Goal: Task Accomplishment & Management: Manage account settings

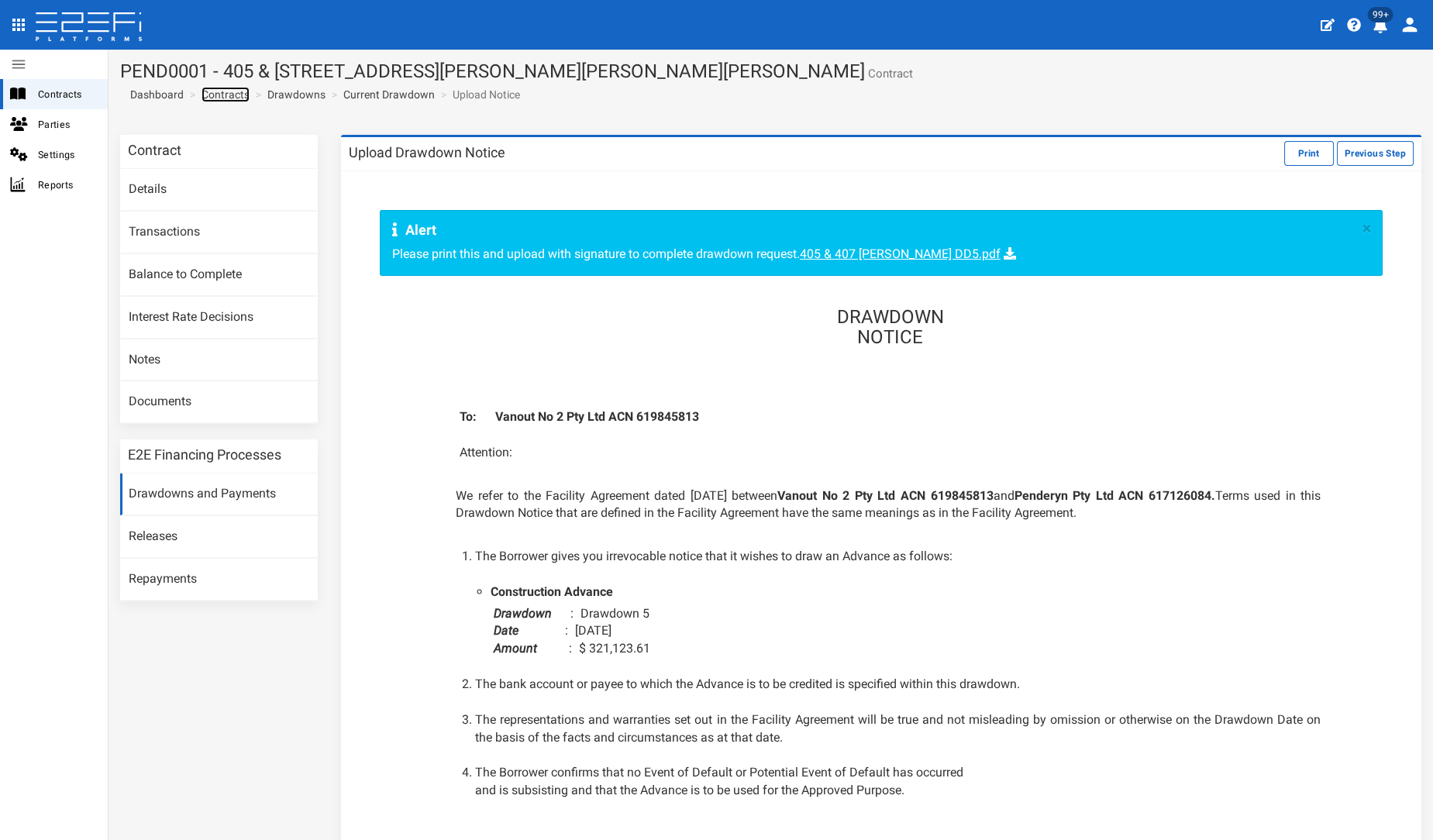
click at [229, 94] on link "Contracts" at bounding box center [225, 94] width 48 height 16
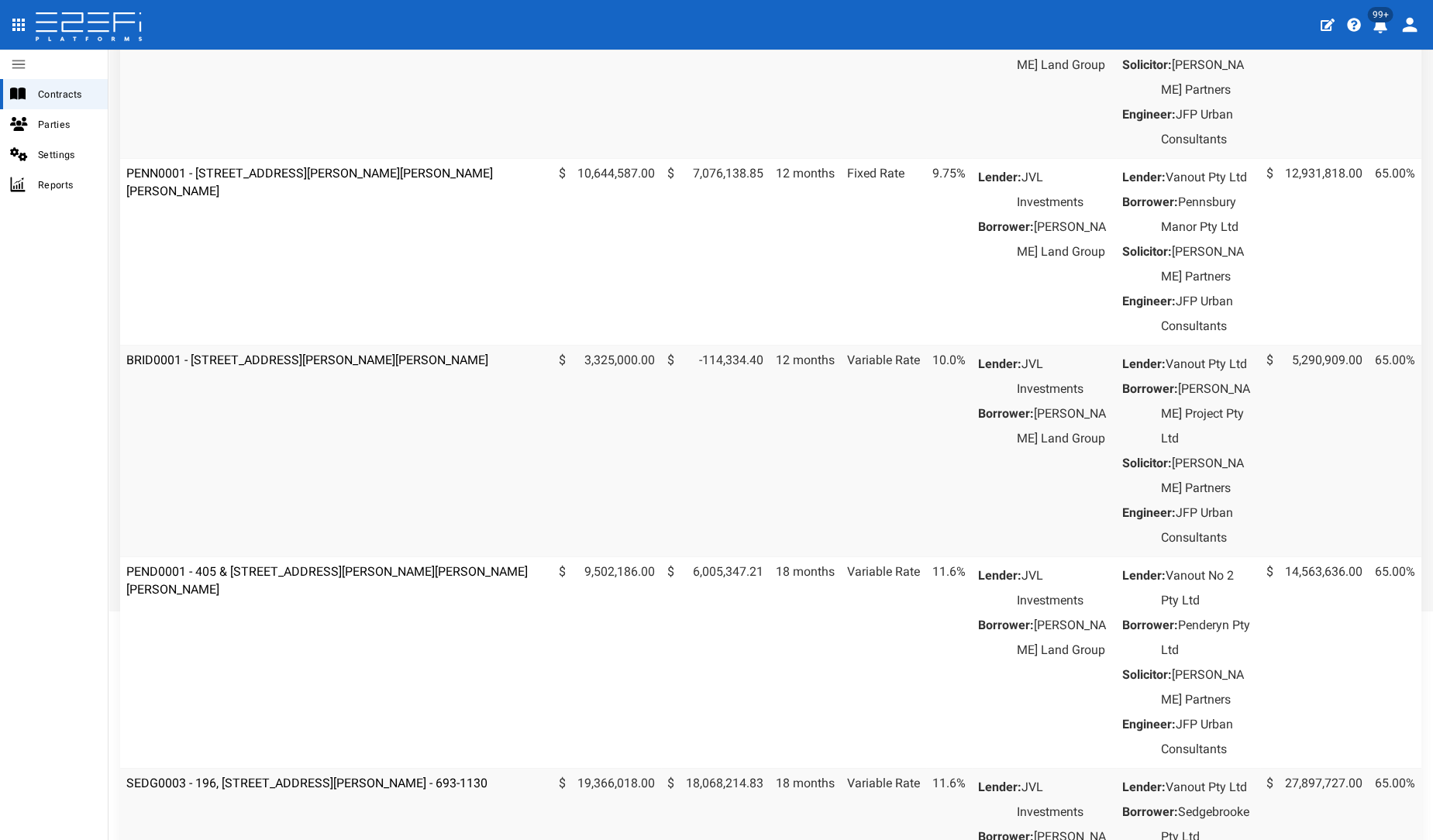
scroll to position [515, 0]
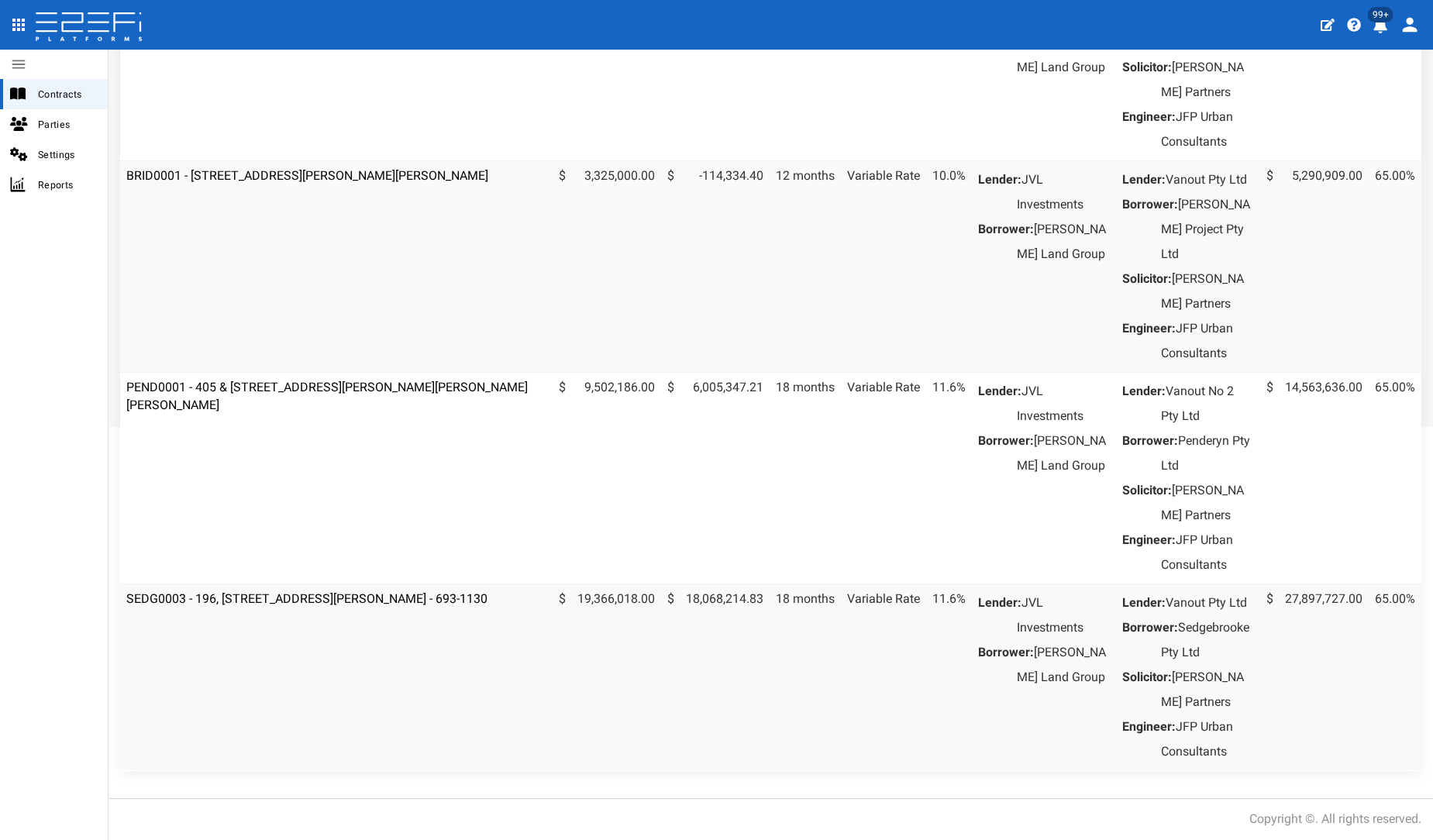
click at [279, 633] on td "SEDG0003 - 196, [STREET_ADDRESS][PERSON_NAME] - 693-1130" at bounding box center [336, 676] width 433 height 187
click at [272, 606] on link "SEDG0003 - 196, [STREET_ADDRESS][PERSON_NAME] - 693-1130" at bounding box center [306, 598] width 361 height 15
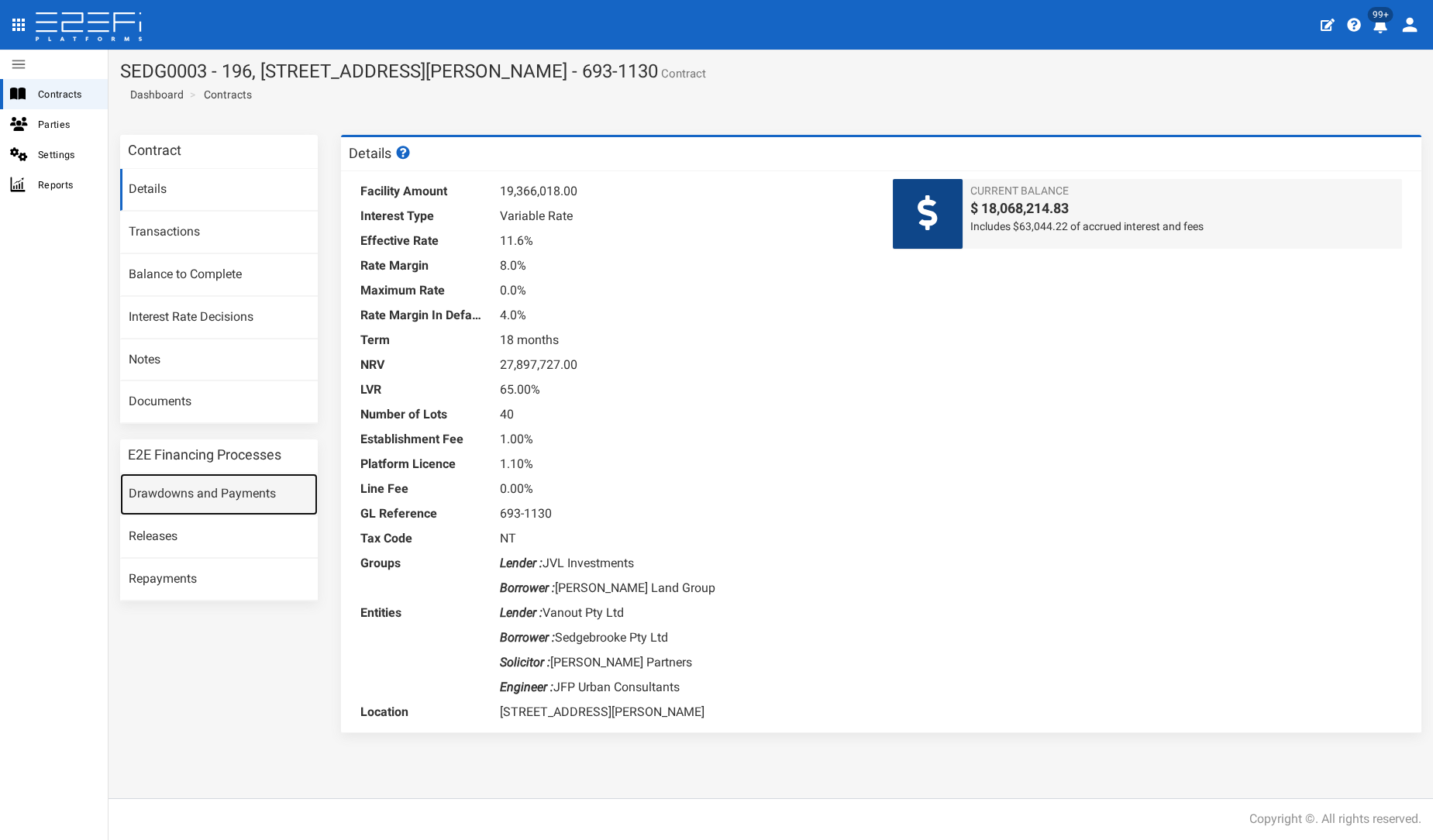
click at [239, 490] on link "Drawdowns and Payments" at bounding box center [219, 494] width 198 height 42
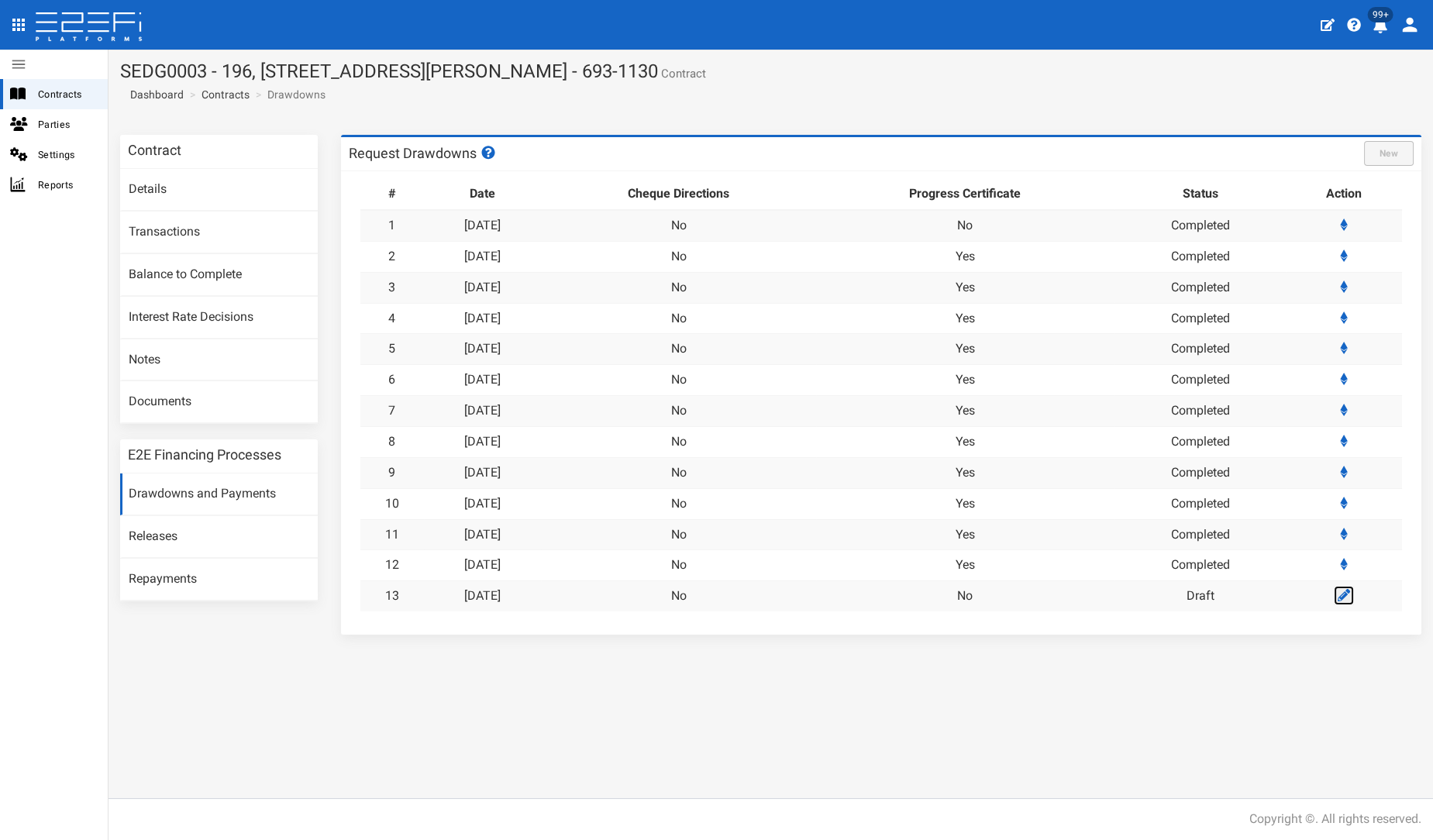
click at [1341, 591] on icon at bounding box center [1344, 595] width 12 height 12
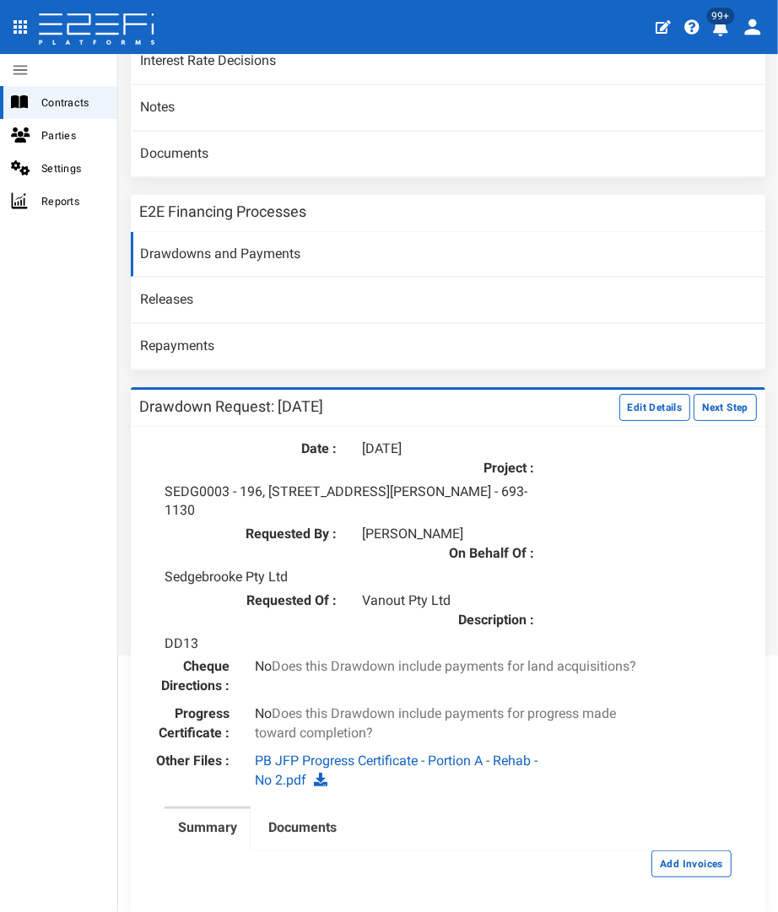
scroll to position [717, 0]
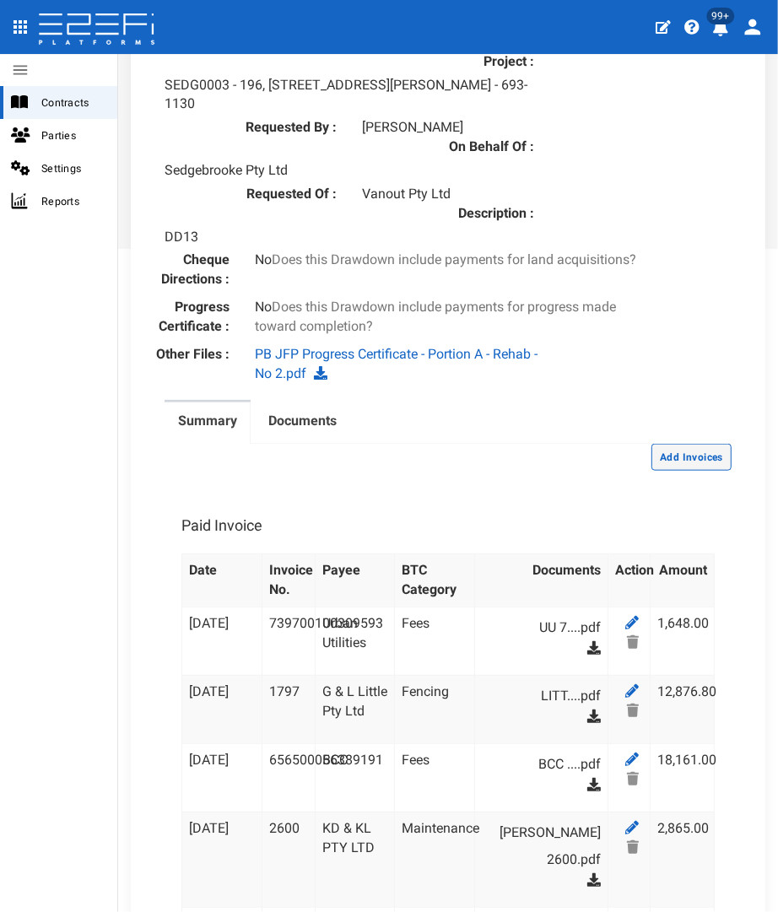
click at [675, 444] on button "Add Invoices" at bounding box center [691, 457] width 80 height 27
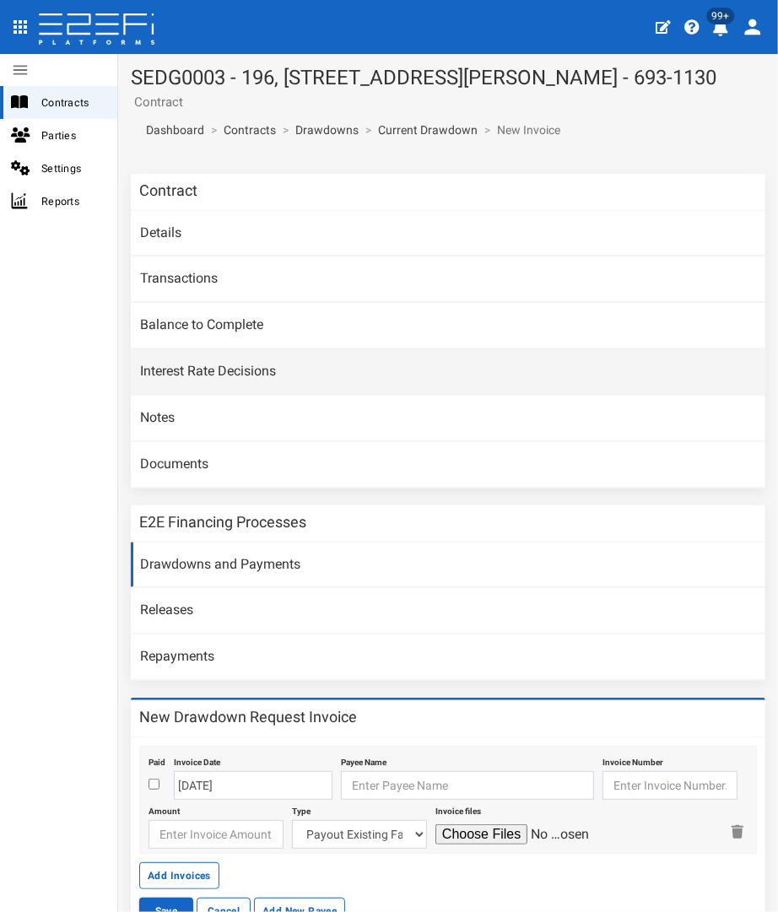
scroll to position [96, 0]
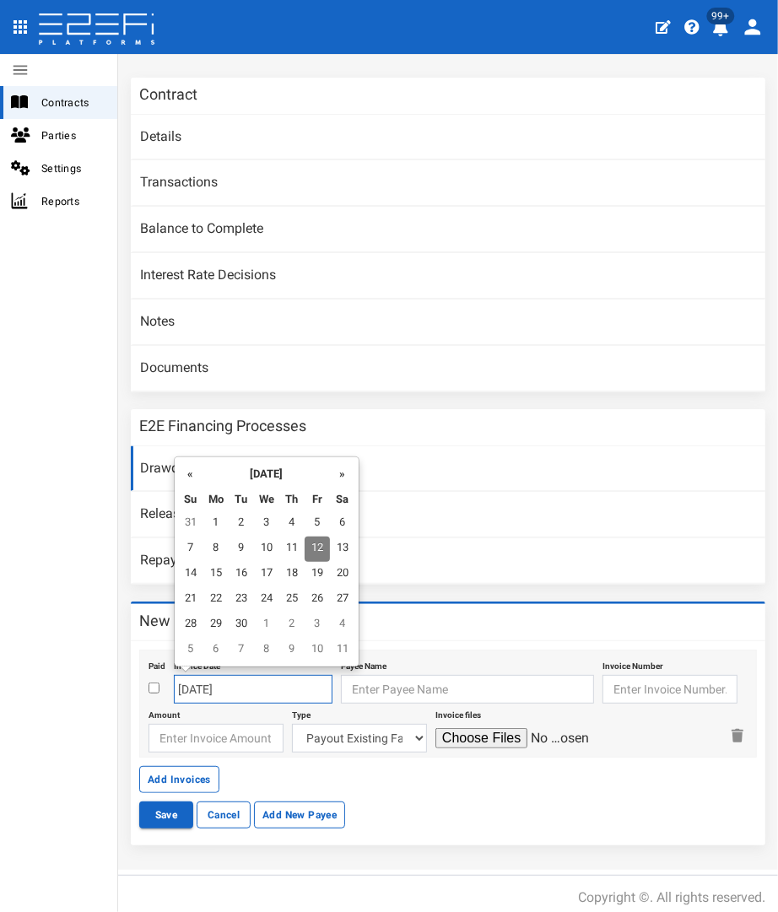
click at [193, 683] on input "[DATE]" at bounding box center [253, 689] width 159 height 29
click at [187, 529] on td "31" at bounding box center [190, 523] width 25 height 25
type input "[DATE]"
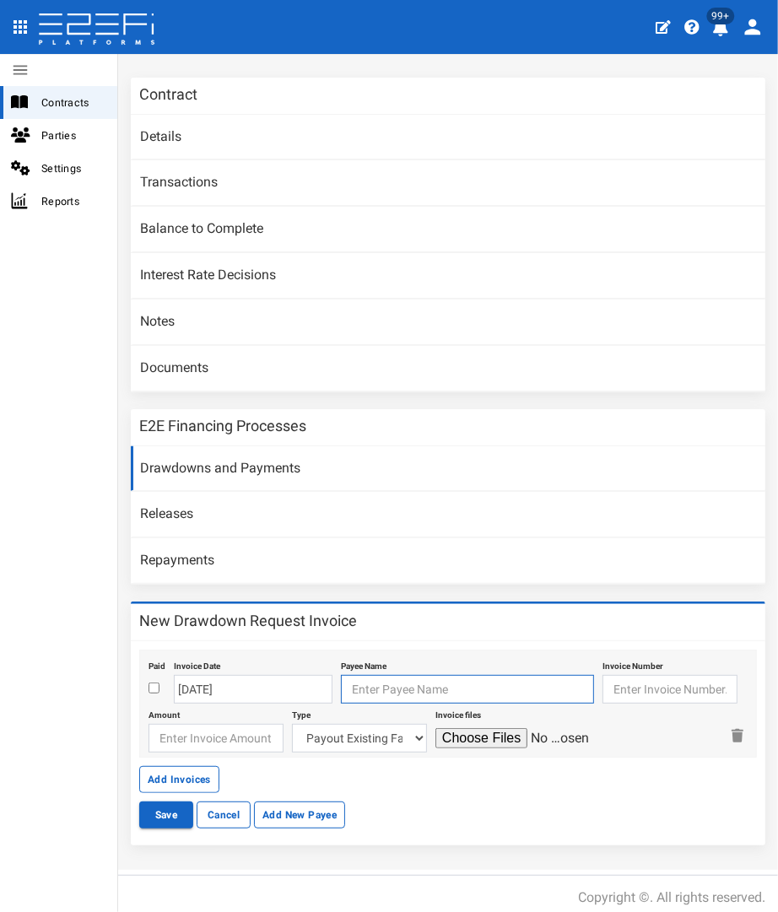
click at [375, 689] on input "text" at bounding box center [467, 689] width 253 height 29
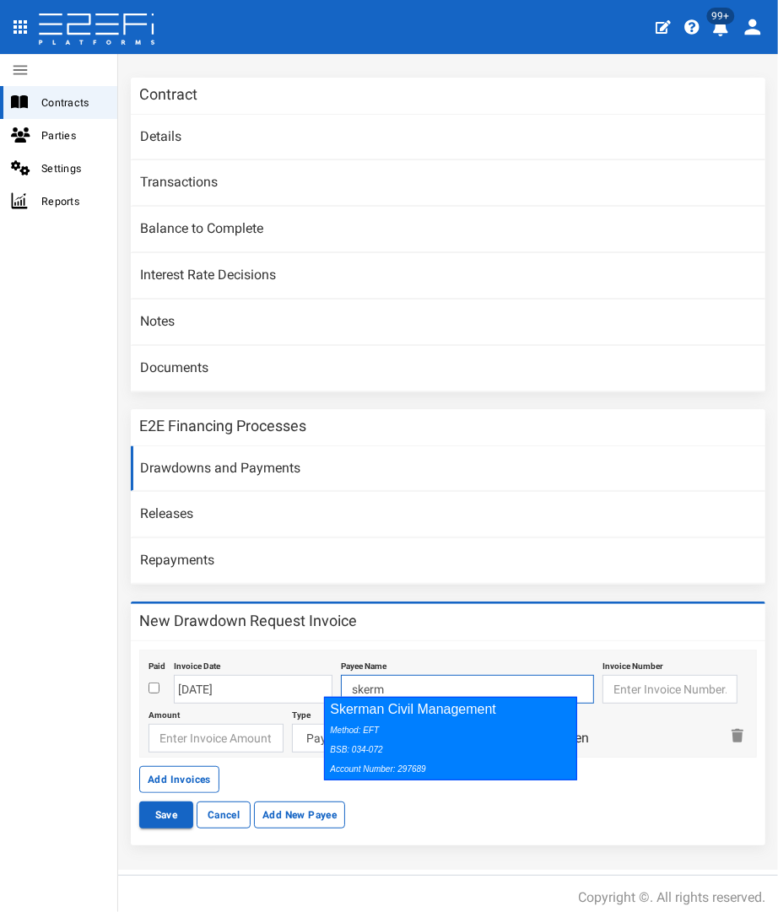
click at [375, 731] on icon "Method: EFT BSB: 034-072 Account Number: 297689" at bounding box center [377, 749] width 95 height 48
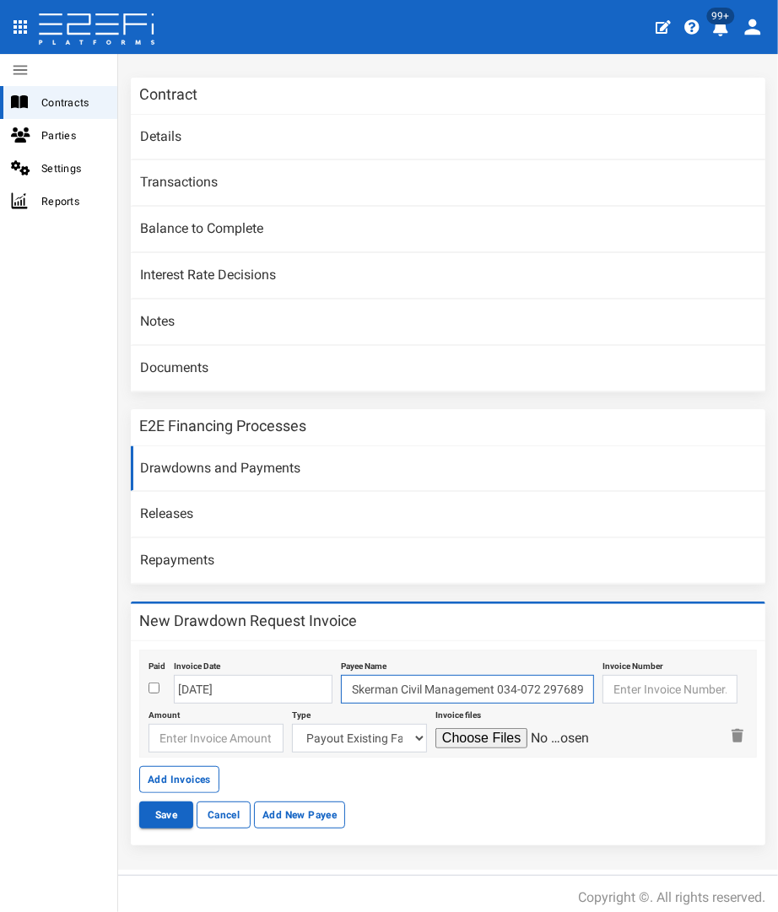
type input "Skerman Civil Management 034-072 297689"
click at [611, 686] on input "text" at bounding box center [669, 689] width 135 height 29
click at [622, 684] on input "text" at bounding box center [669, 689] width 135 height 29
type input "1777"
type input "395383.26"
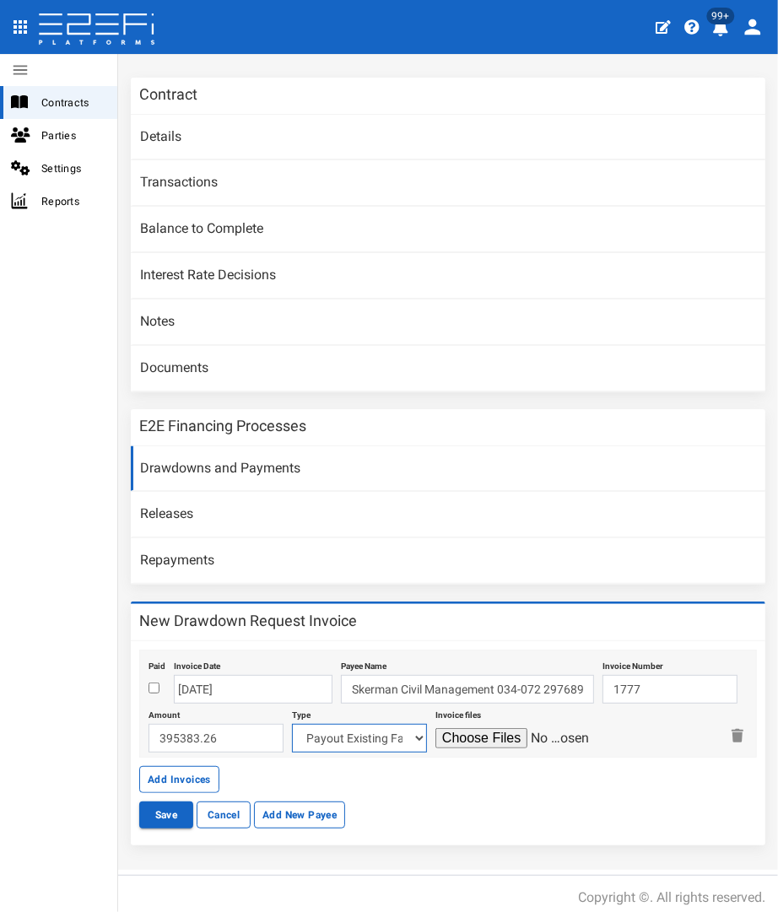
select select "Civils~68~CIVIL WORKS"
click at [442, 728] on input "file" at bounding box center [515, 738] width 160 height 20
type input "C:\fakepath\SKERMAN 1777.pdf"
click at [168, 802] on button "Save" at bounding box center [166, 814] width 54 height 27
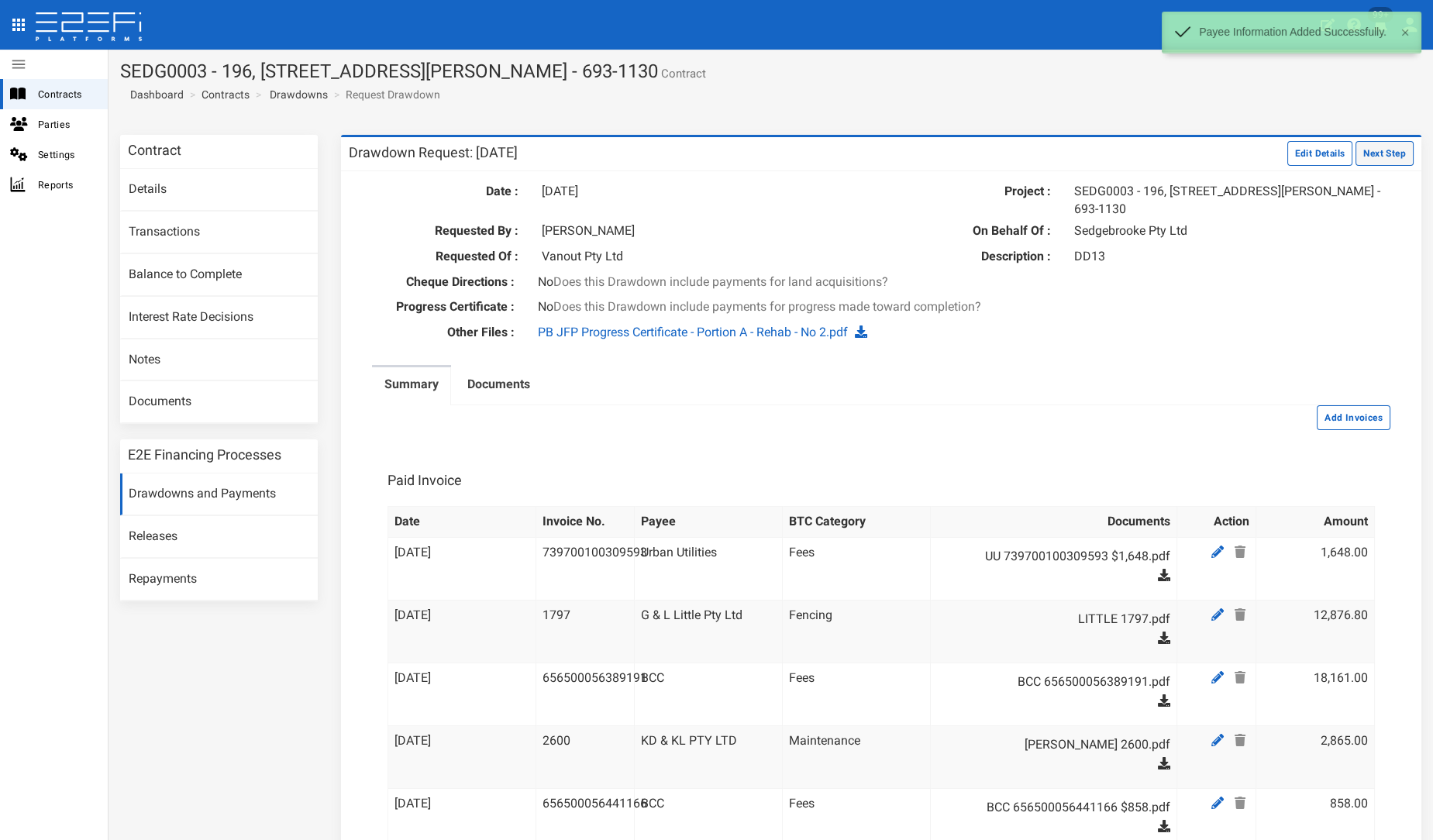
click at [714, 146] on button "Next Step" at bounding box center [1384, 153] width 58 height 25
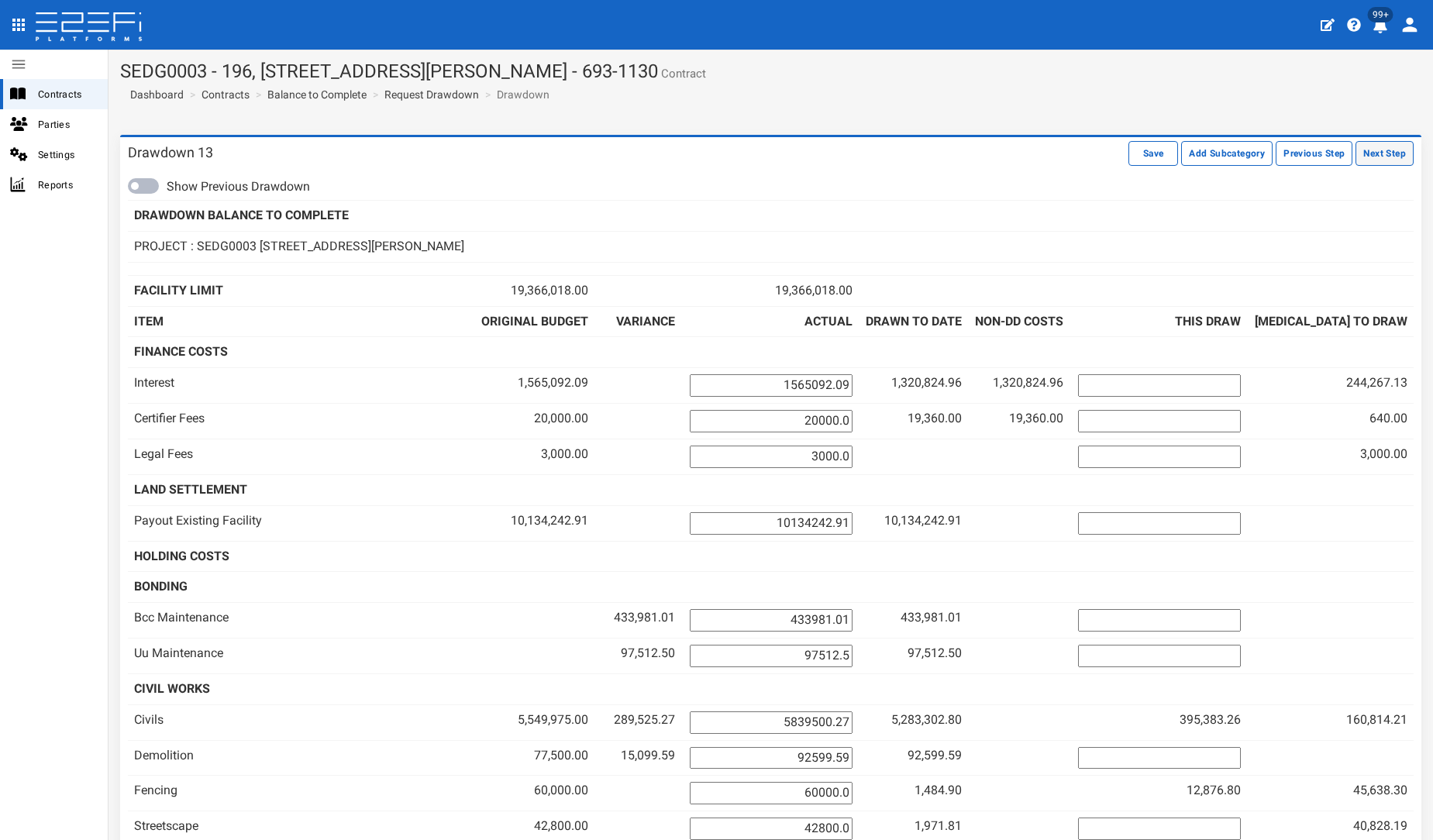
drag, startPoint x: 0, startPoint y: 0, endPoint x: 1364, endPoint y: 156, distance: 1372.9
click at [1364, 156] on button "Next Step" at bounding box center [1384, 153] width 58 height 25
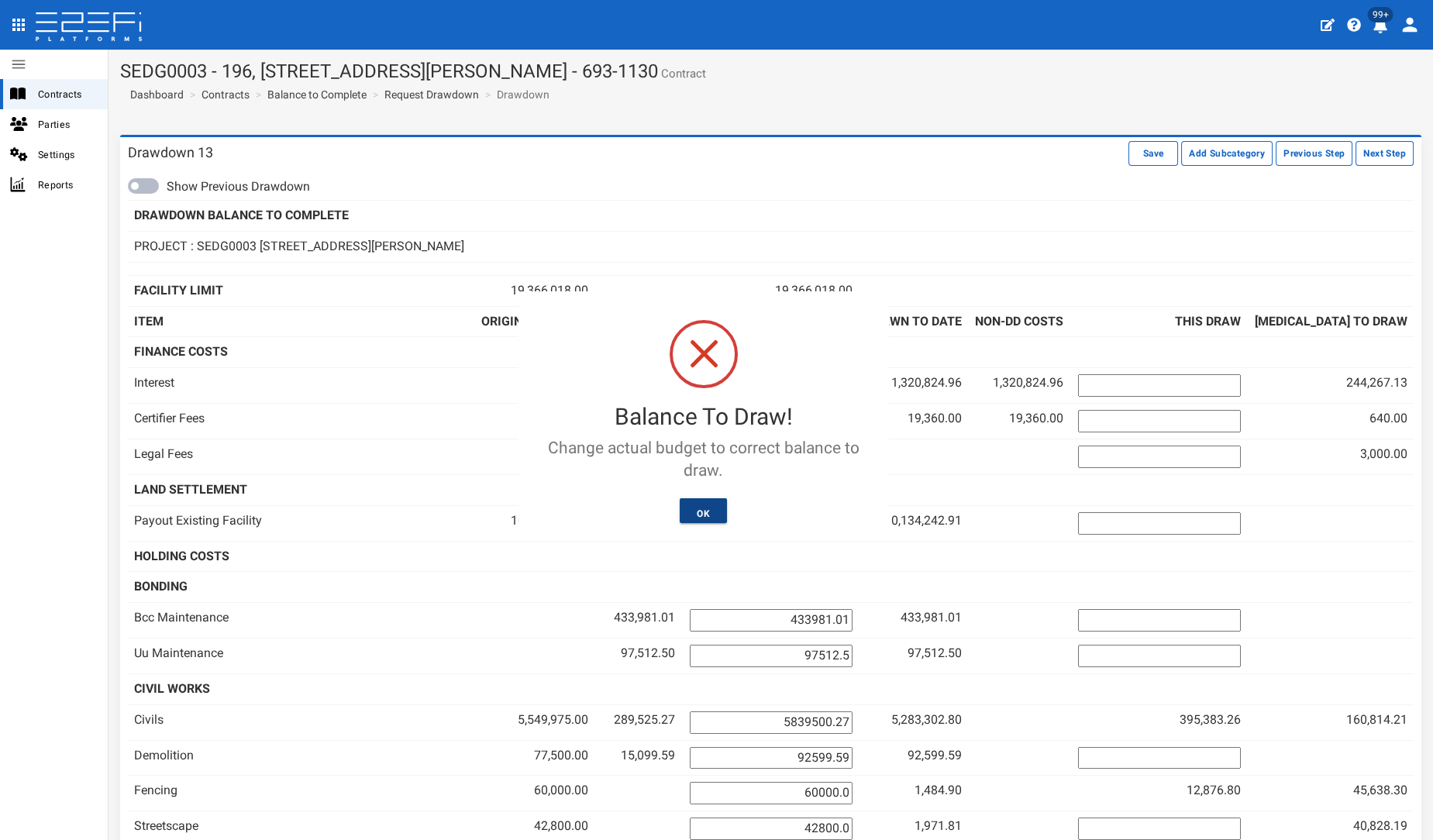
click at [684, 512] on button "OK" at bounding box center [703, 510] width 47 height 25
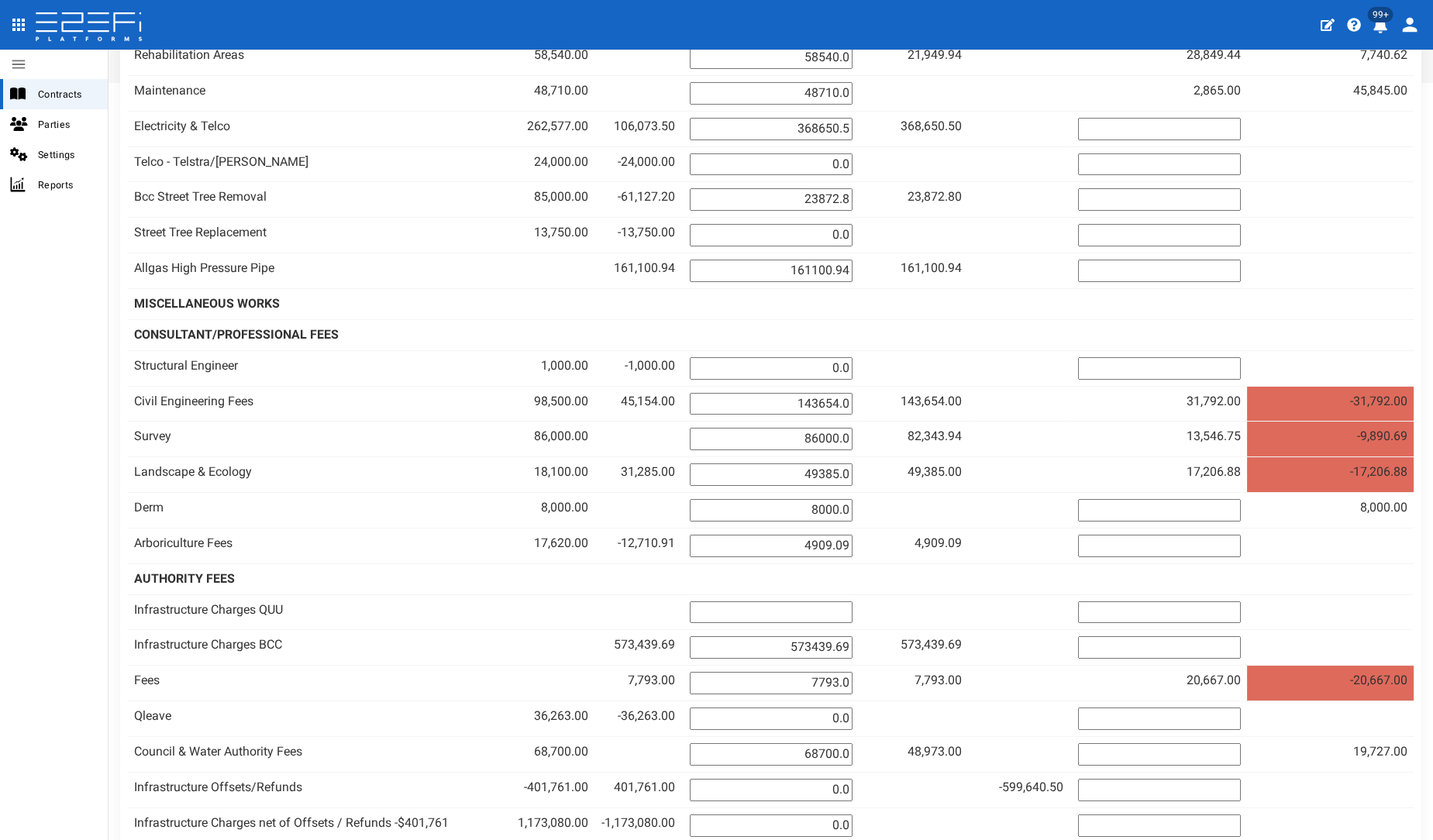
scroll to position [806, 0]
drag, startPoint x: 822, startPoint y: 390, endPoint x: 983, endPoint y: 349, distance: 166.1
click at [983, 349] on tbody "DRAWDOWN BALANCE TO COMPLETE ITEM ACTUAL" at bounding box center [770, 335] width 1286 height 1882
type input "175446"
click at [831, 428] on input "86000.0" at bounding box center [771, 439] width 163 height 22
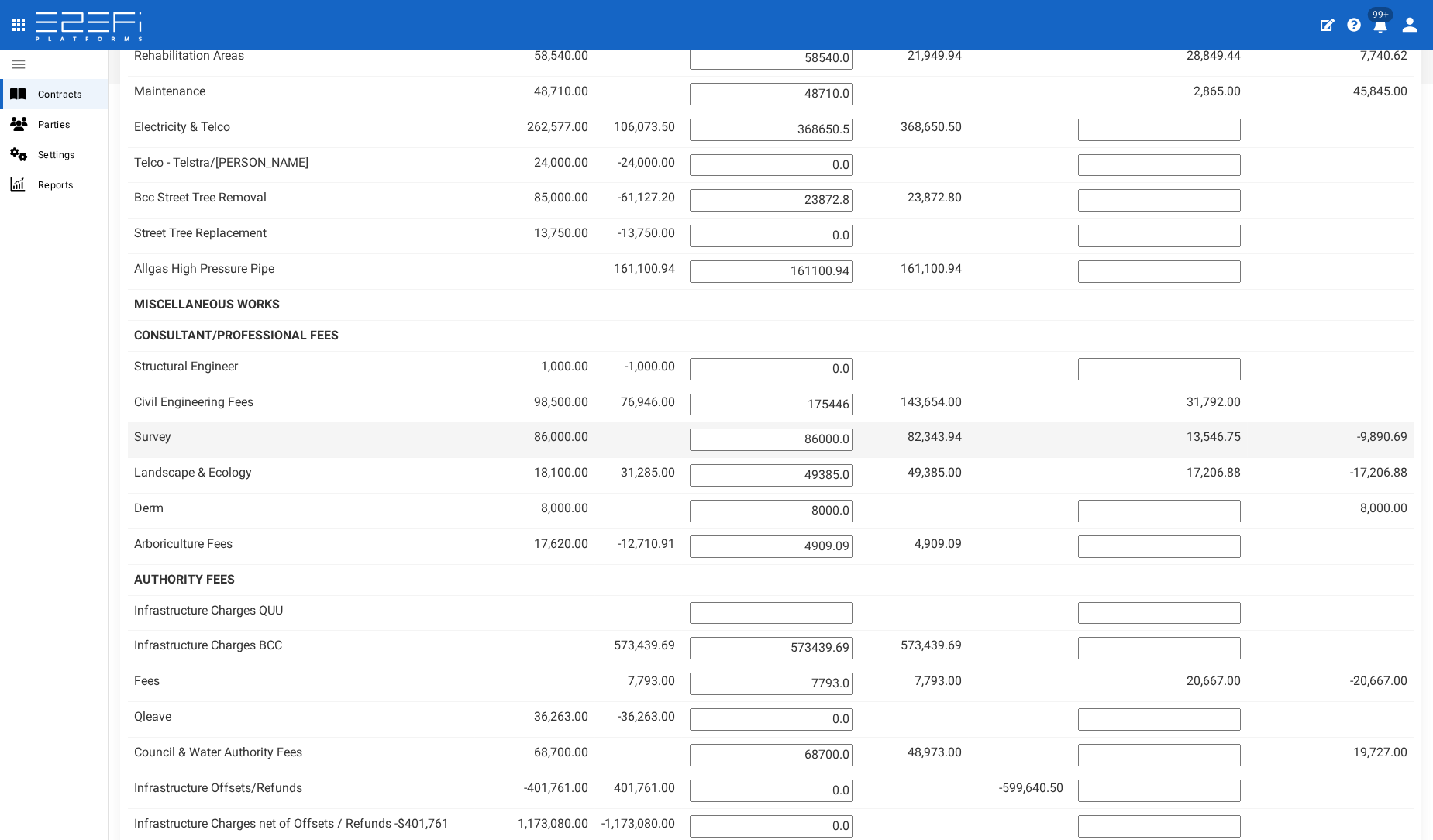
drag, startPoint x: 843, startPoint y: 426, endPoint x: 930, endPoint y: 425, distance: 87.0
click at [930, 425] on tr "Survey 86,000.00 86000.0 82,343.94 3,482.94 17,933.00" at bounding box center [770, 440] width 1286 height 36
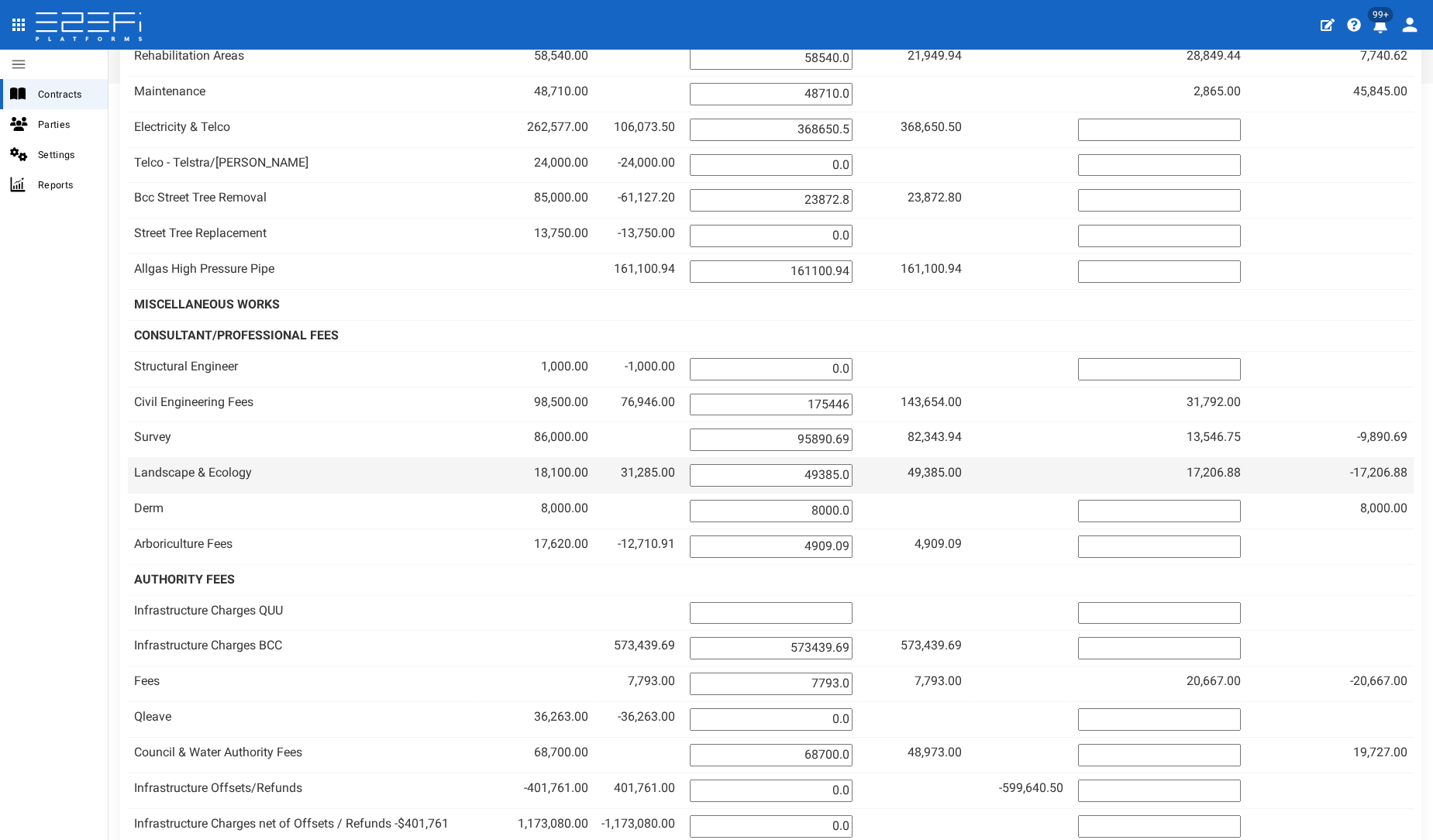
type input "95890.69"
click at [829, 464] on input "49385.0" at bounding box center [771, 475] width 163 height 22
drag, startPoint x: 829, startPoint y: 456, endPoint x: 918, endPoint y: 461, distance: 89.1
click at [918, 461] on tr "Landscape & Ecology 18,100.00 31,285.00 49385.0 49,385.00 17,165.00" at bounding box center [770, 475] width 1286 height 36
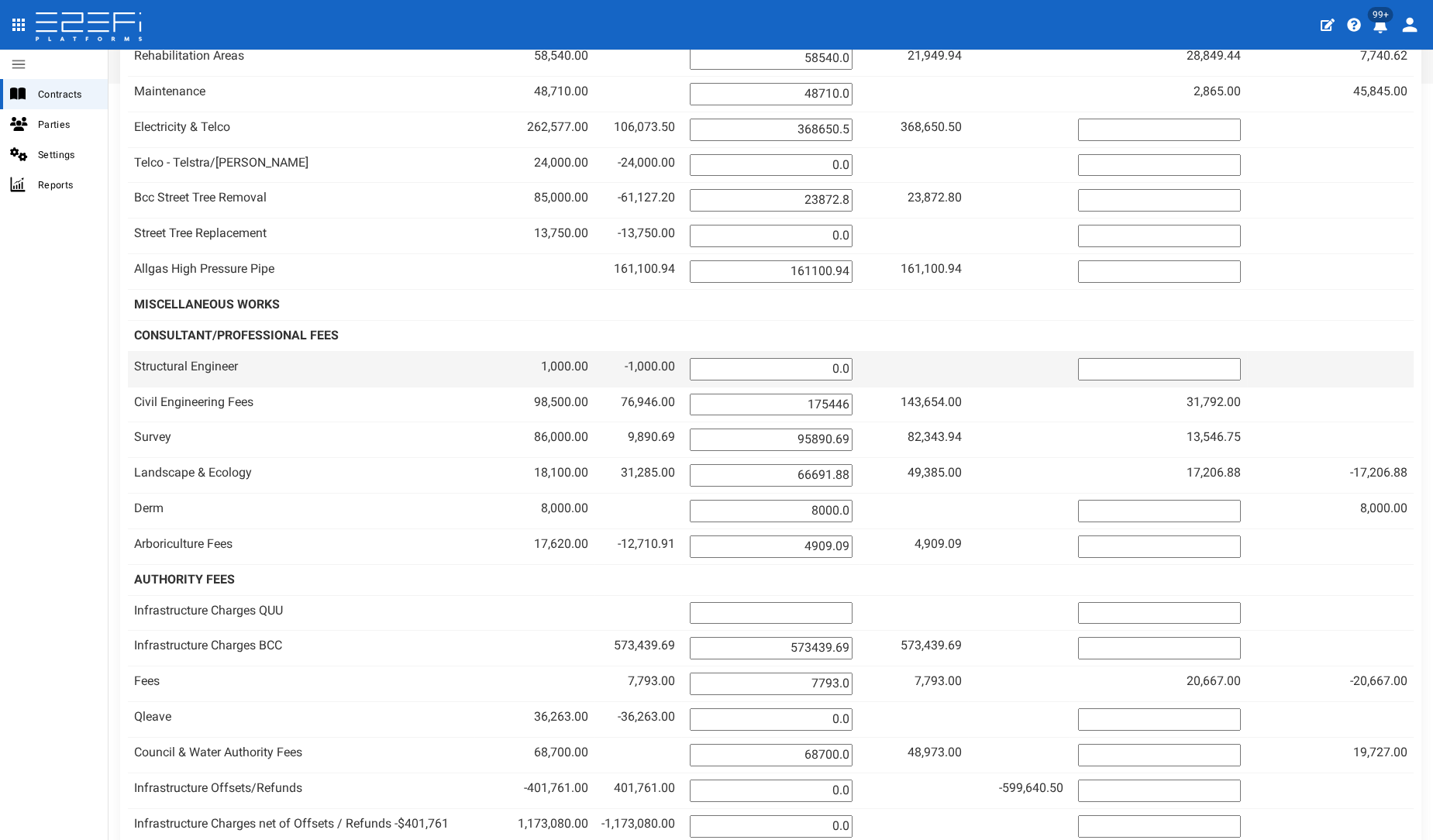
click at [1185, 358] on input "number" at bounding box center [1159, 369] width 163 height 22
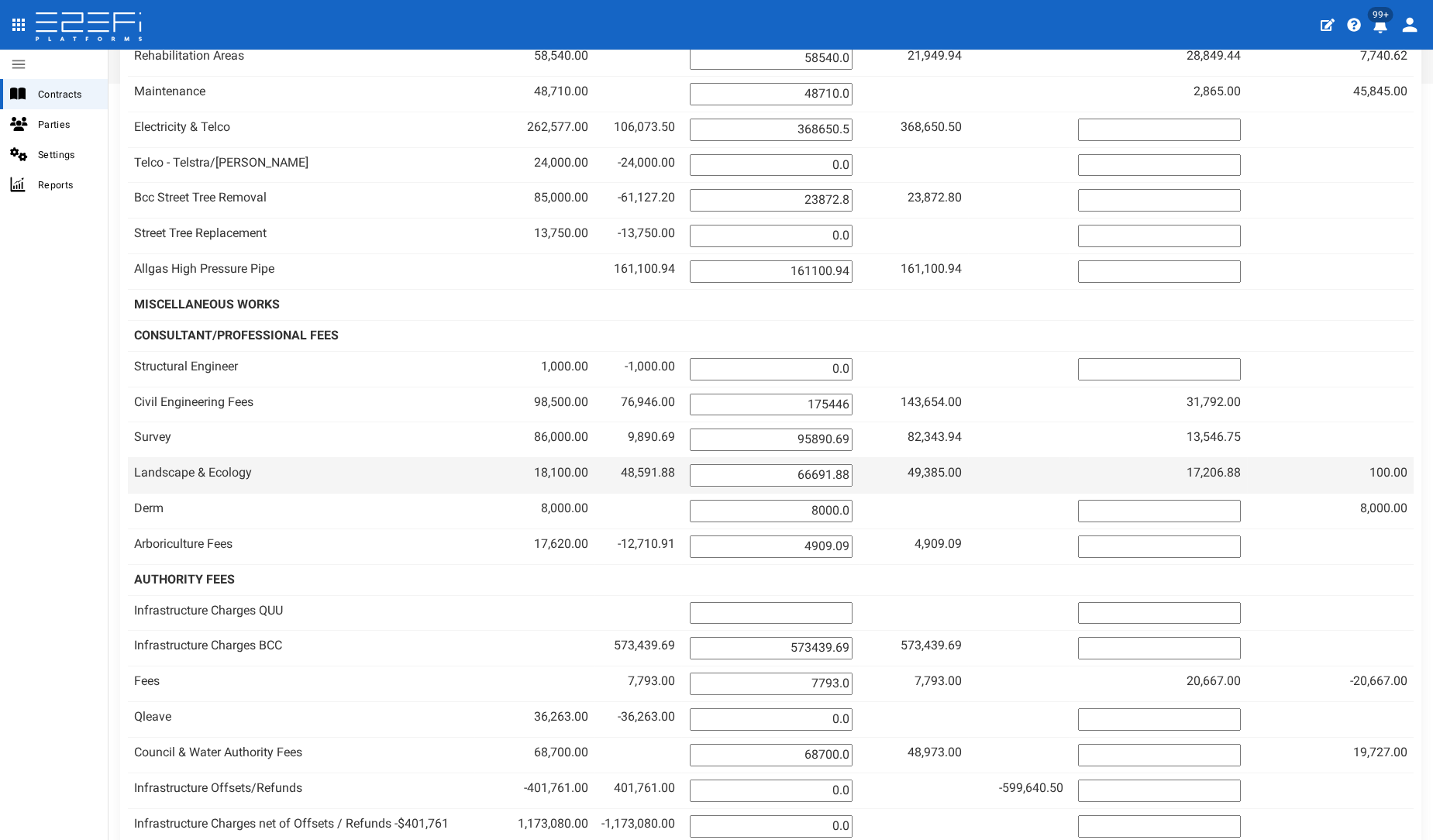
click at [853, 464] on input "66691.88" at bounding box center [771, 475] width 163 height 22
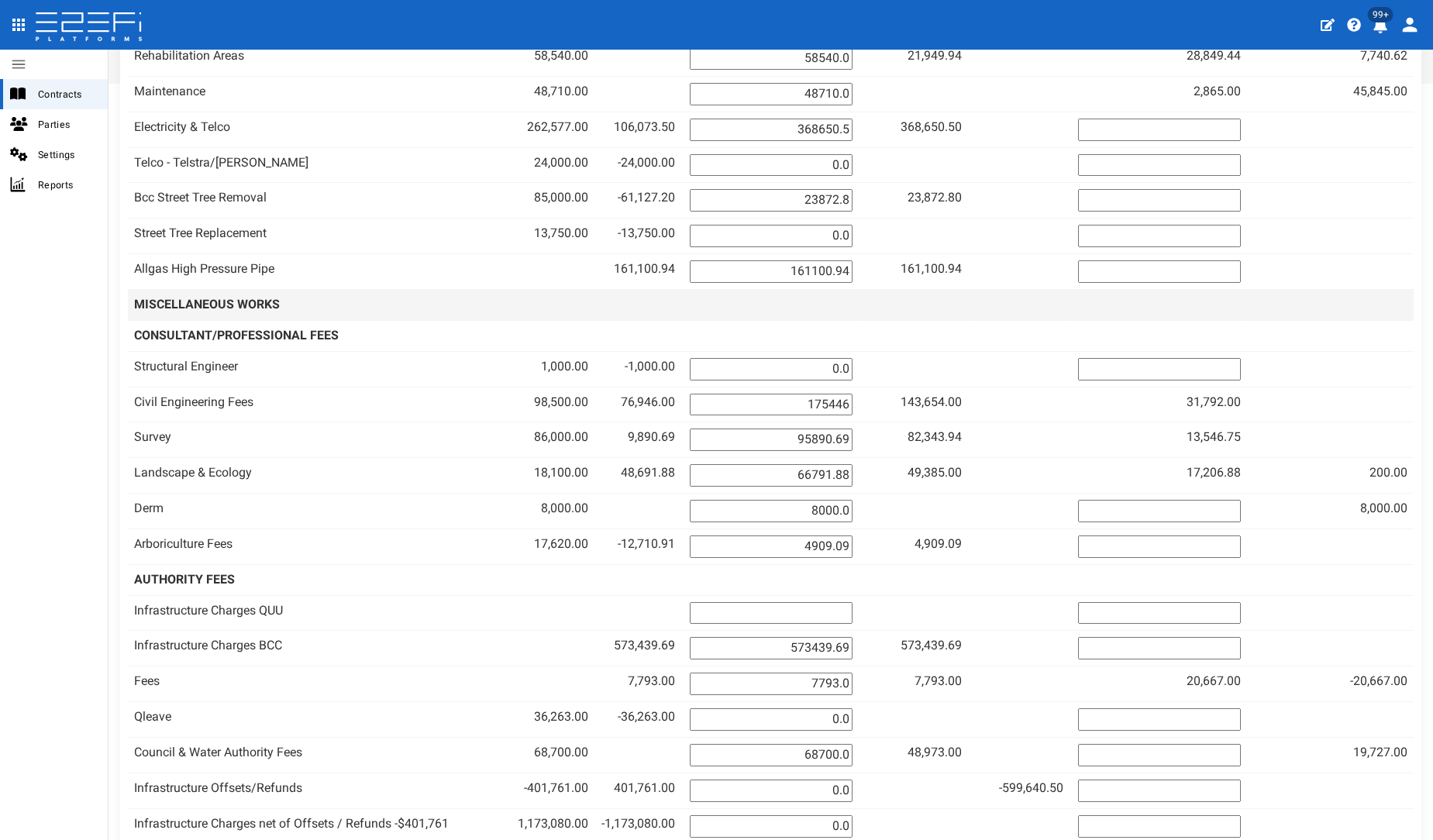
click at [1070, 289] on td at bounding box center [1018, 305] width 101 height 31
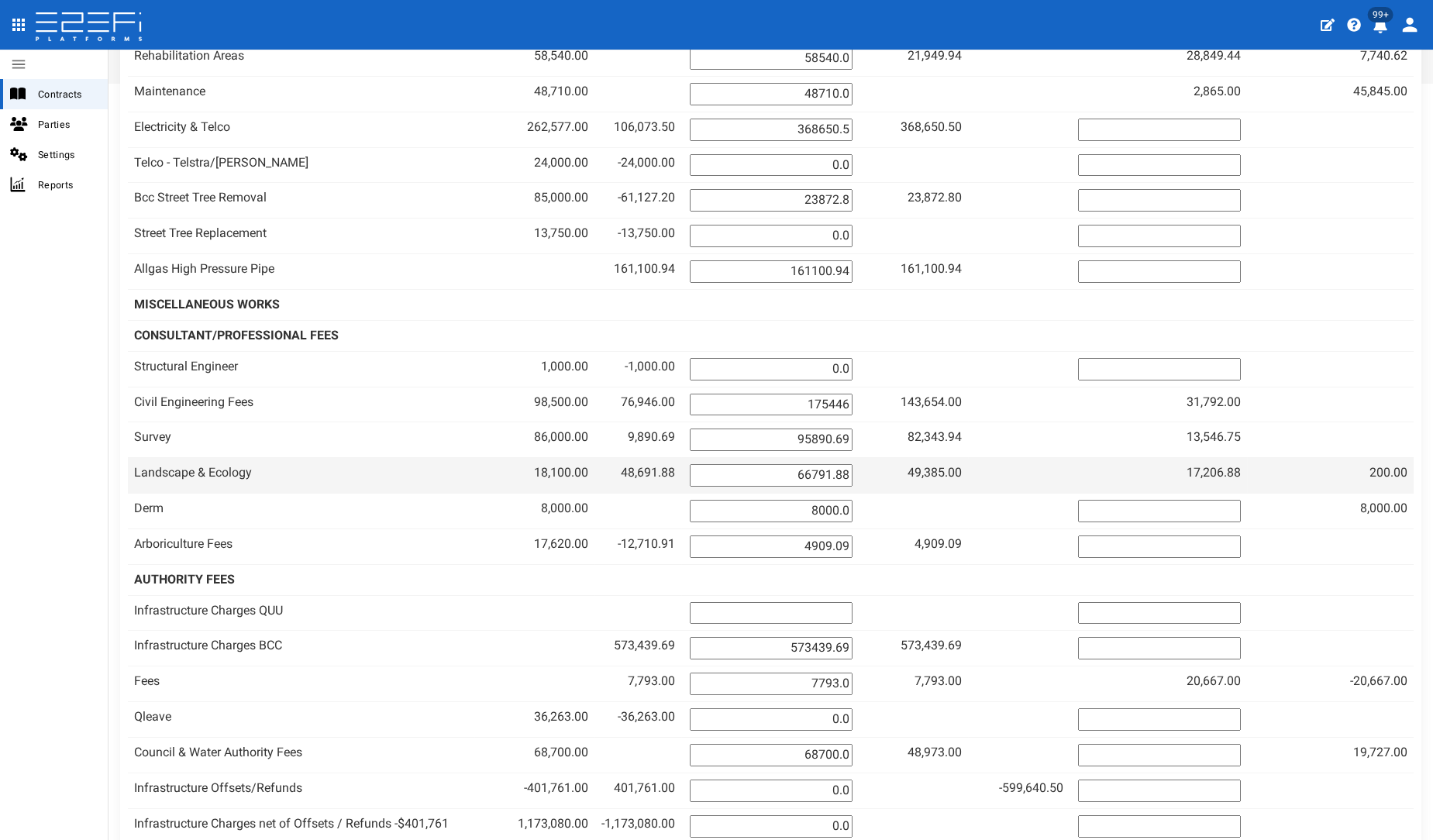
click at [853, 464] on input "66791.88" at bounding box center [771, 475] width 163 height 22
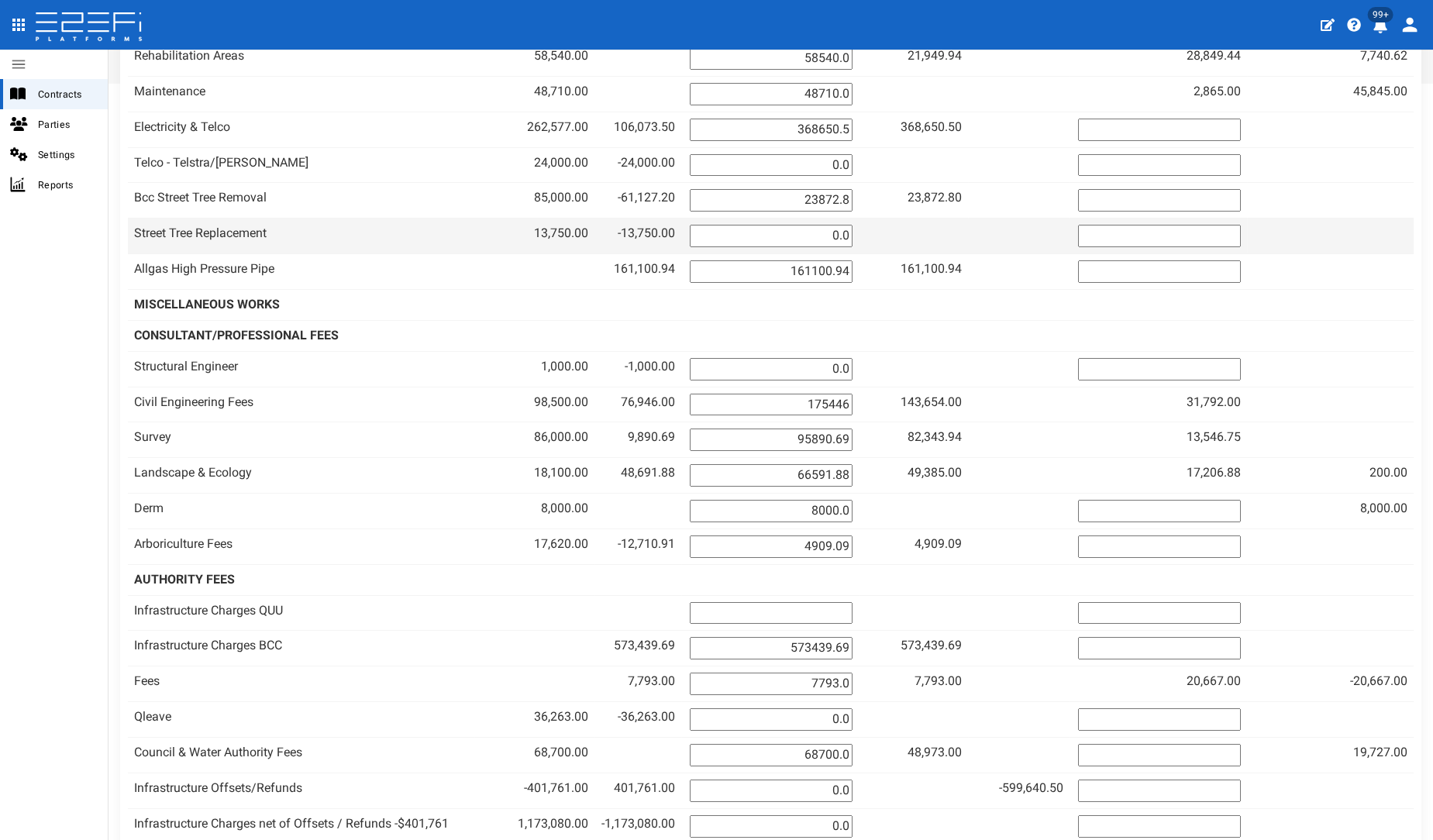
type input "66591.88"
click at [1070, 219] on td at bounding box center [1018, 236] width 101 height 36
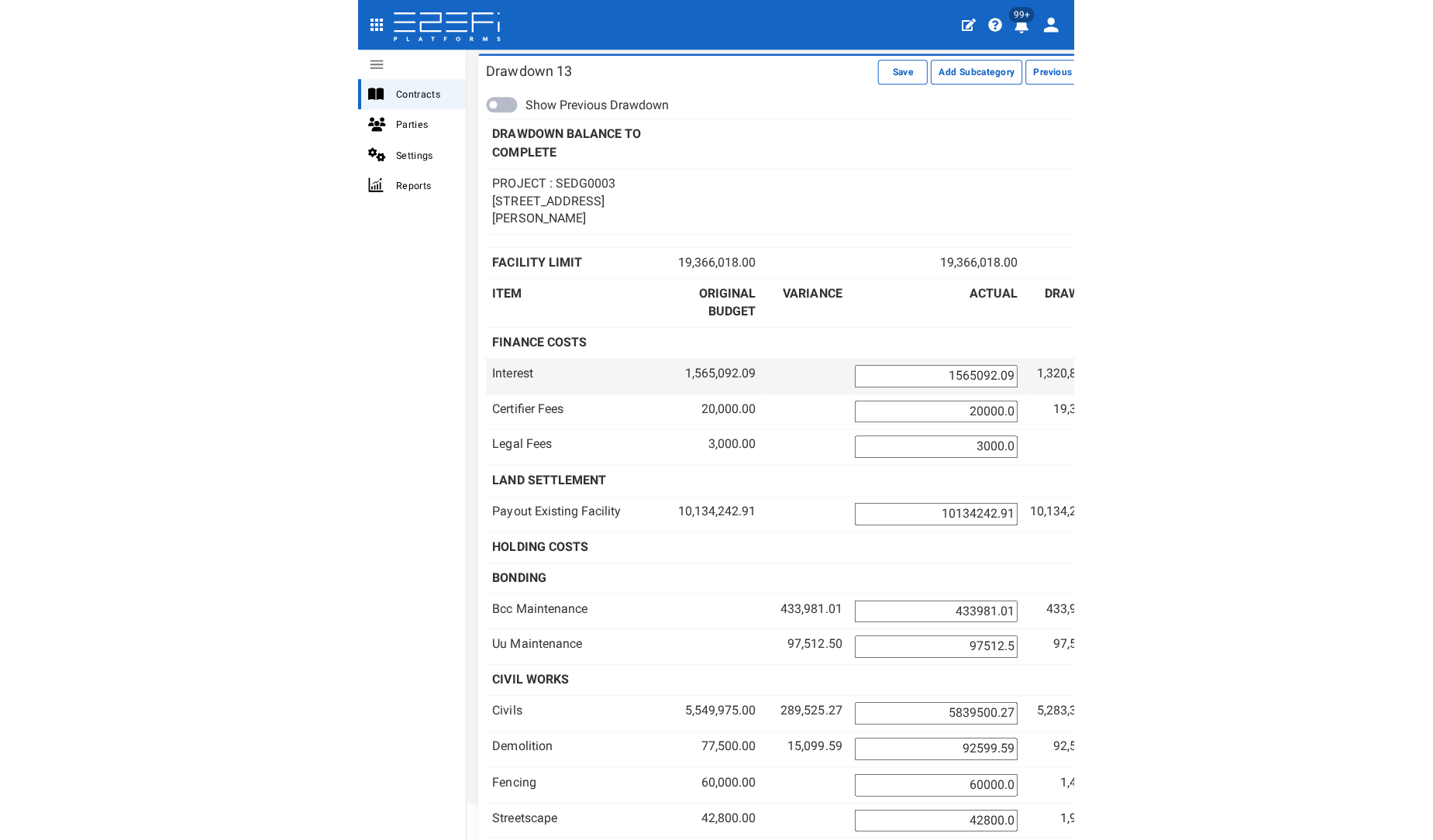
scroll to position [0, 260]
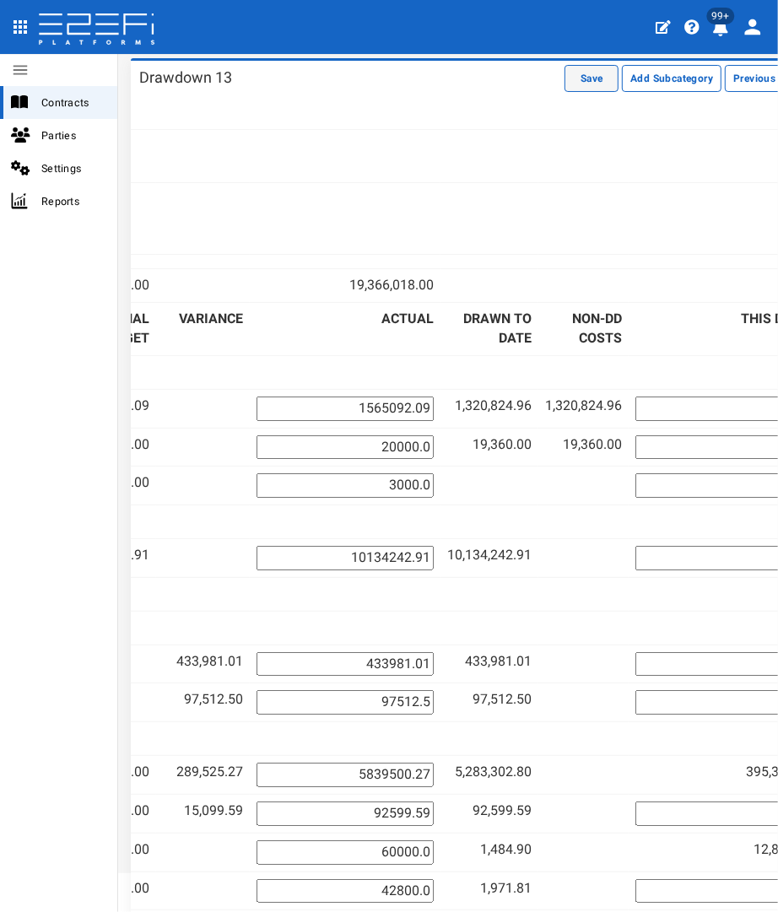
click at [568, 85] on button "Save" at bounding box center [591, 78] width 54 height 27
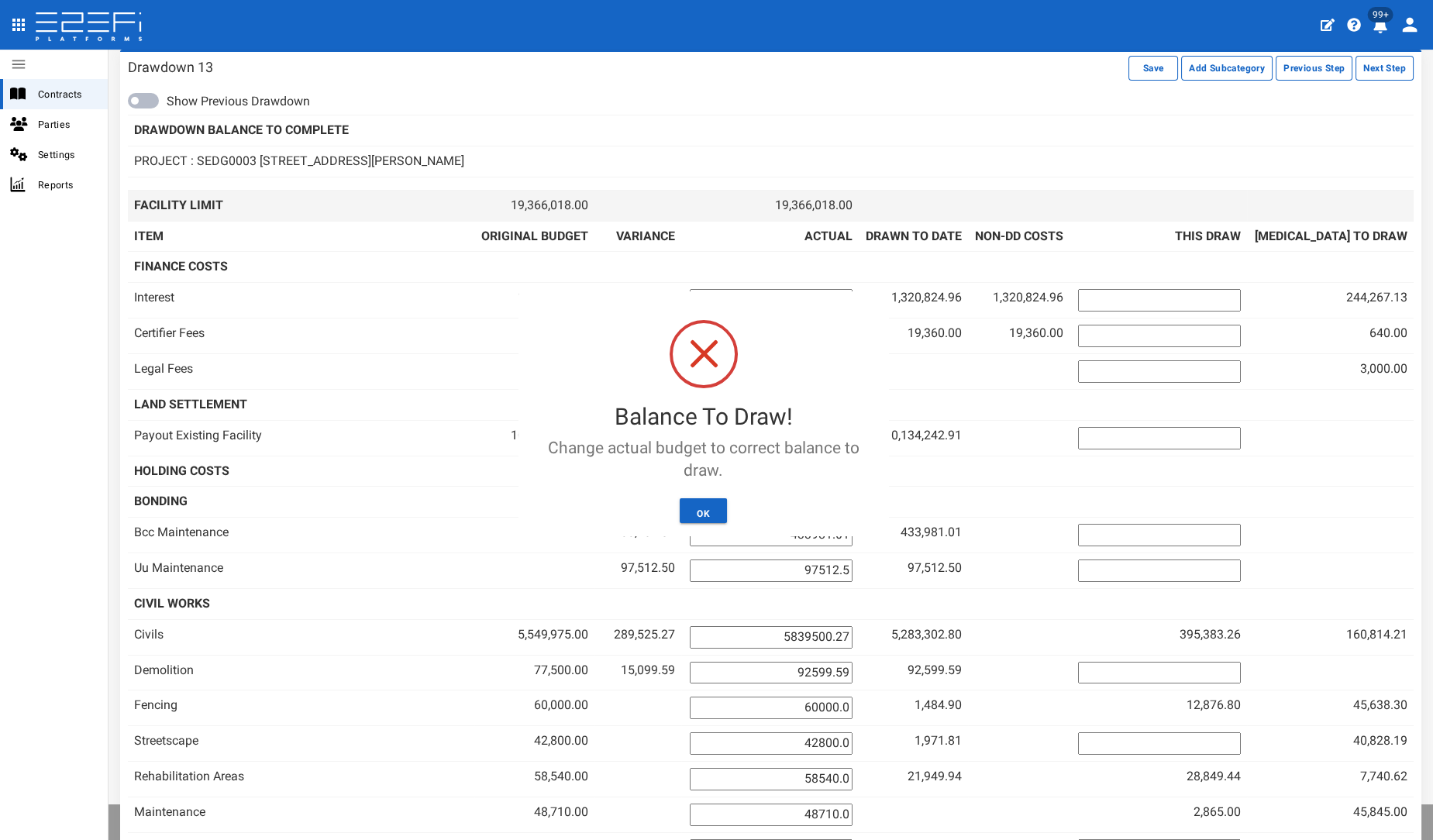
scroll to position [0, 0]
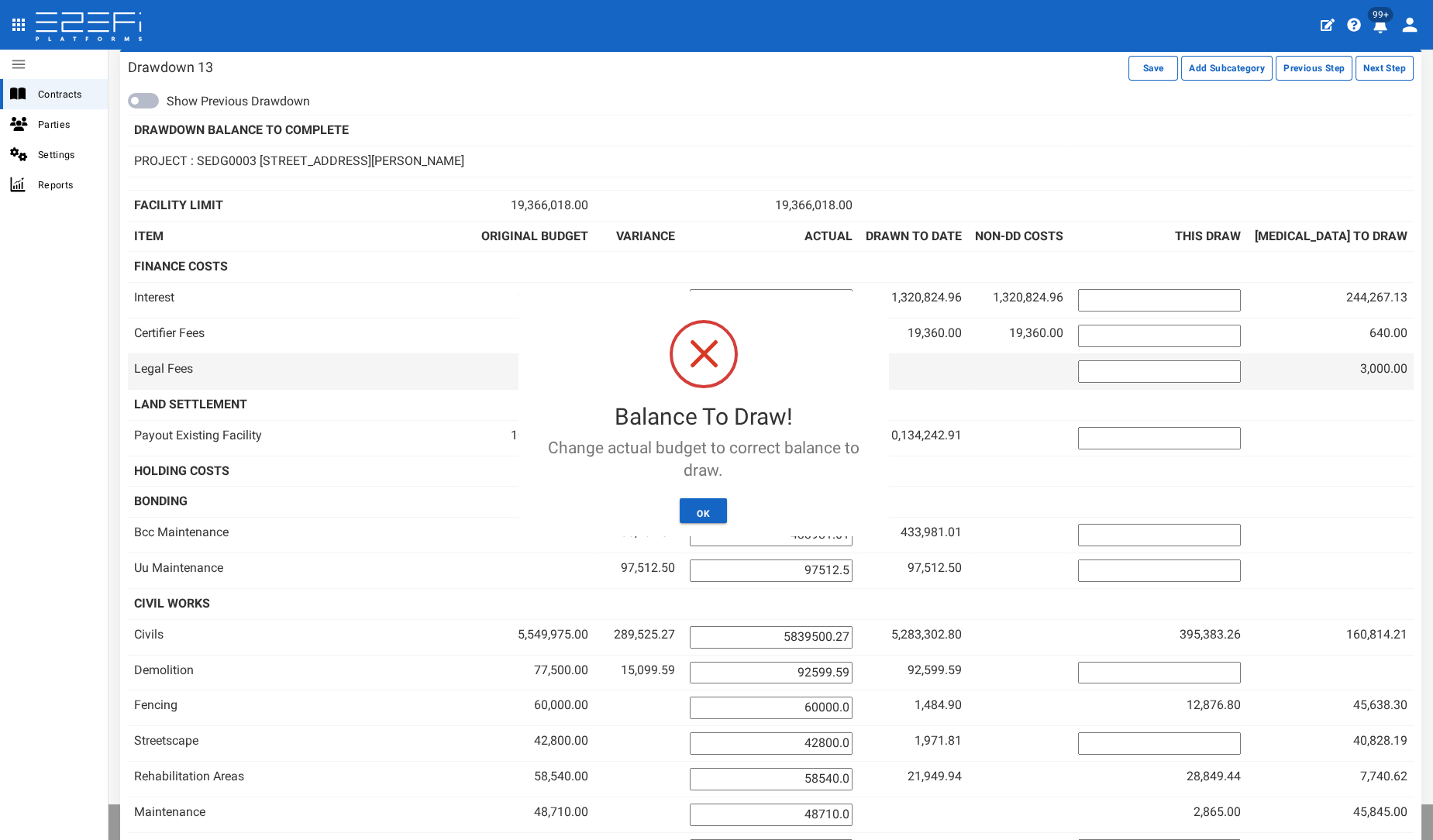
click at [472, 379] on td "Legal Fees" at bounding box center [301, 371] width 347 height 36
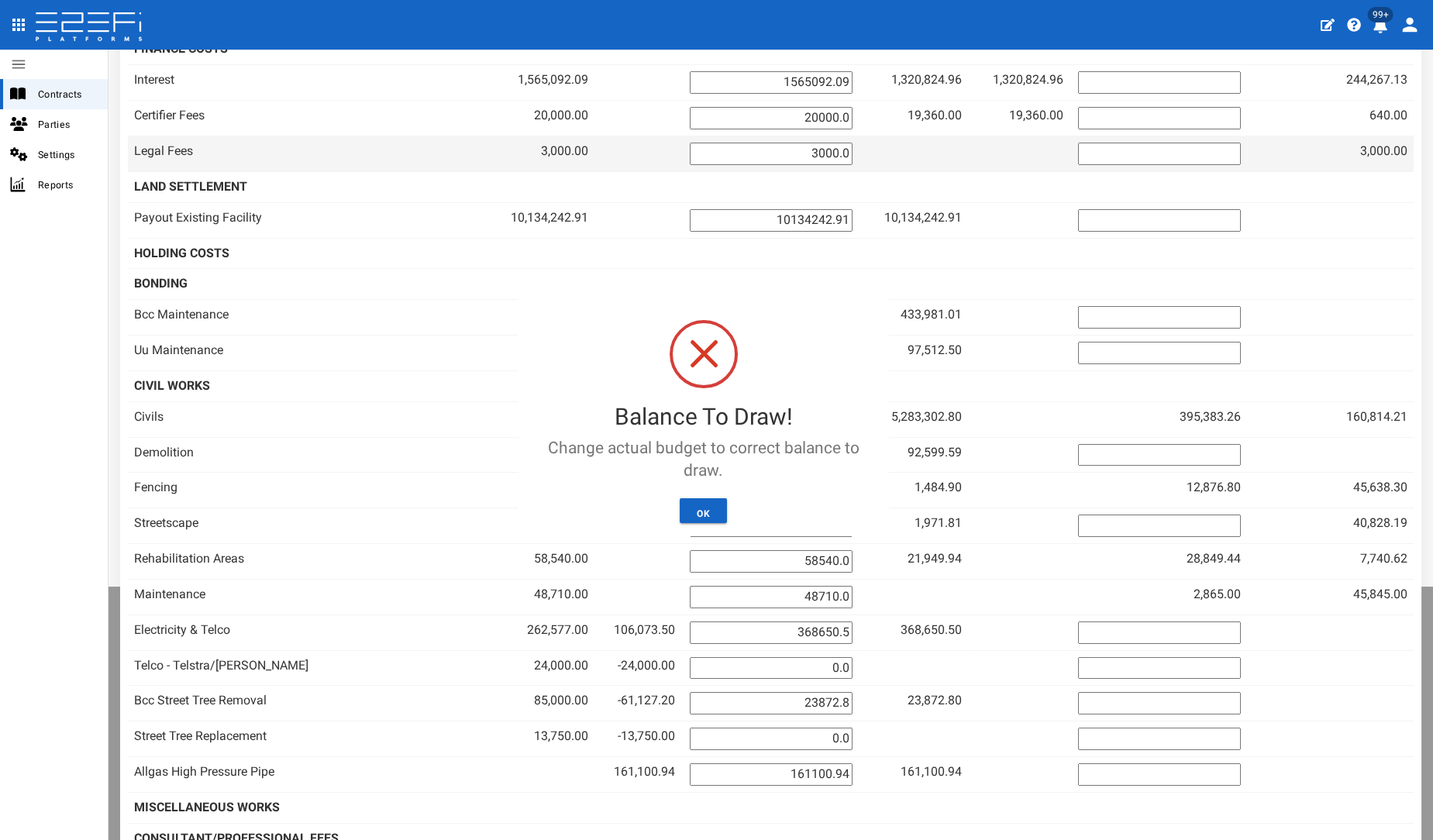
scroll to position [249, 0]
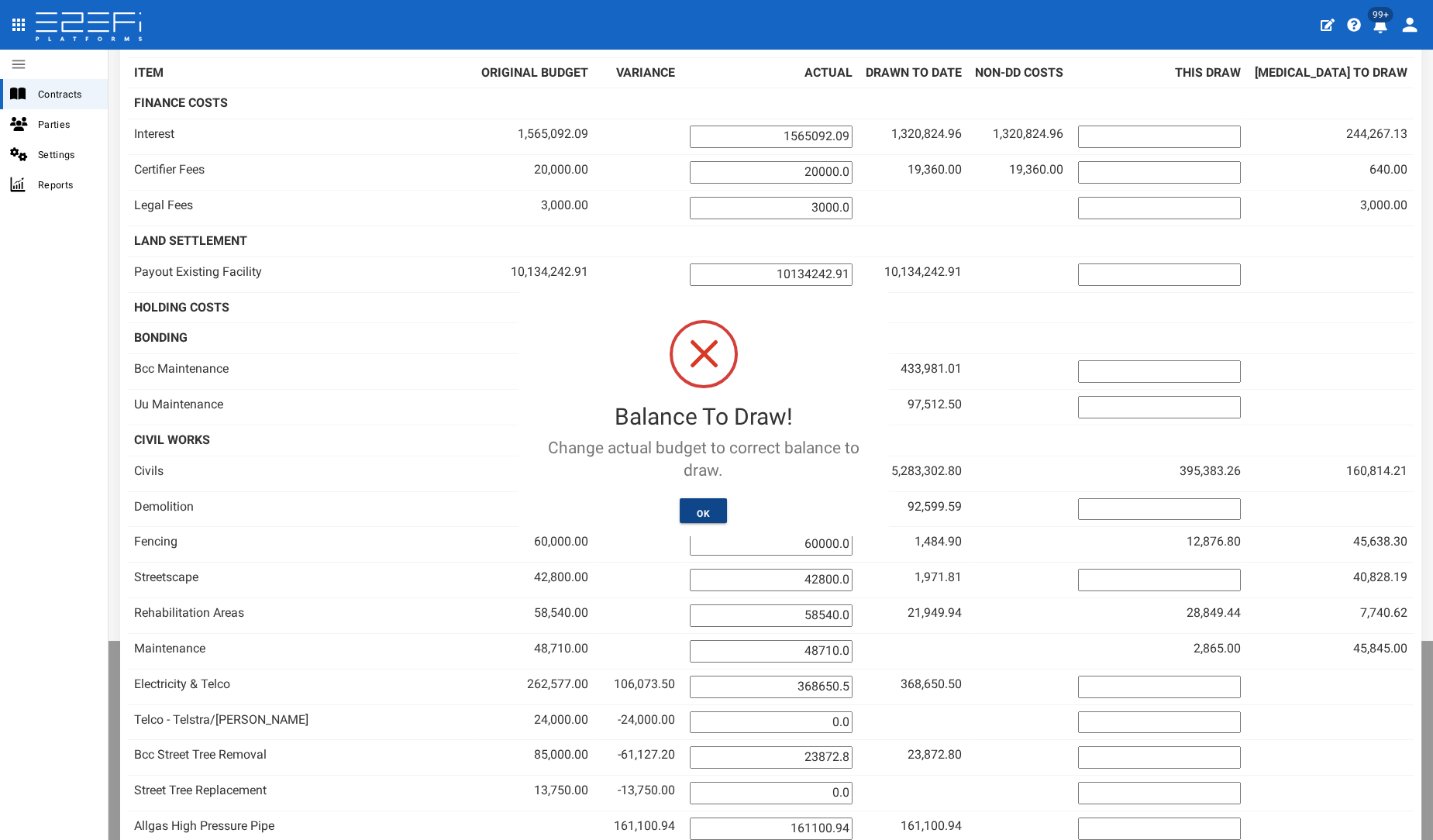
click at [700, 509] on button "OK" at bounding box center [703, 510] width 47 height 25
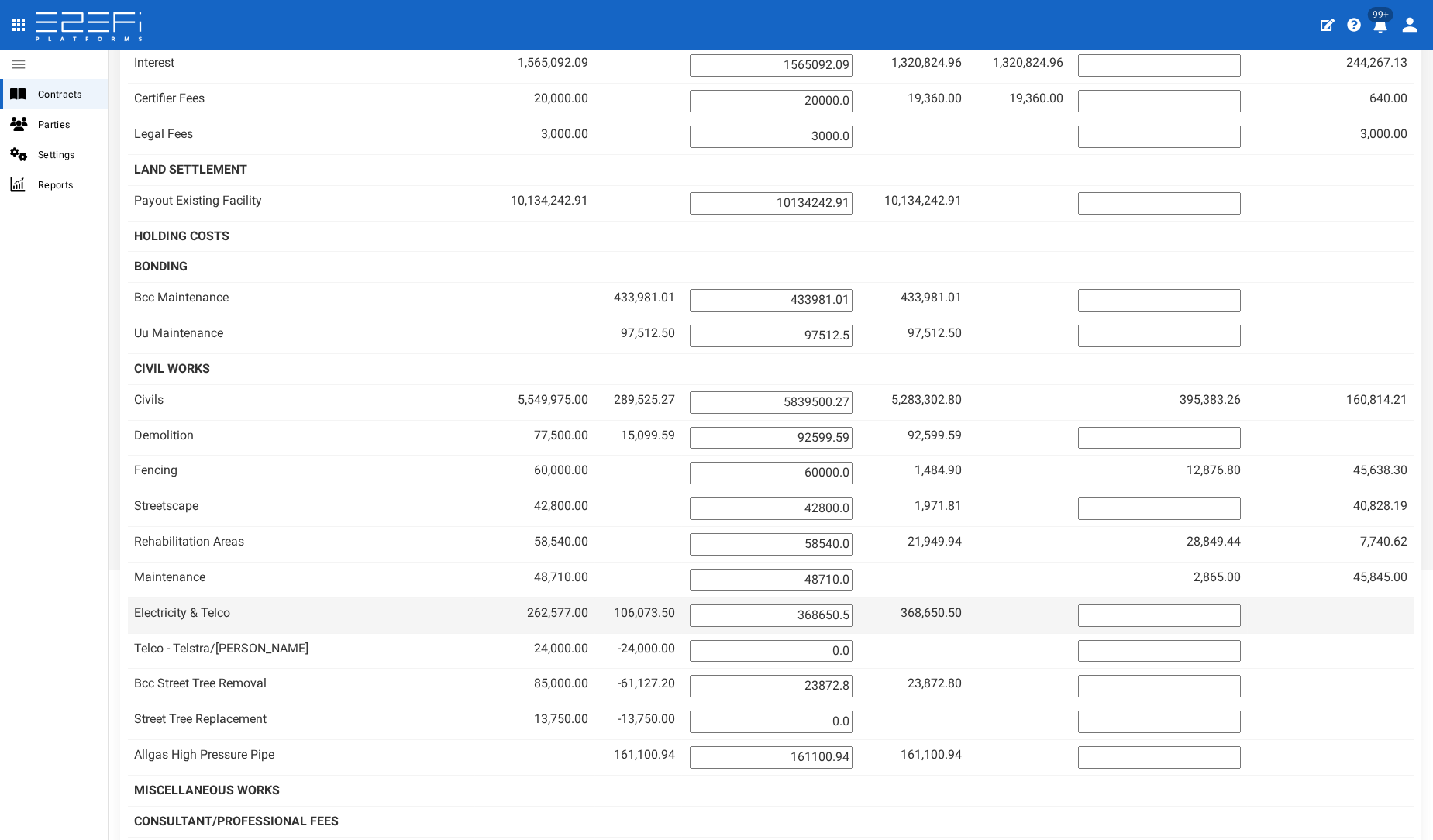
scroll to position [0, 0]
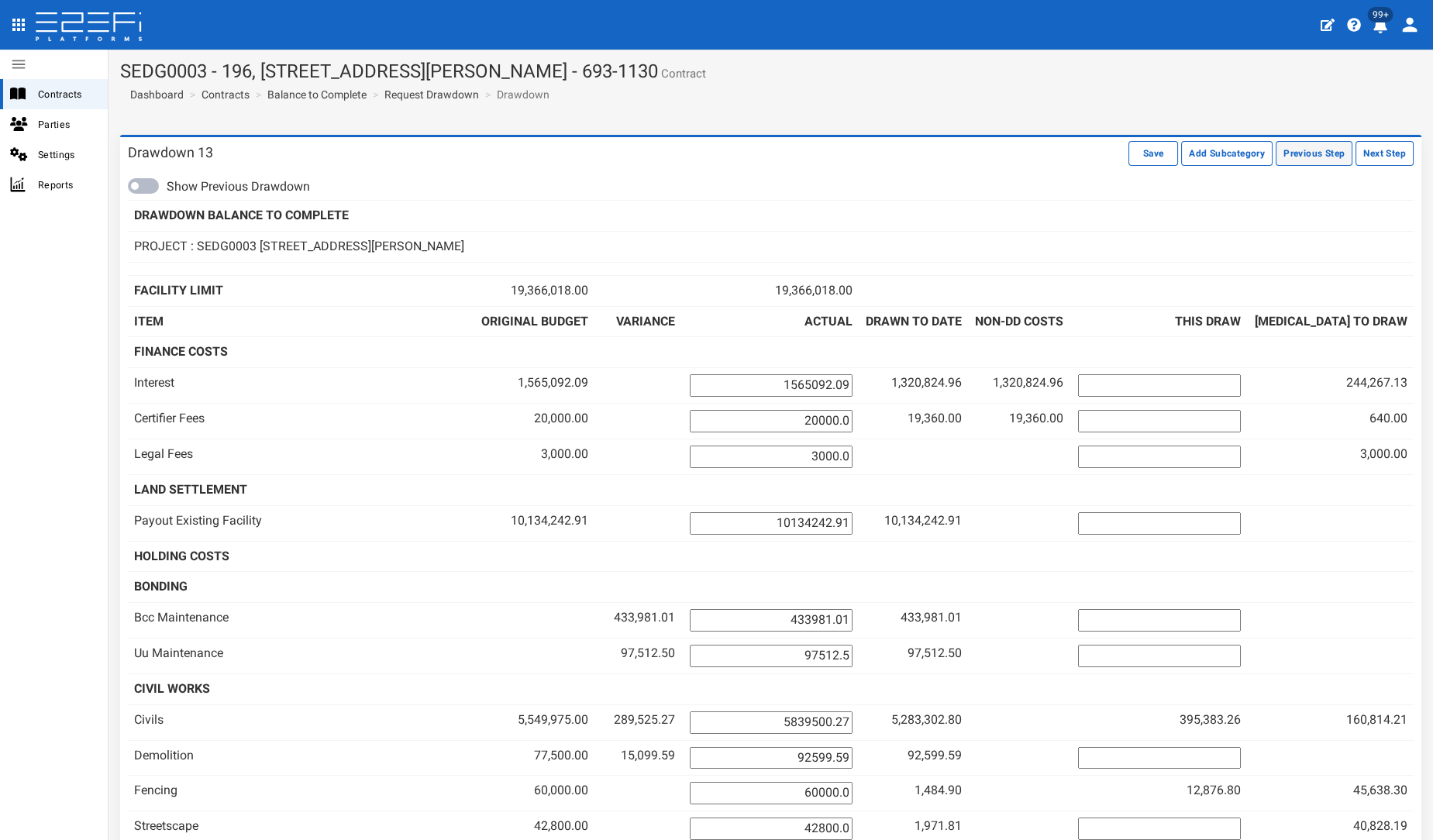
click at [1314, 151] on button "Previous Step" at bounding box center [1314, 153] width 76 height 25
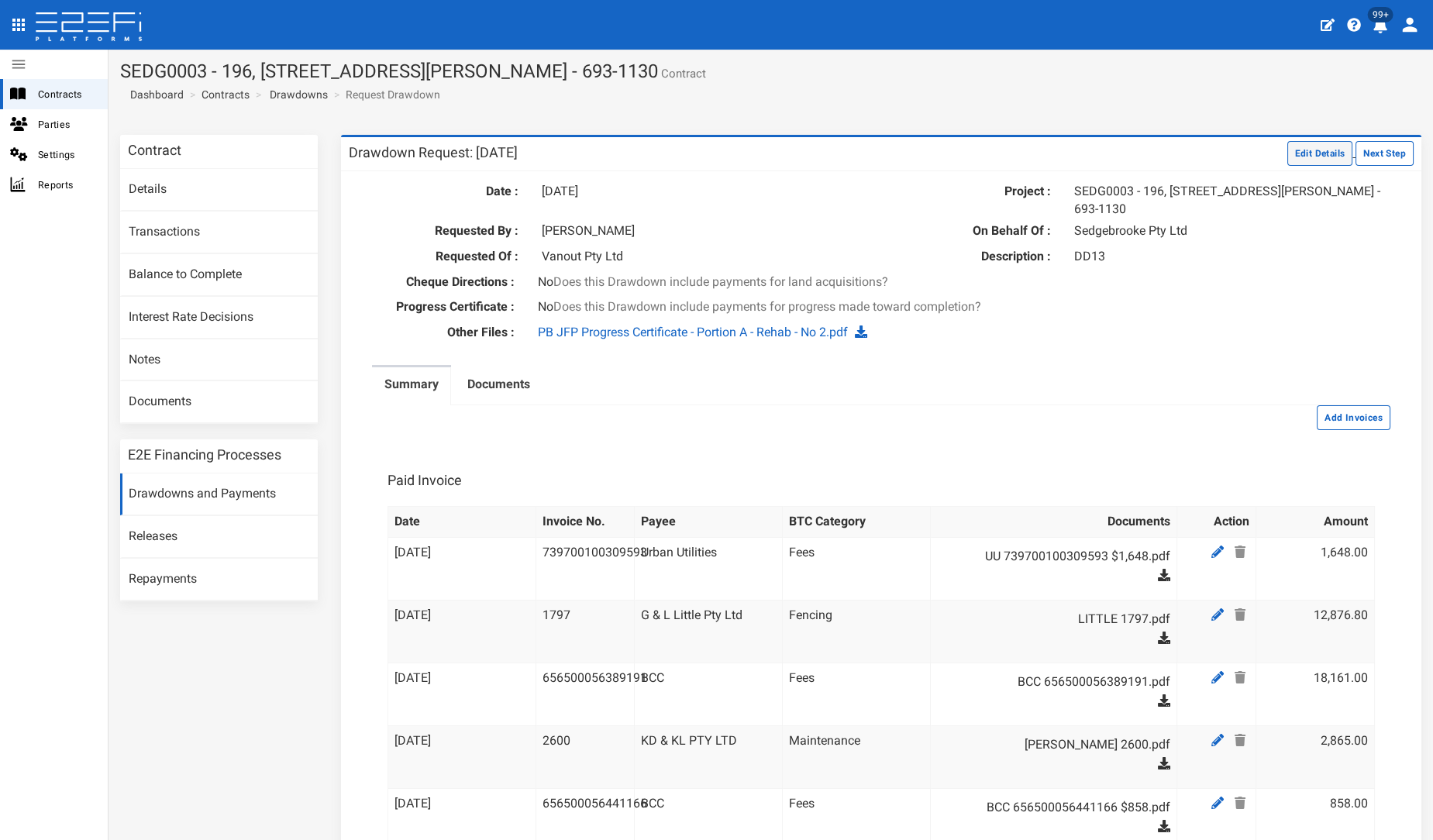
click at [1288, 161] on button "Edit Details" at bounding box center [1321, 153] width 66 height 25
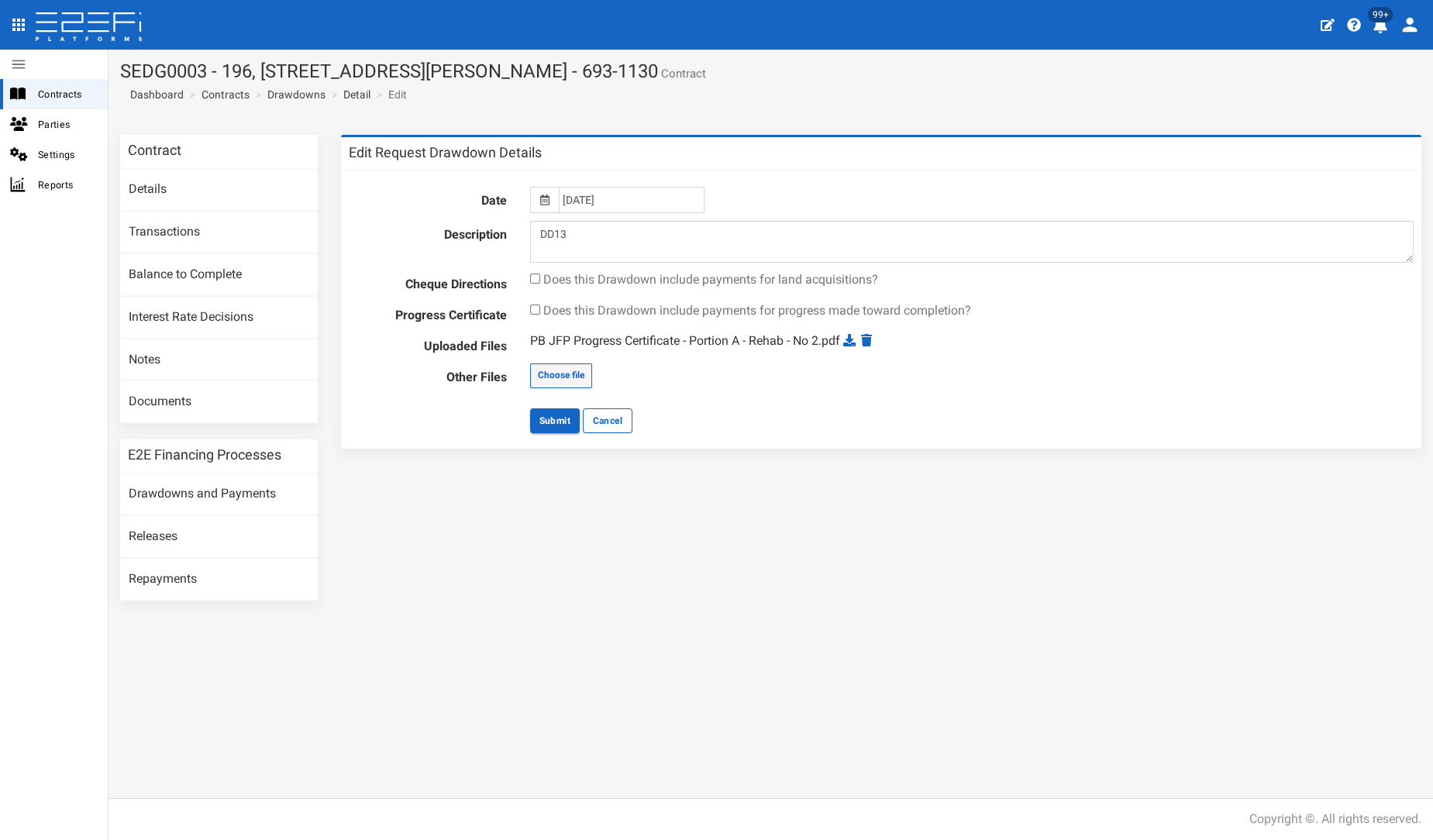
type input "C:\fakepath\B3897EA1_DA1_1 PP12 letter Sedgebrooke.pdf"
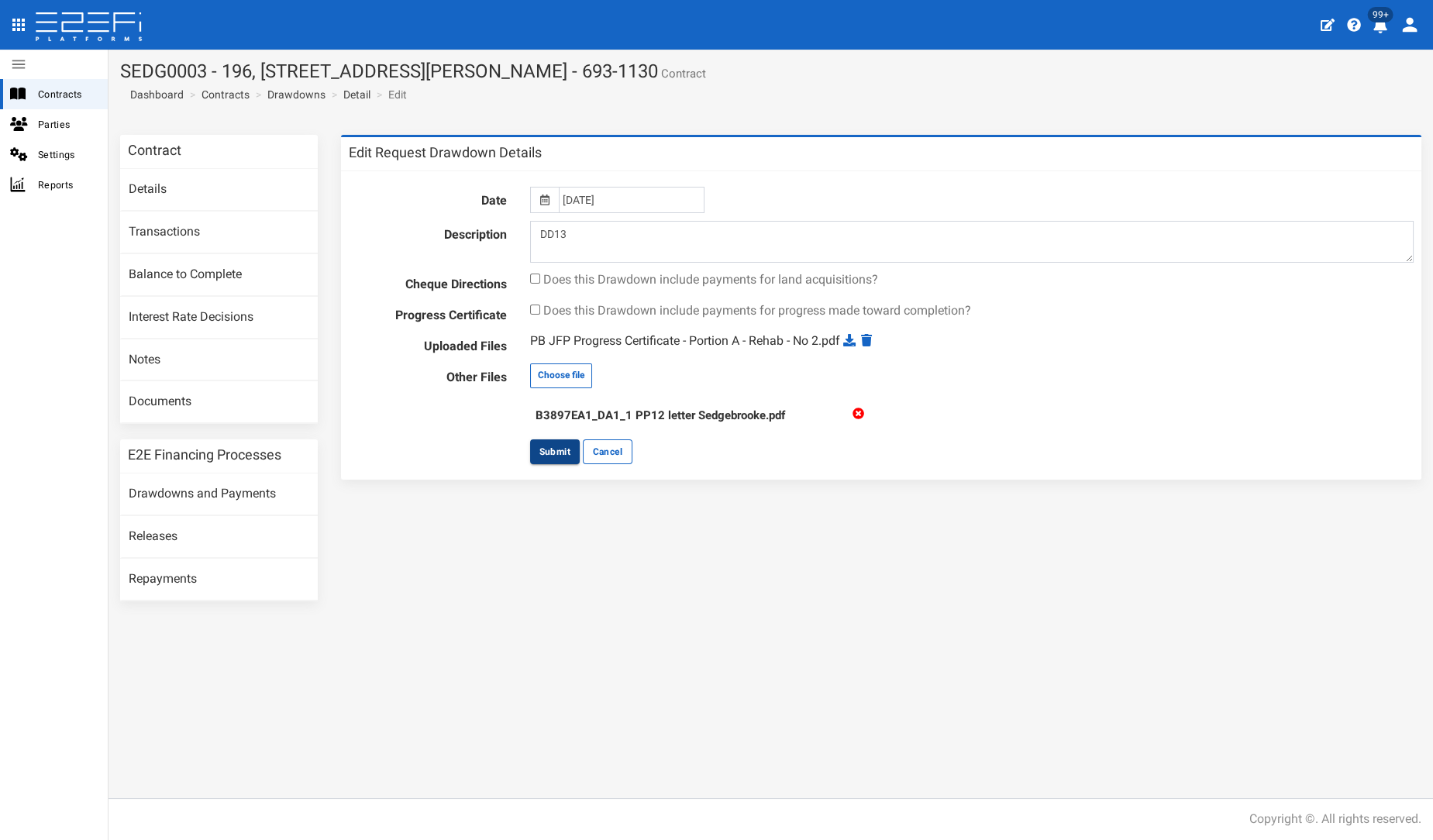
click at [541, 443] on button "Submit" at bounding box center [555, 451] width 50 height 25
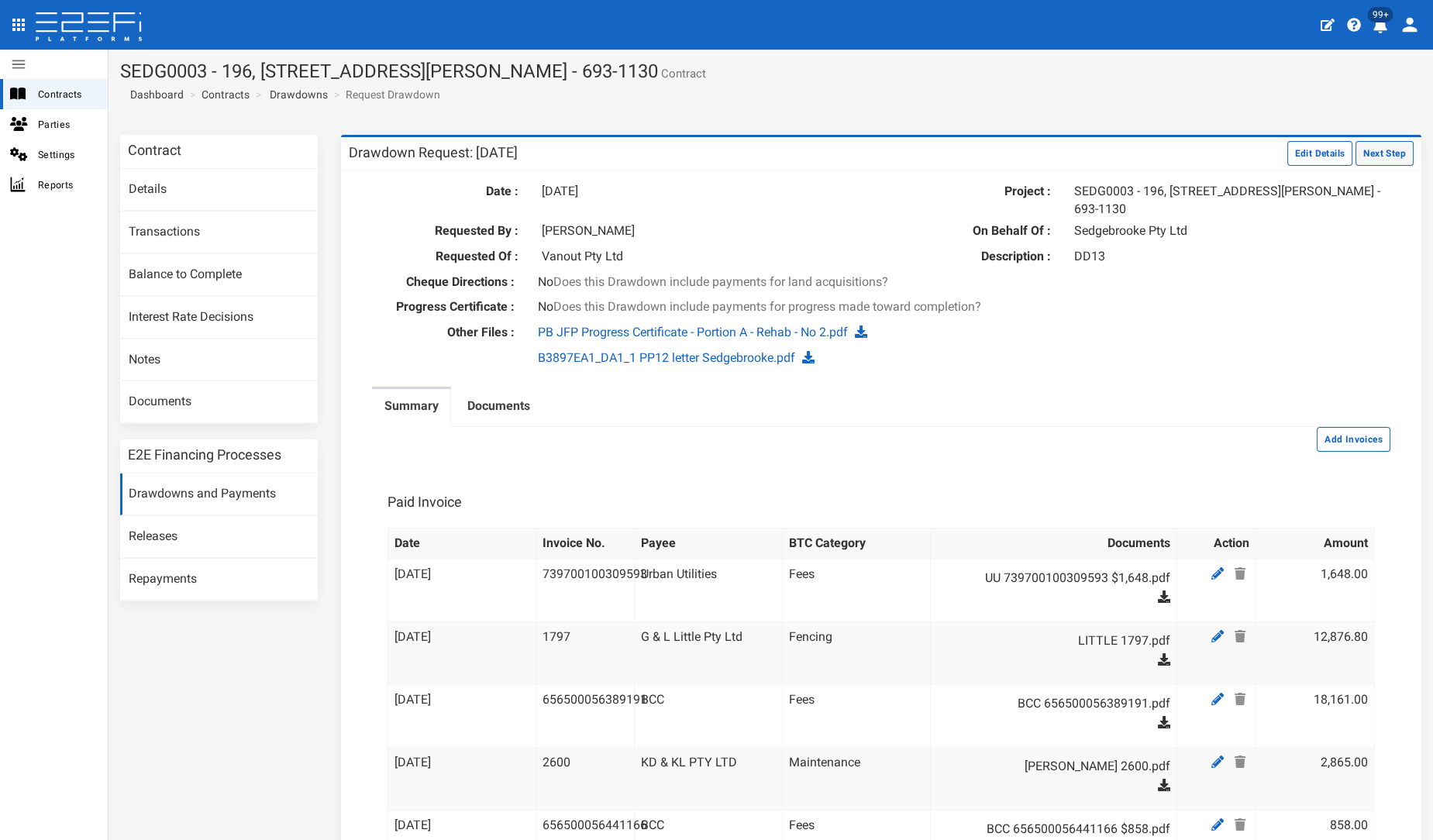
click at [1367, 160] on button "Next Step" at bounding box center [1384, 153] width 58 height 25
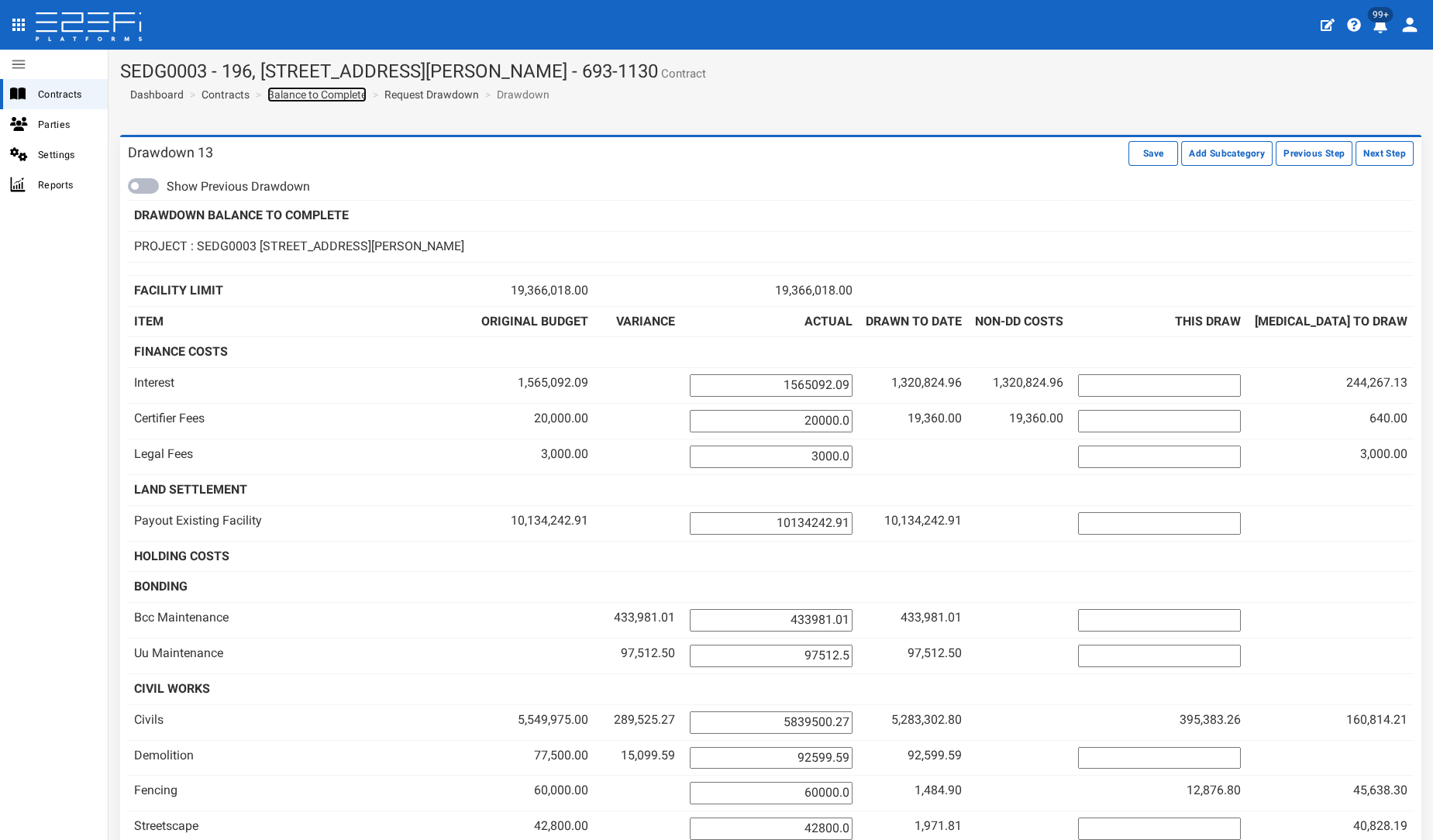
click at [279, 98] on link "Balance to Complete" at bounding box center [317, 94] width 99 height 16
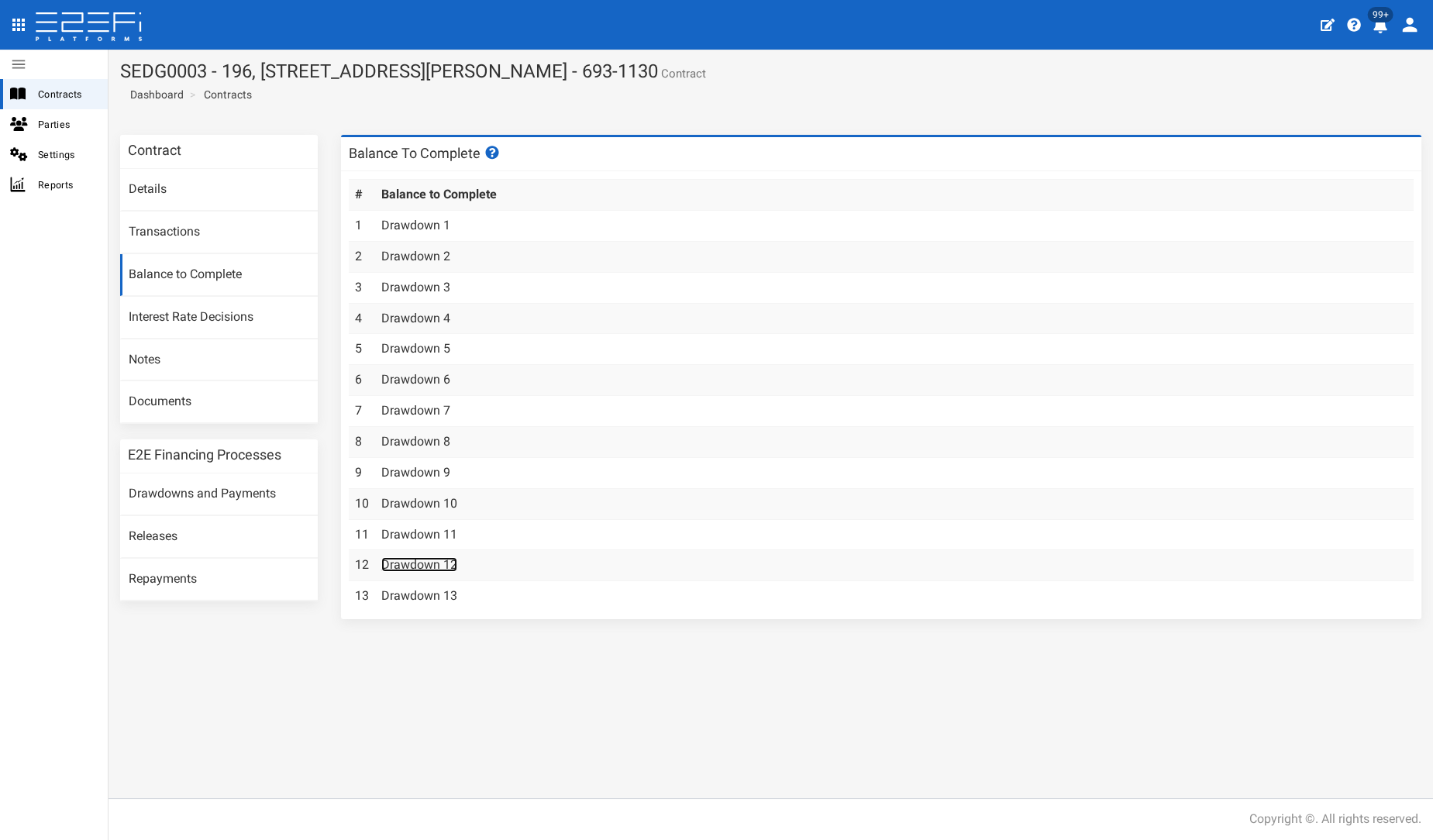
click at [428, 567] on link "Drawdown 12" at bounding box center [419, 564] width 76 height 15
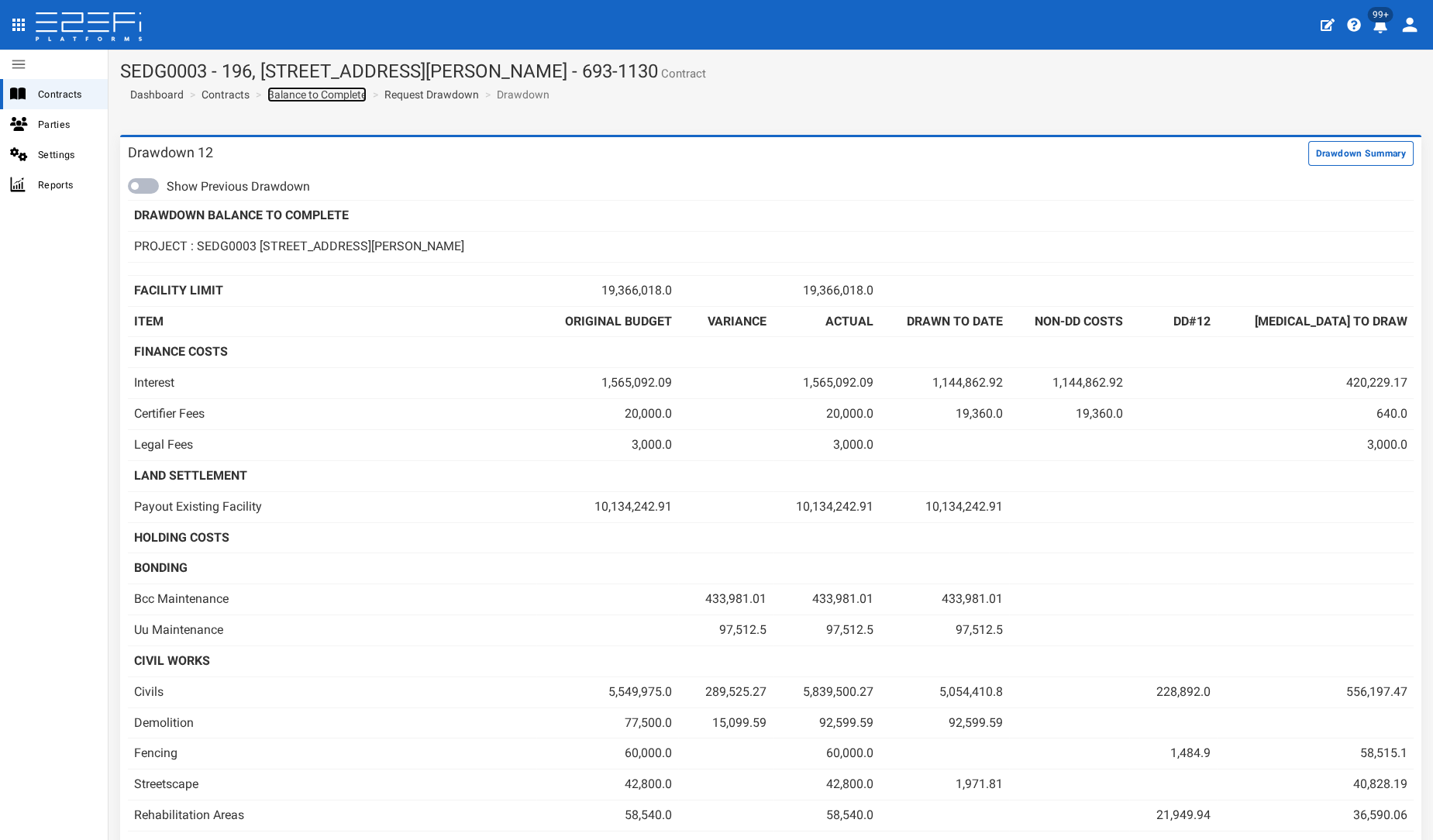
click at [290, 98] on link "Balance to Complete" at bounding box center [317, 94] width 99 height 16
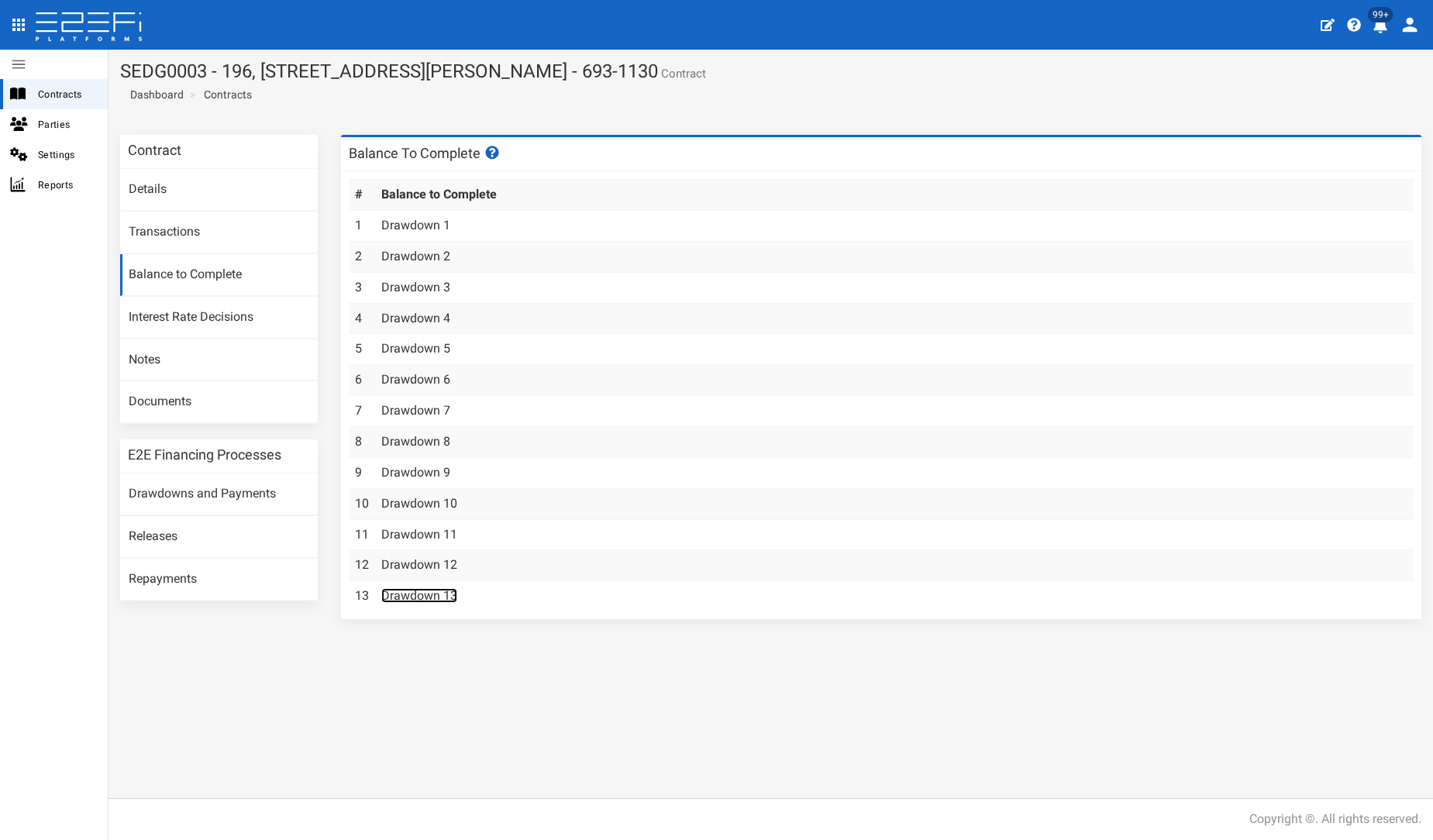
click at [433, 597] on link "Drawdown 13" at bounding box center [419, 596] width 76 height 15
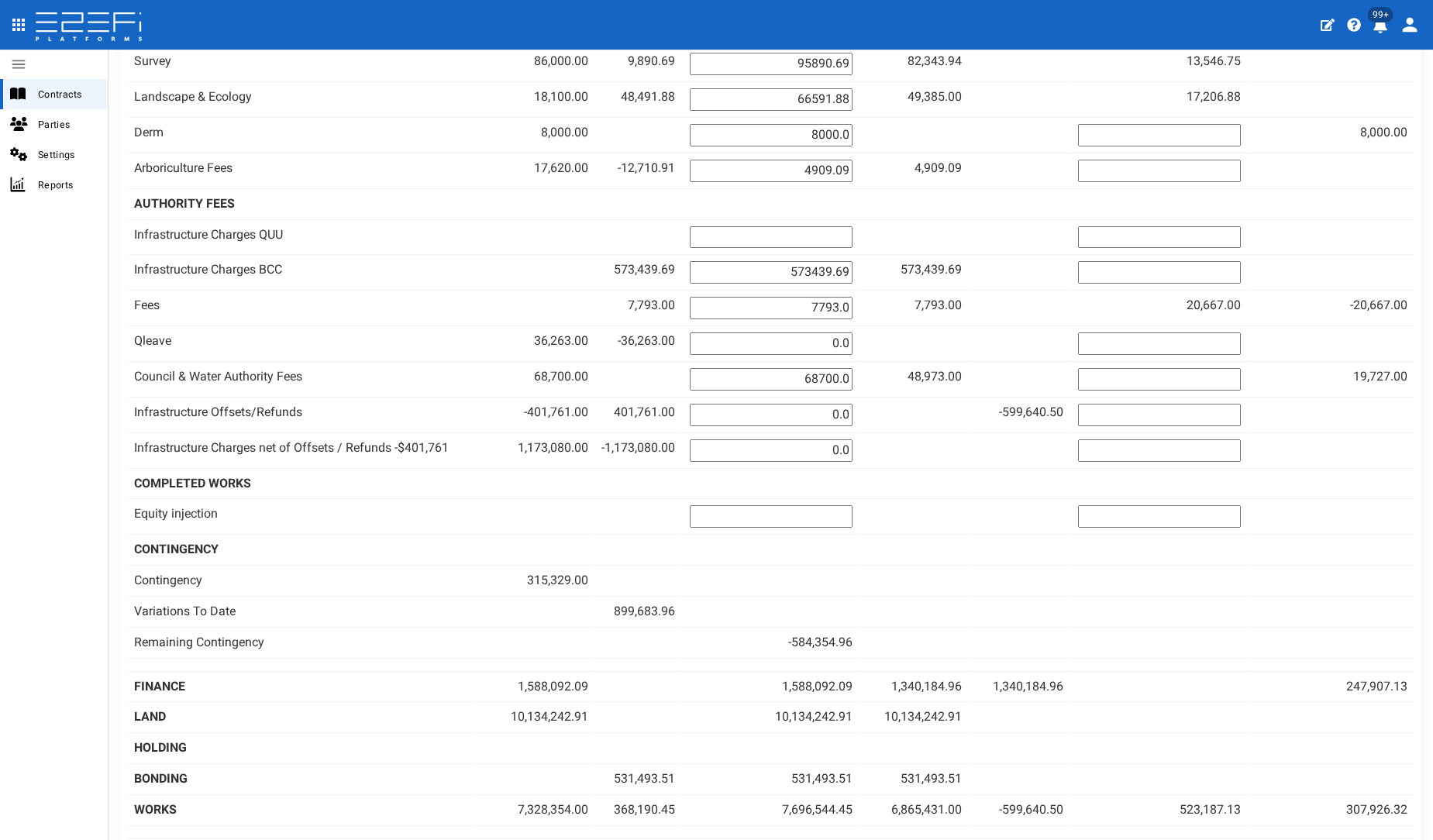
scroll to position [1185, 0]
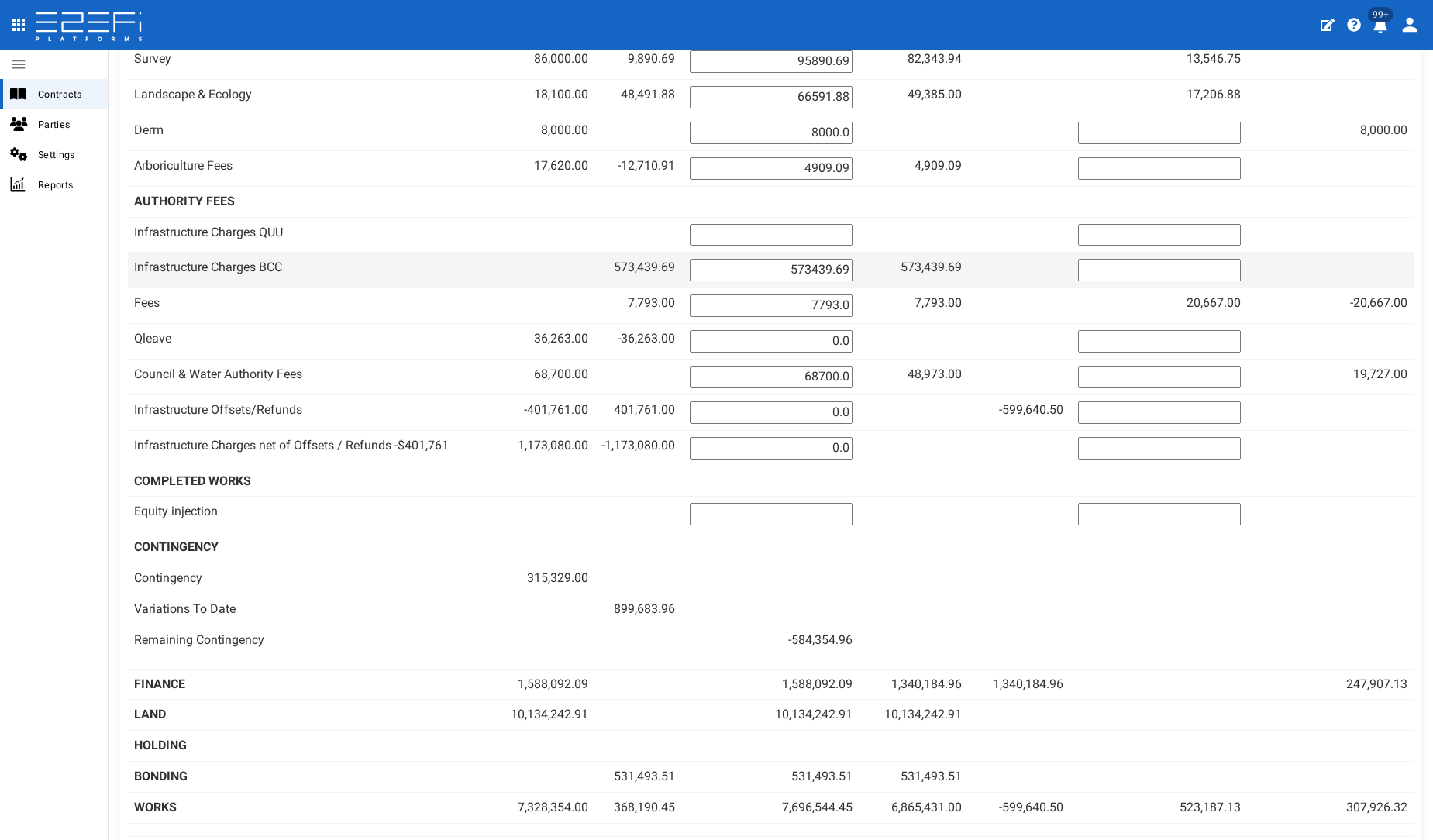
drag, startPoint x: 847, startPoint y: 286, endPoint x: 1009, endPoint y: 235, distance: 169.8
type input "28460"
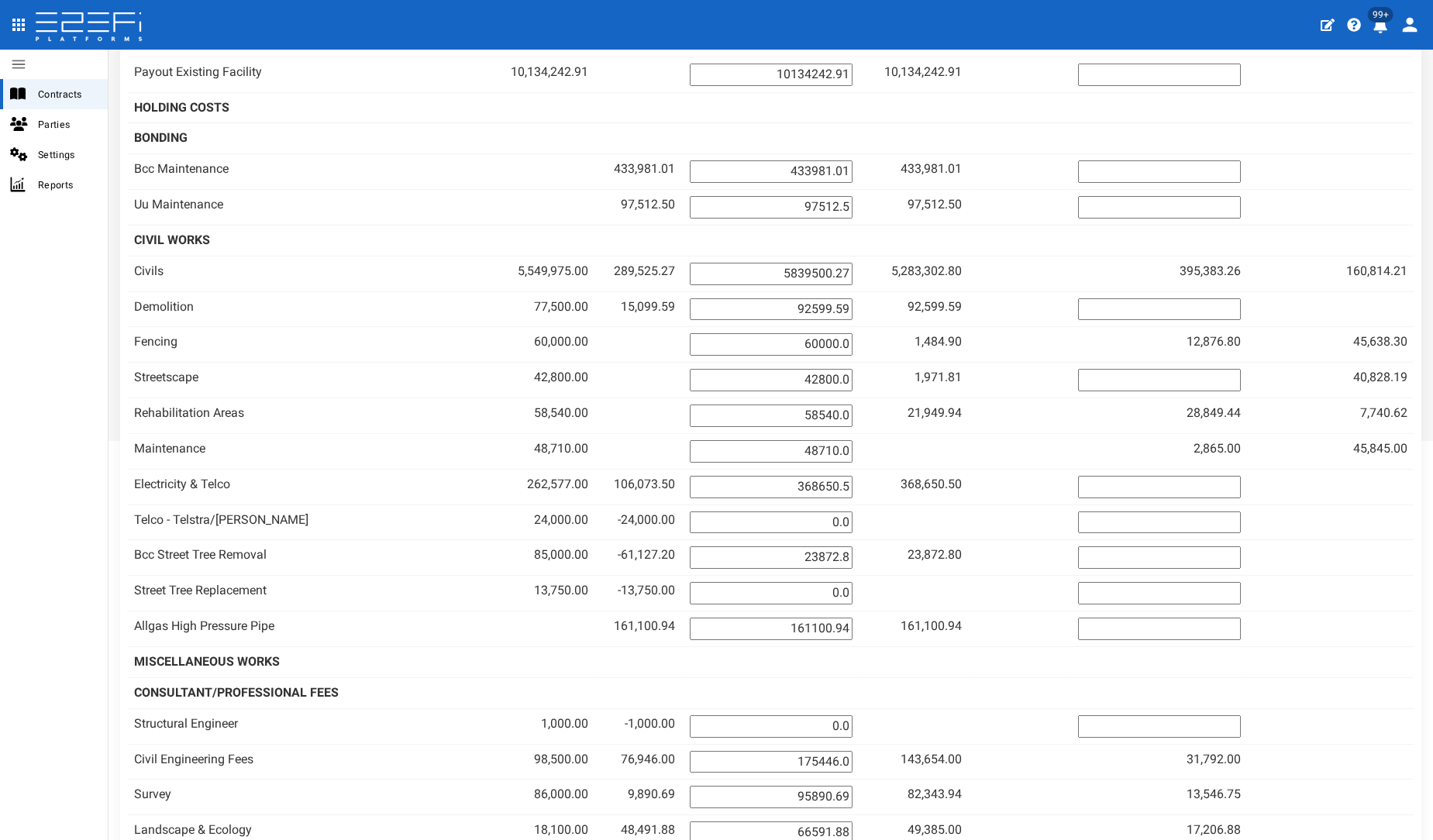
scroll to position [0, 0]
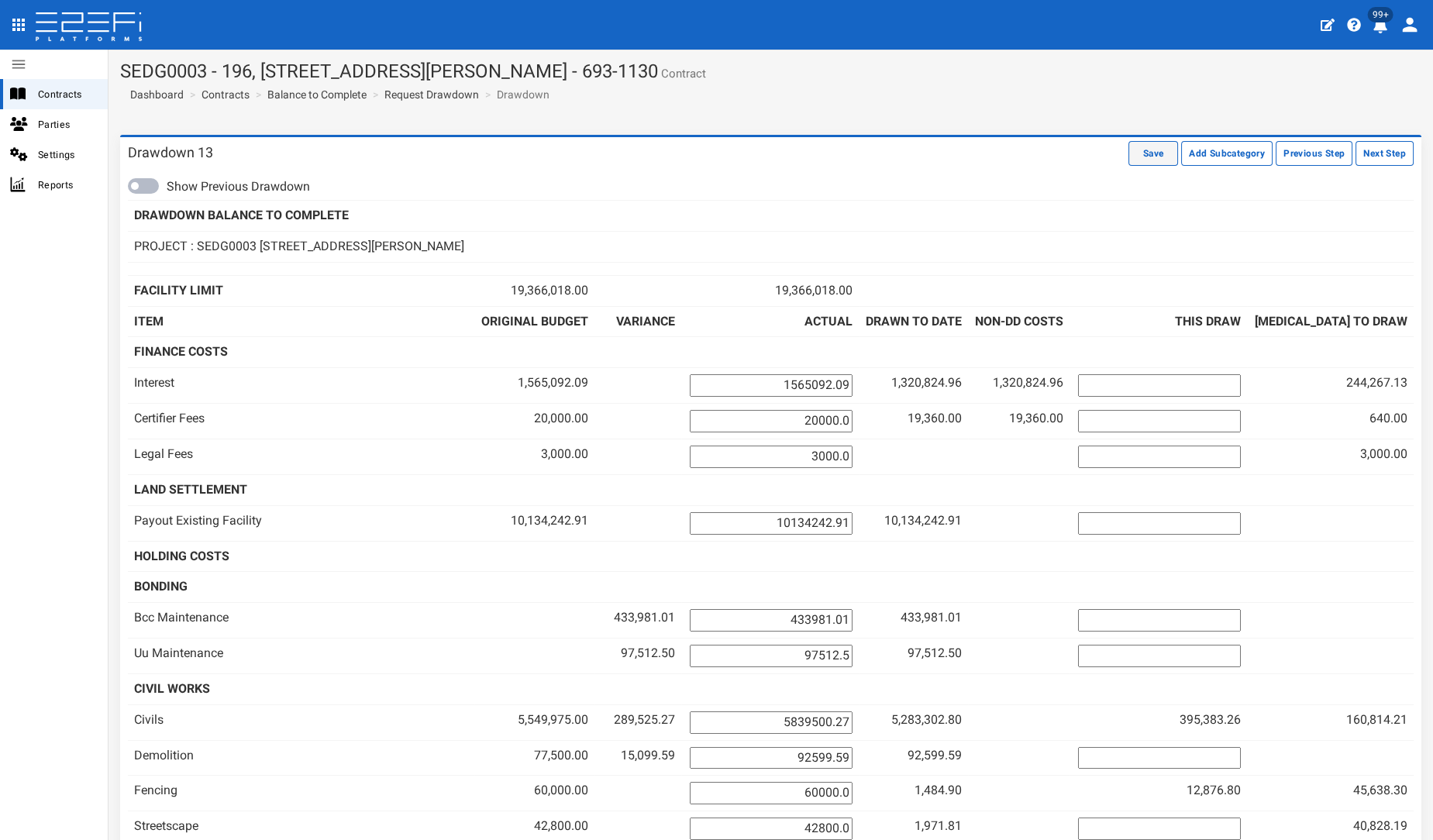
click at [1149, 151] on button "Save" at bounding box center [1154, 153] width 50 height 25
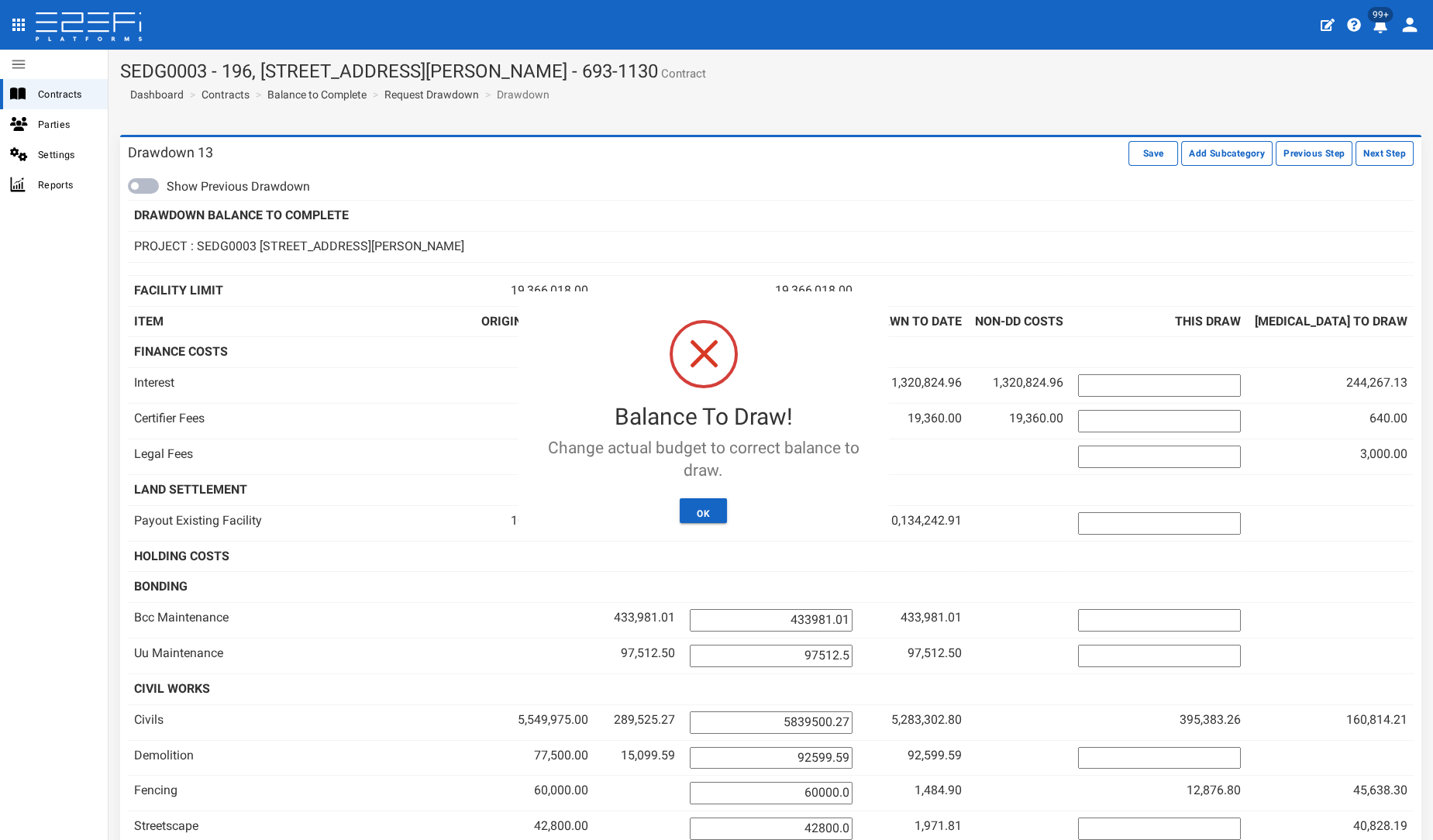
click at [698, 496] on div "Balance To Draw! Change actual budget to correct balance to draw. Not valid Can…" at bounding box center [703, 414] width 370 height 244
click at [698, 515] on button "OK" at bounding box center [703, 510] width 47 height 25
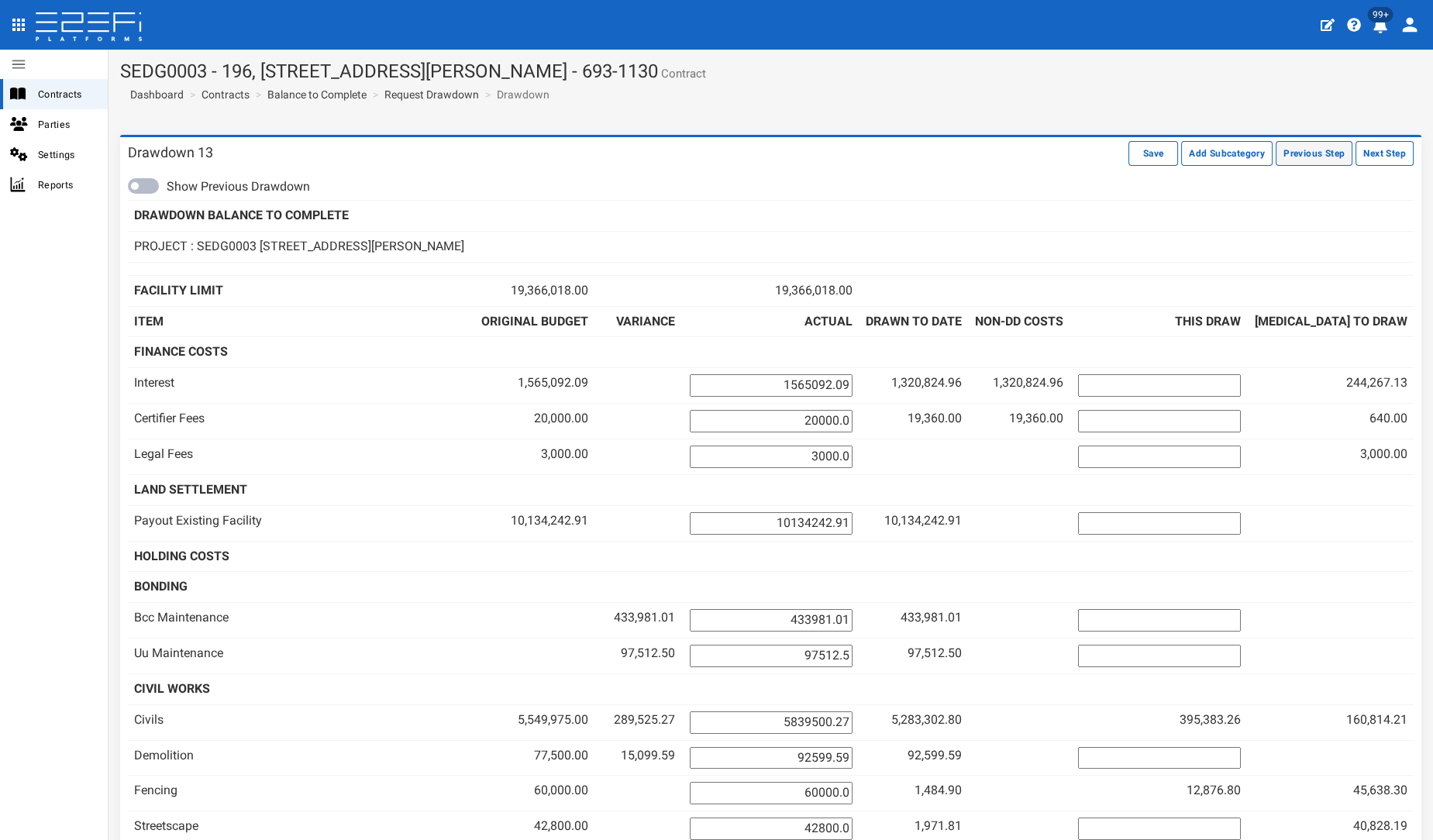
click at [1282, 161] on button "Previous Step" at bounding box center [1314, 153] width 76 height 25
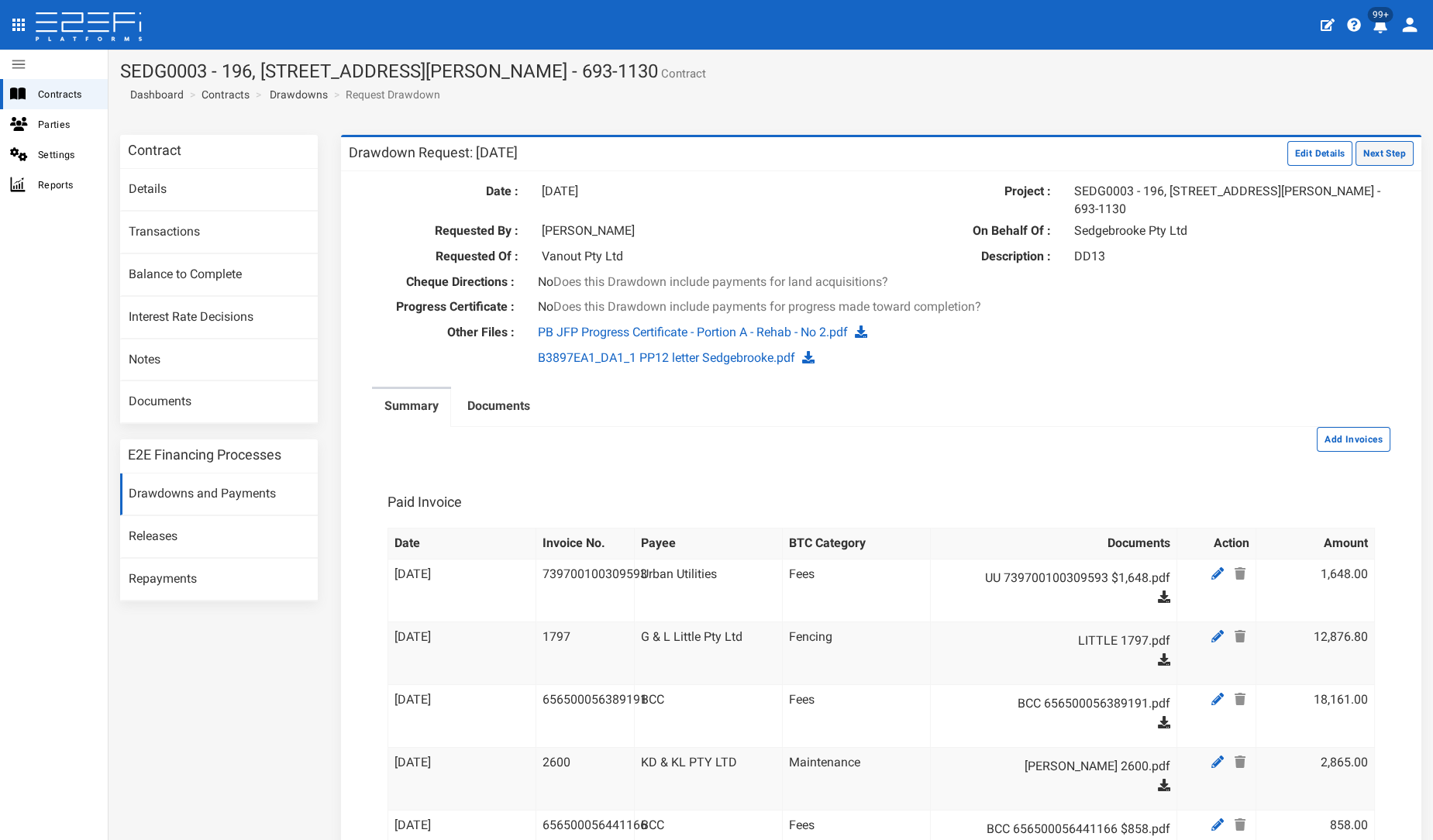
click at [1380, 147] on button "Next Step" at bounding box center [1384, 153] width 58 height 25
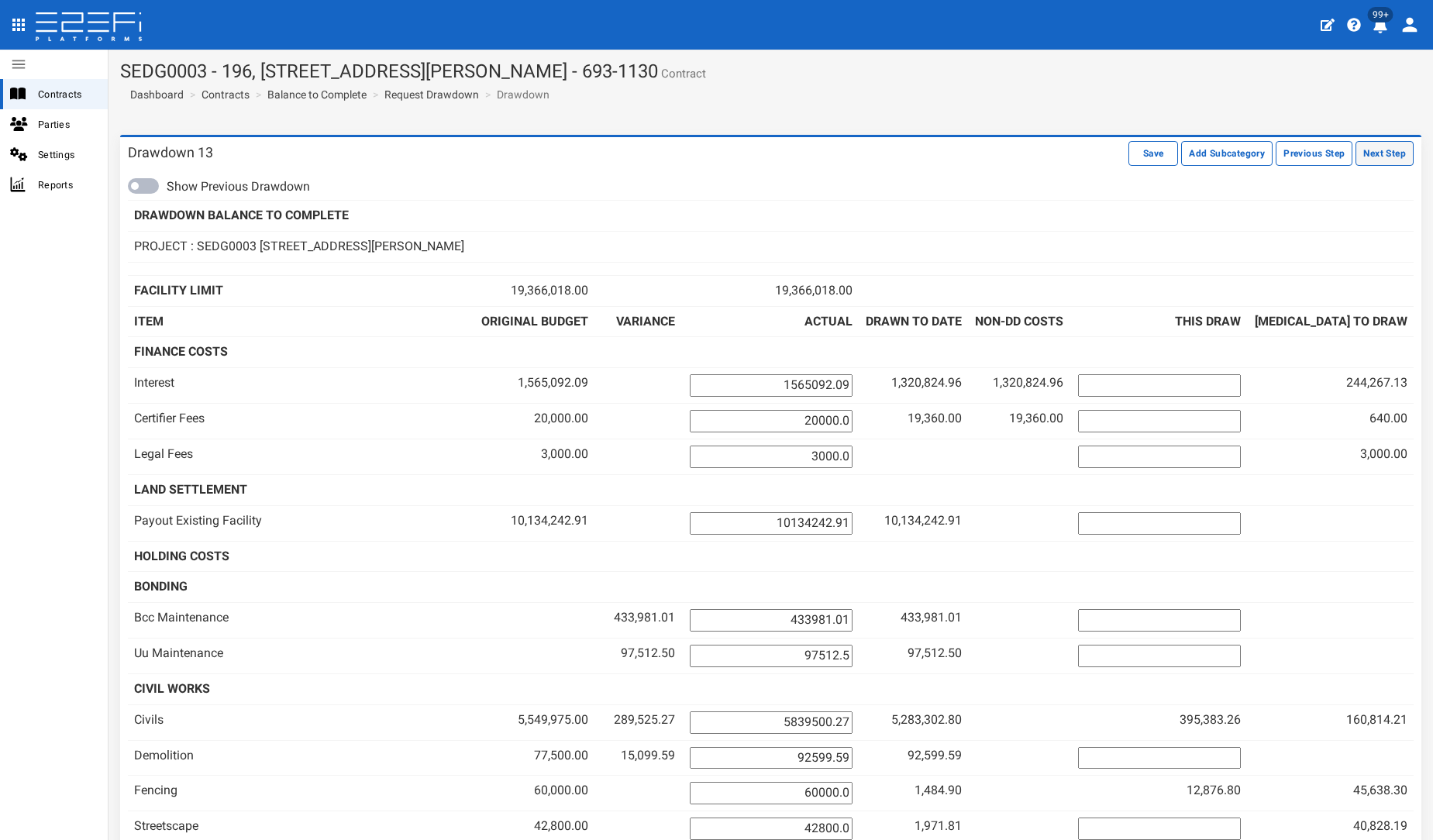
drag, startPoint x: 0, startPoint y: 0, endPoint x: 1380, endPoint y: 147, distance: 1387.8
click at [1380, 147] on button "Next Step" at bounding box center [1384, 153] width 58 height 25
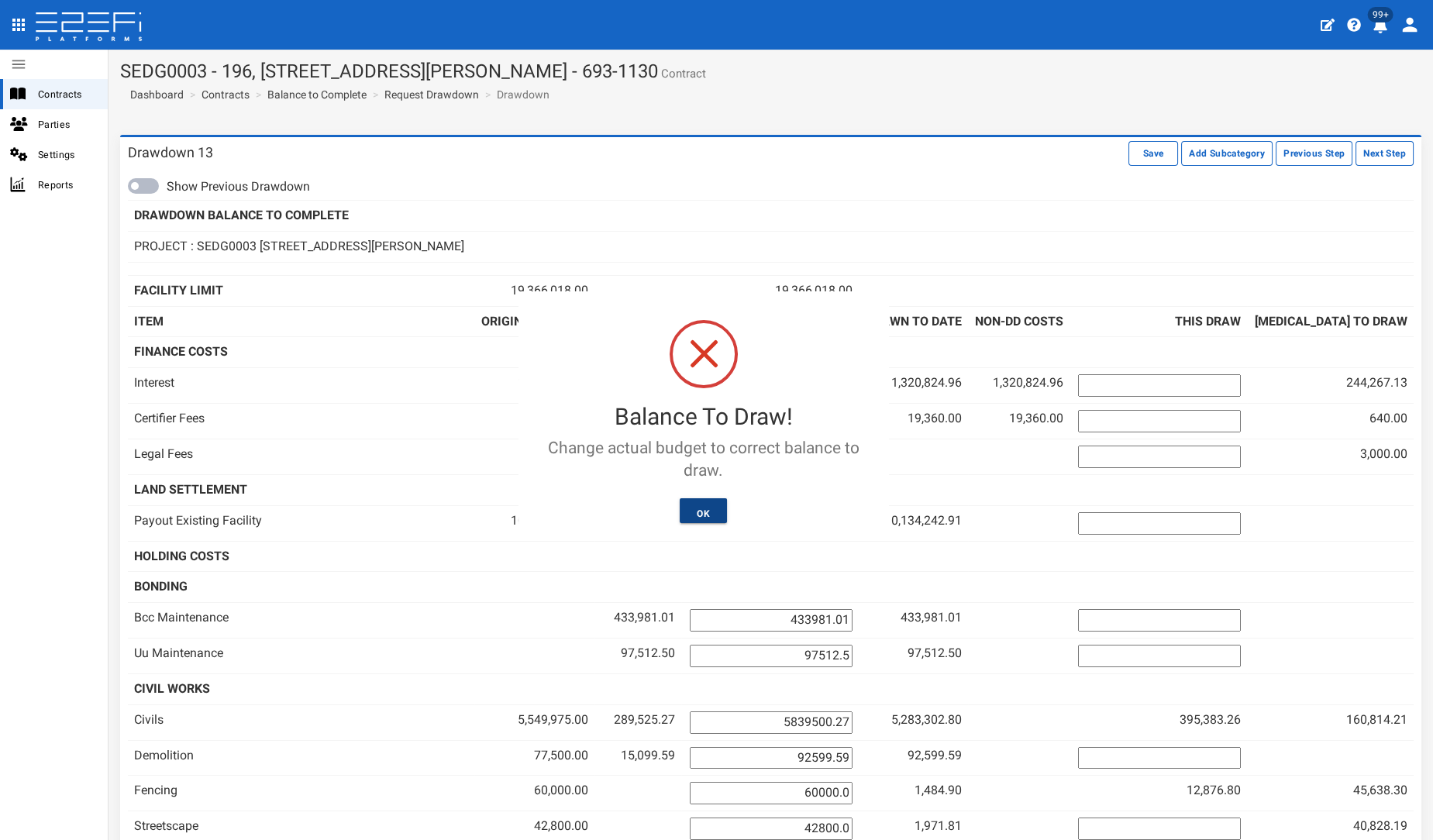
click at [699, 518] on button "OK" at bounding box center [703, 510] width 47 height 25
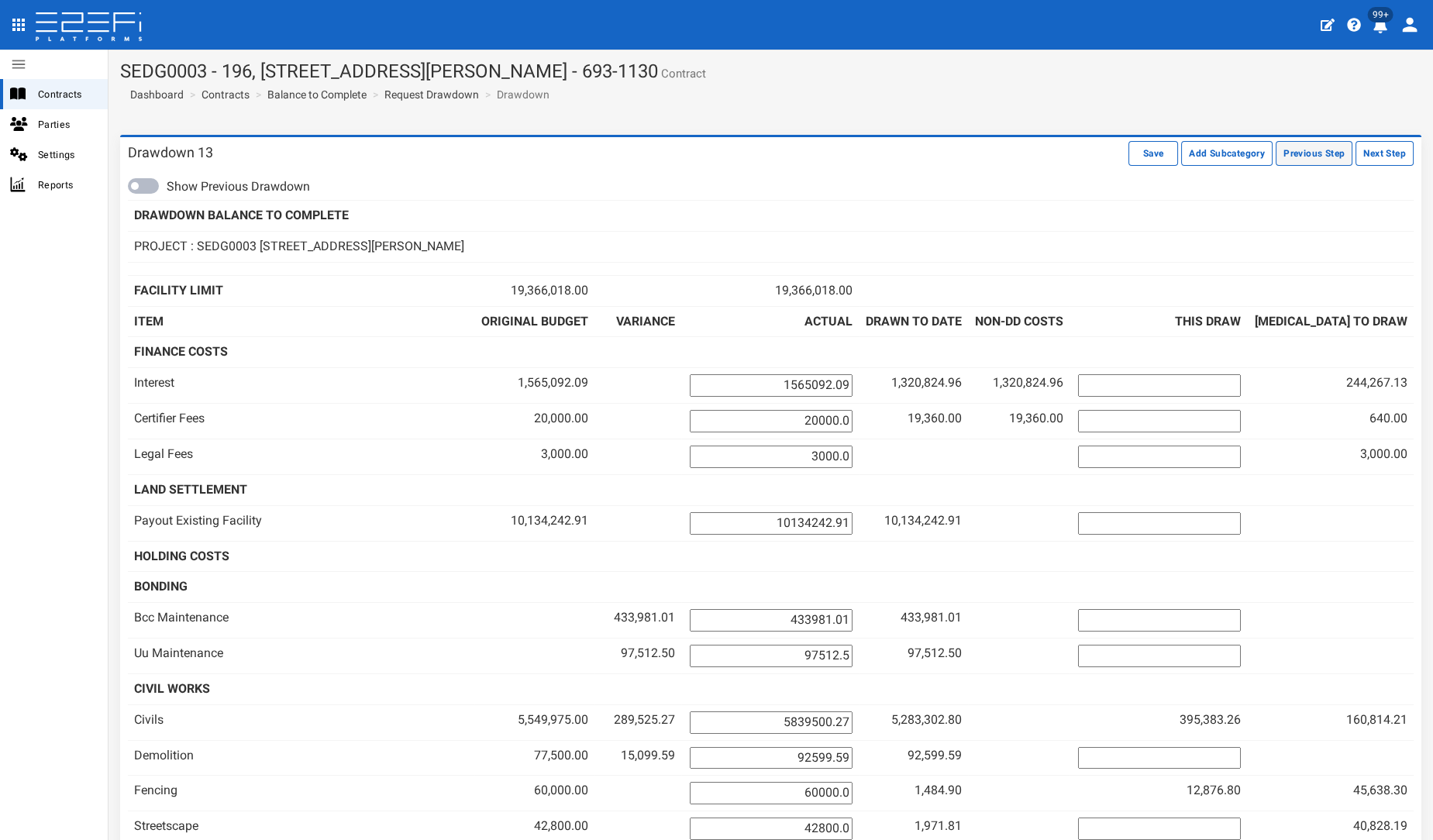
click at [1290, 151] on button "Previous Step" at bounding box center [1314, 153] width 76 height 25
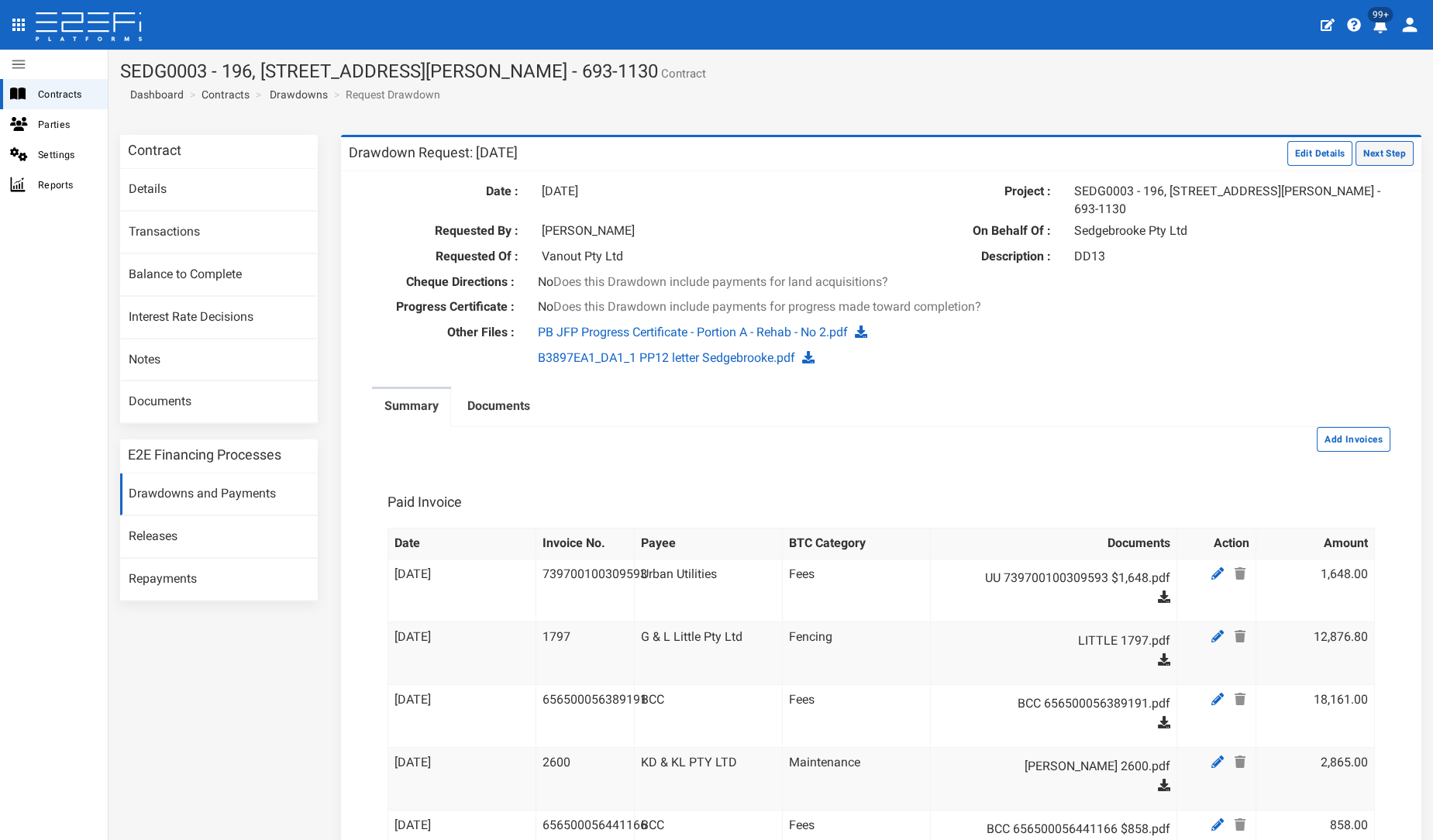
click at [1368, 154] on button "Next Step" at bounding box center [1384, 153] width 58 height 25
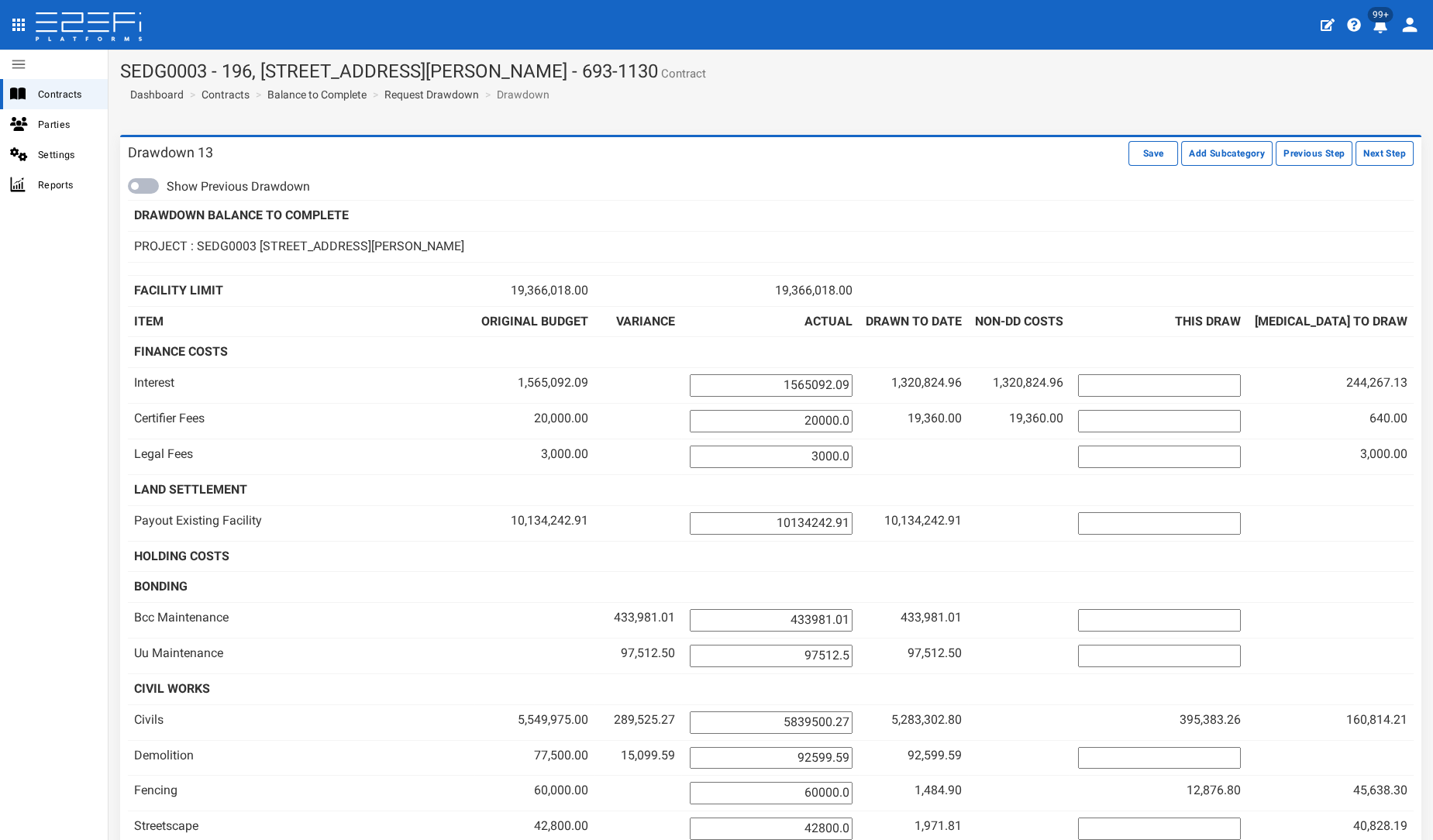
scroll to position [393, 0]
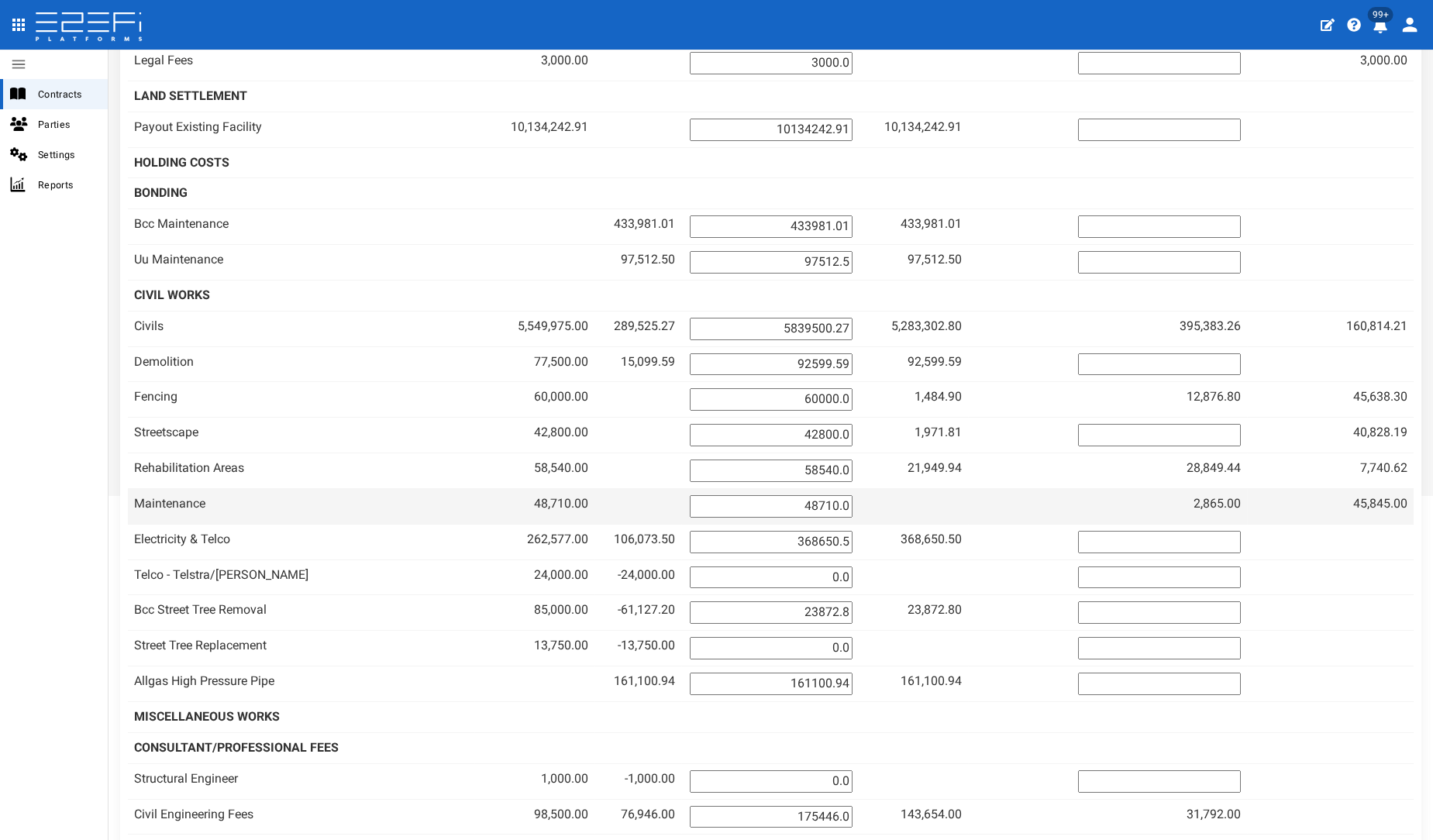
drag, startPoint x: 844, startPoint y: 495, endPoint x: 958, endPoint y: 493, distance: 114.0
click at [958, 493] on tr "Maintenance 48,710.00 48710.0" at bounding box center [770, 505] width 1286 height 36
type input "0"
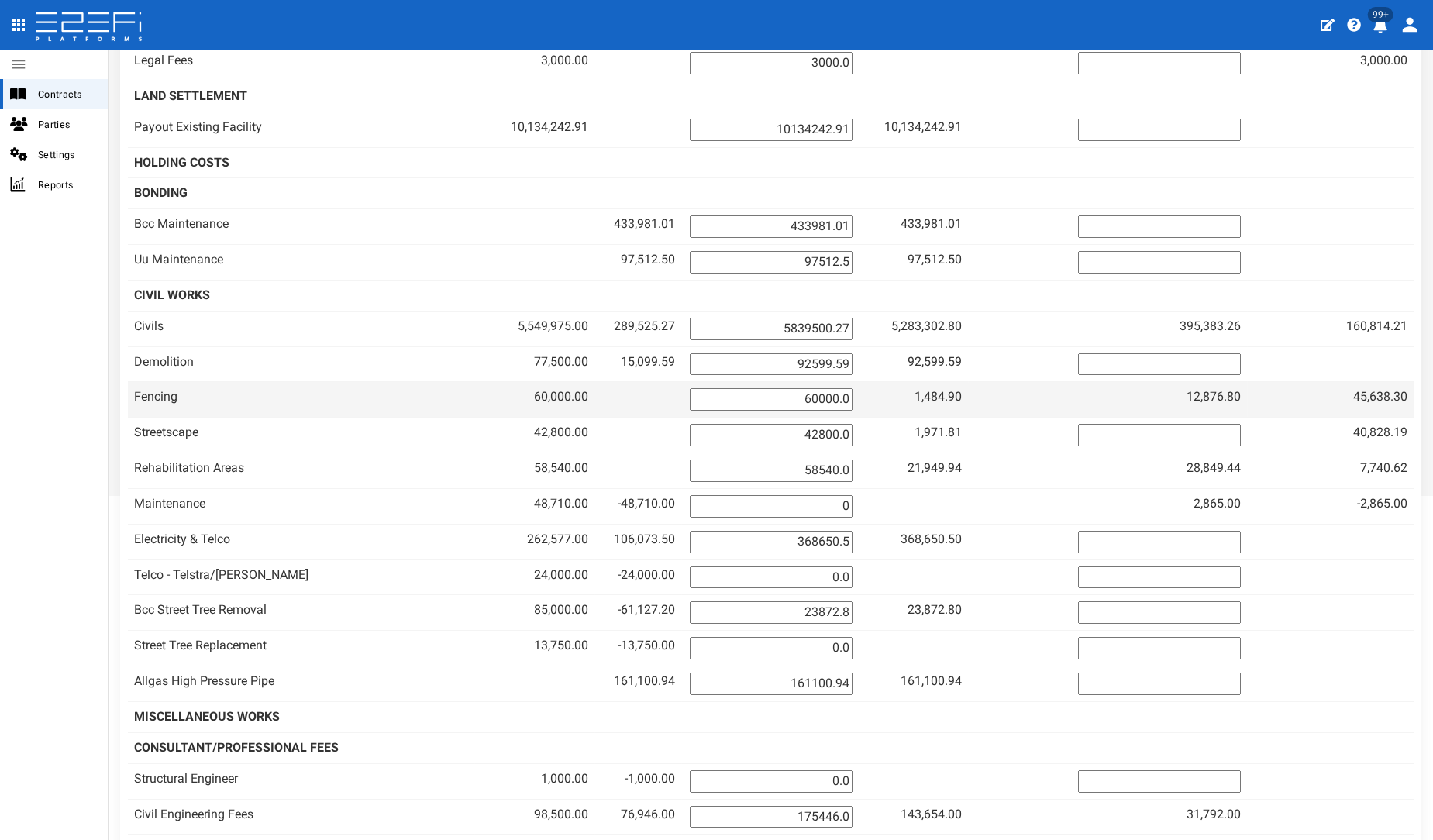
scroll to position [0, 0]
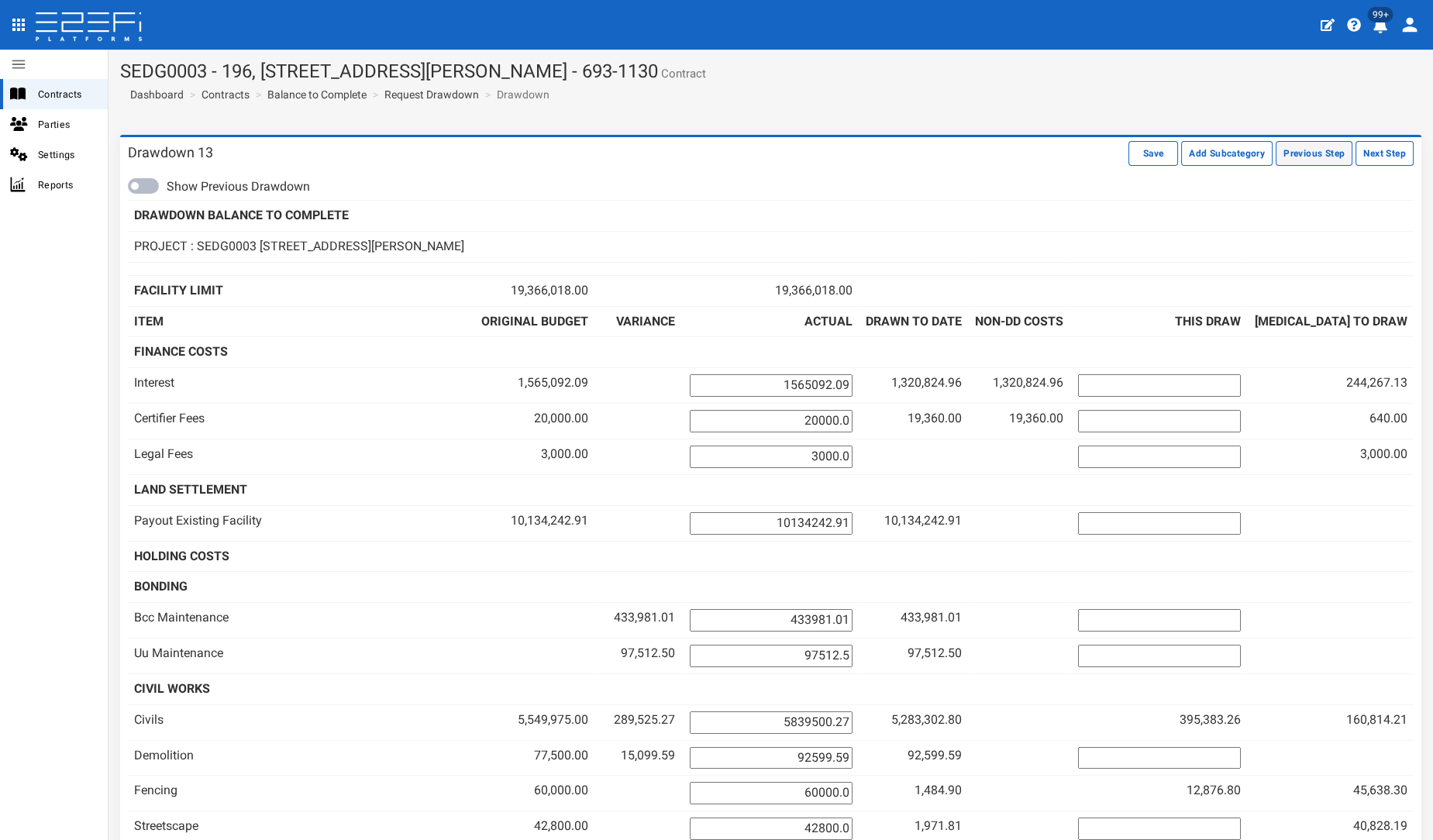
click at [1303, 156] on button "Previous Step" at bounding box center [1314, 153] width 76 height 25
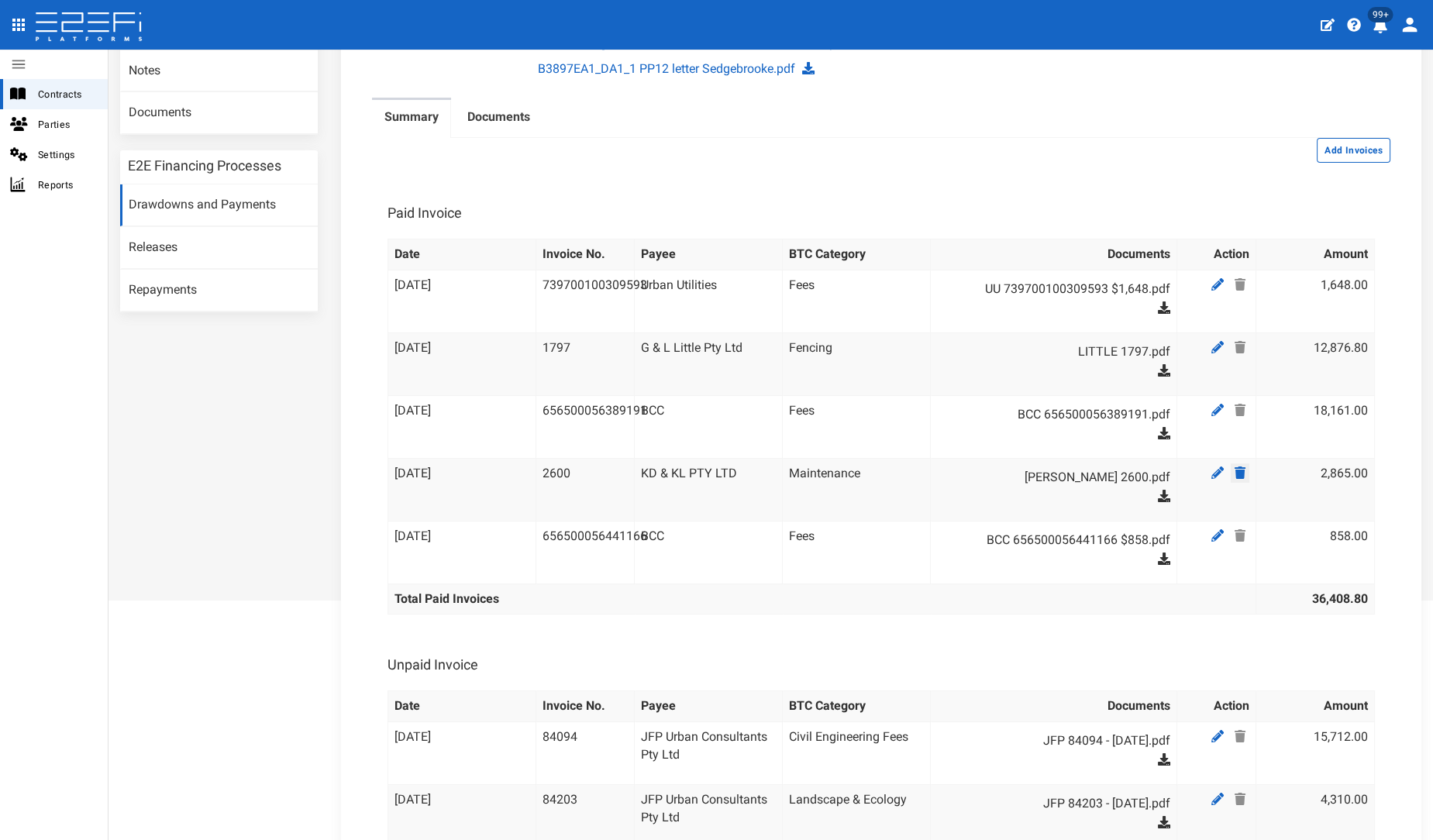
scroll to position [289, 0]
click at [1234, 472] on icon at bounding box center [1240, 471] width 11 height 12
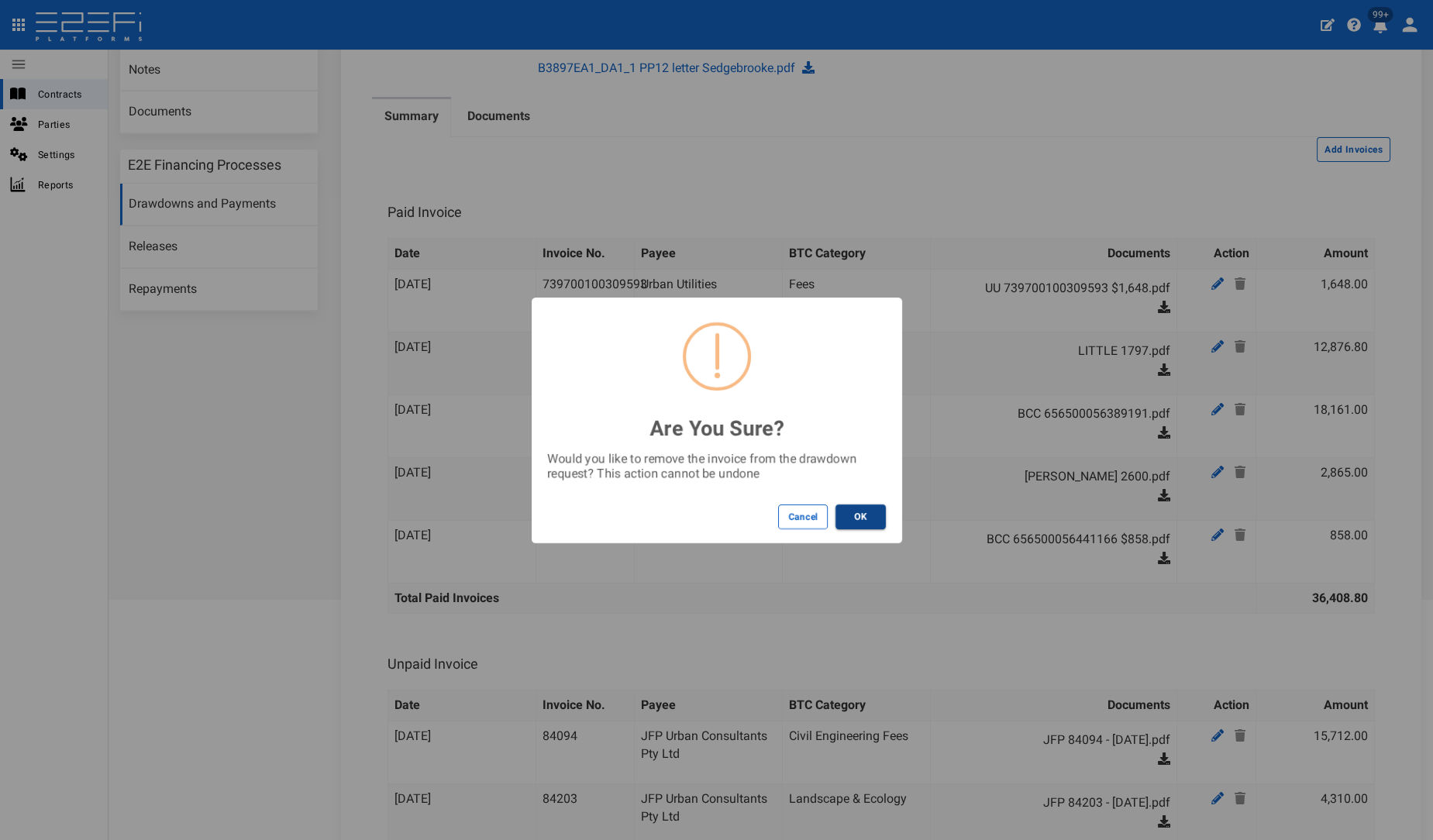
click at [870, 507] on button "OK" at bounding box center [860, 516] width 51 height 25
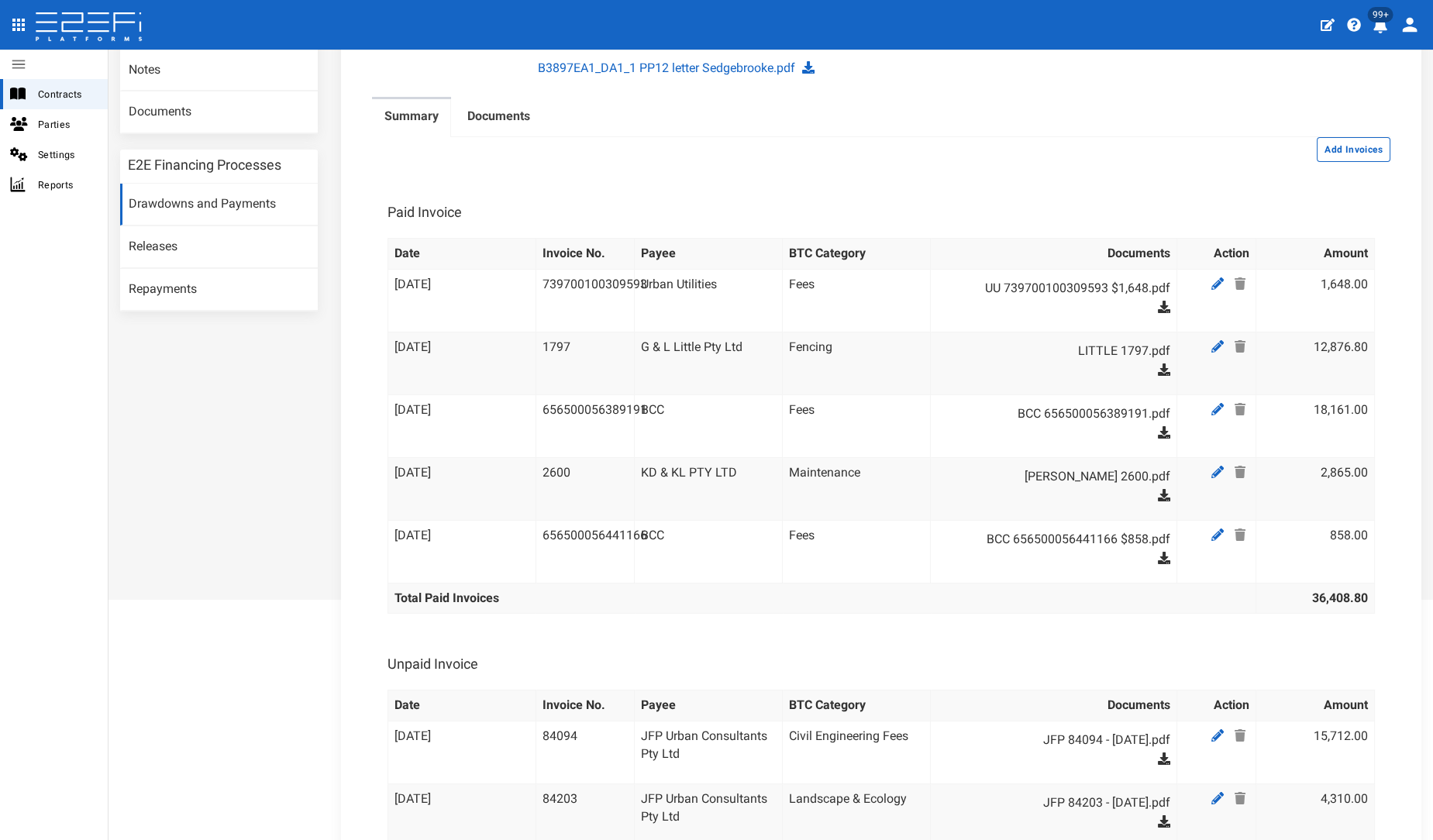
scroll to position [0, 0]
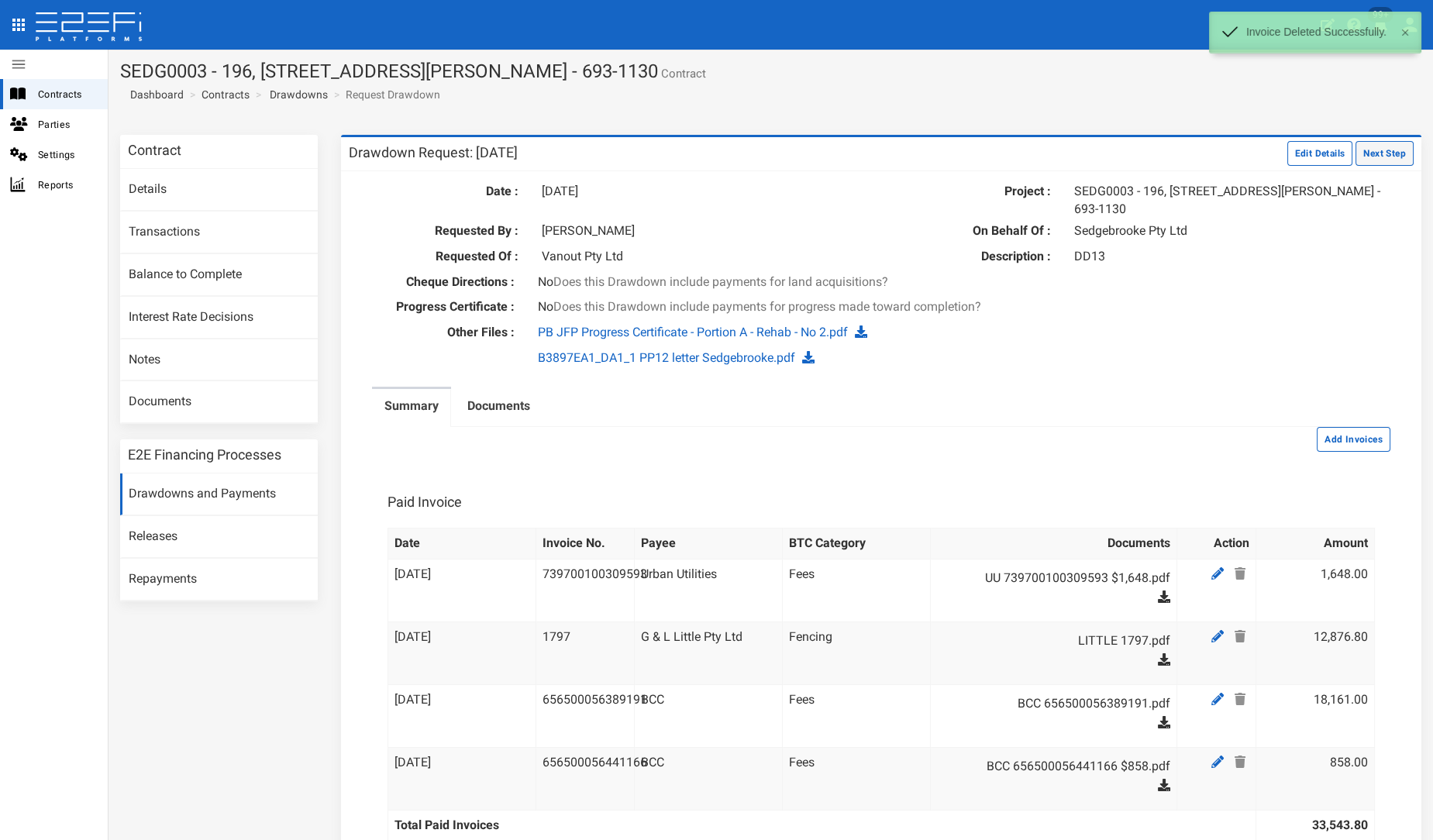
click at [1384, 146] on button "Next Step" at bounding box center [1384, 153] width 58 height 25
click at [1378, 151] on button "Next Step" at bounding box center [1384, 153] width 58 height 25
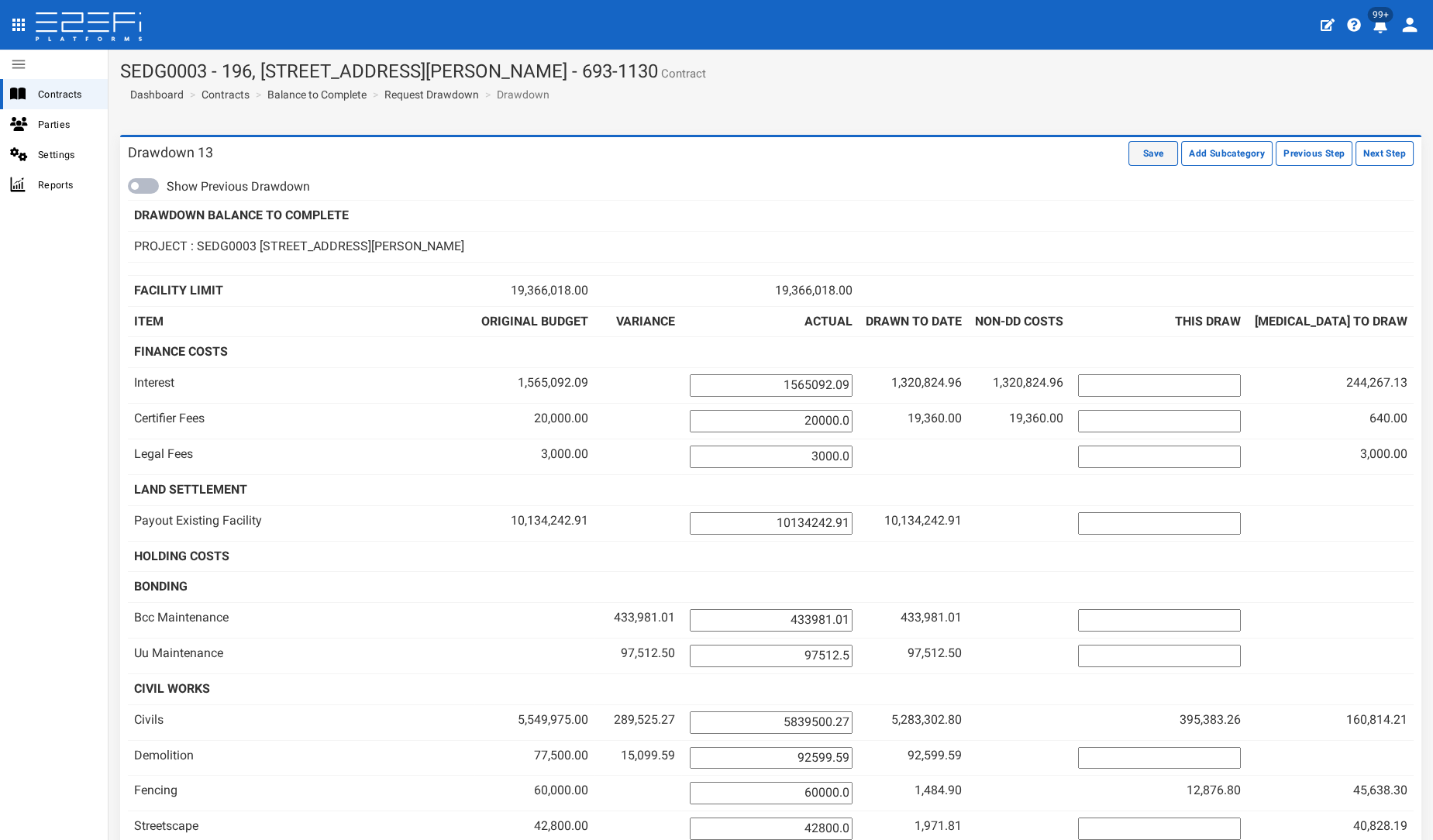
click at [1146, 142] on button "Save" at bounding box center [1154, 153] width 50 height 25
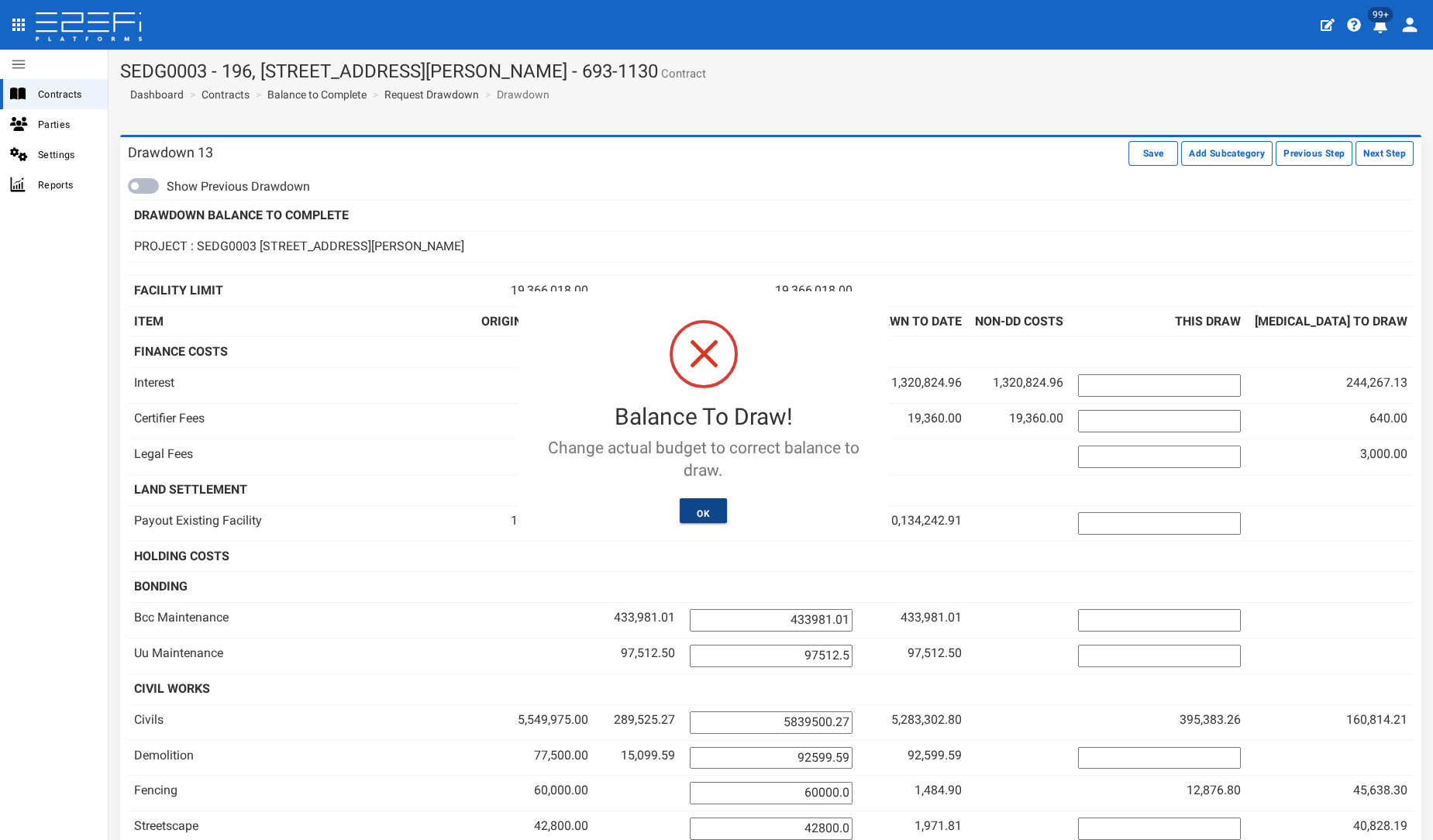
click at [717, 505] on button "OK" at bounding box center [703, 510] width 47 height 25
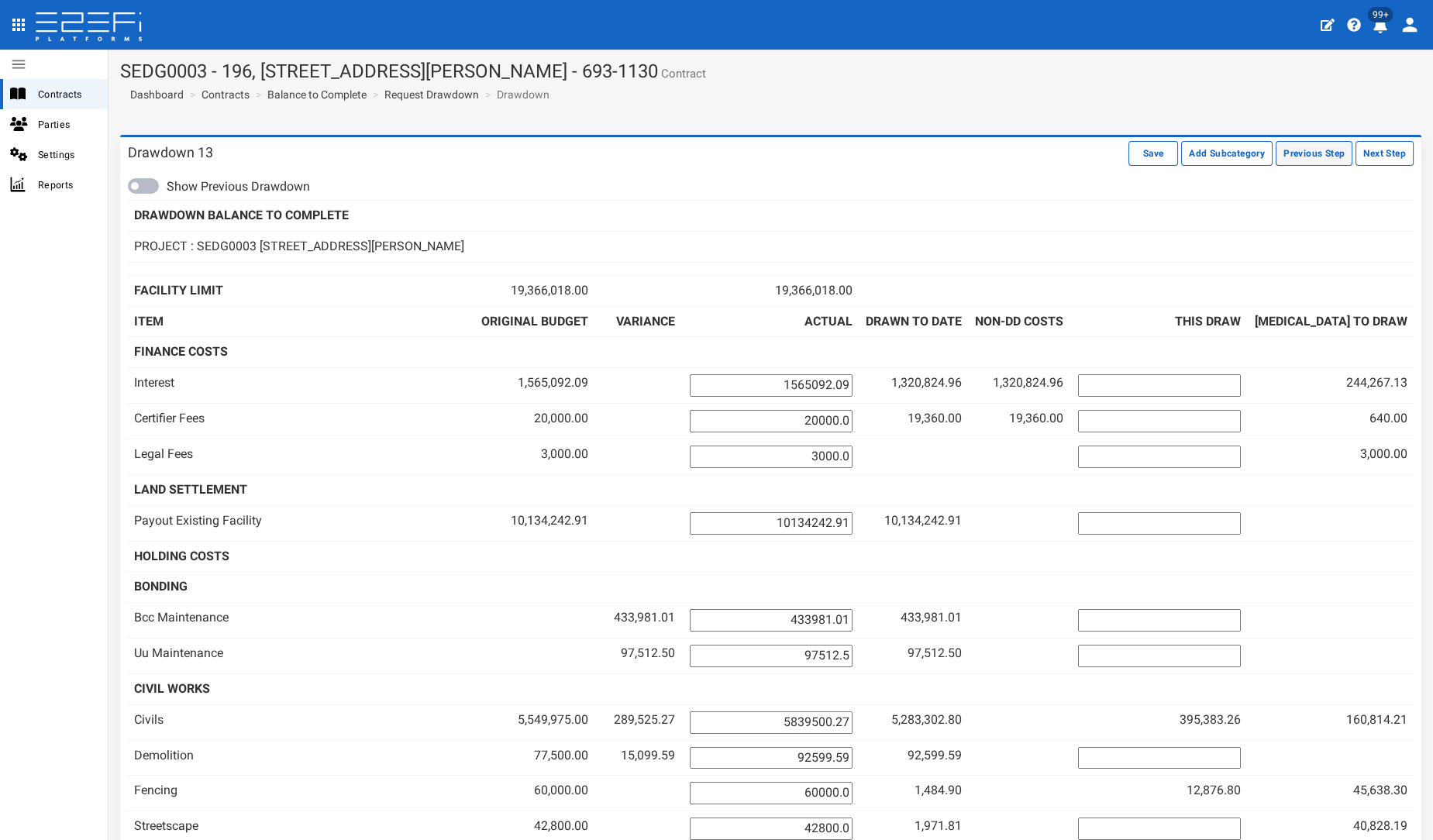
click at [1289, 153] on button "Previous Step" at bounding box center [1314, 153] width 76 height 25
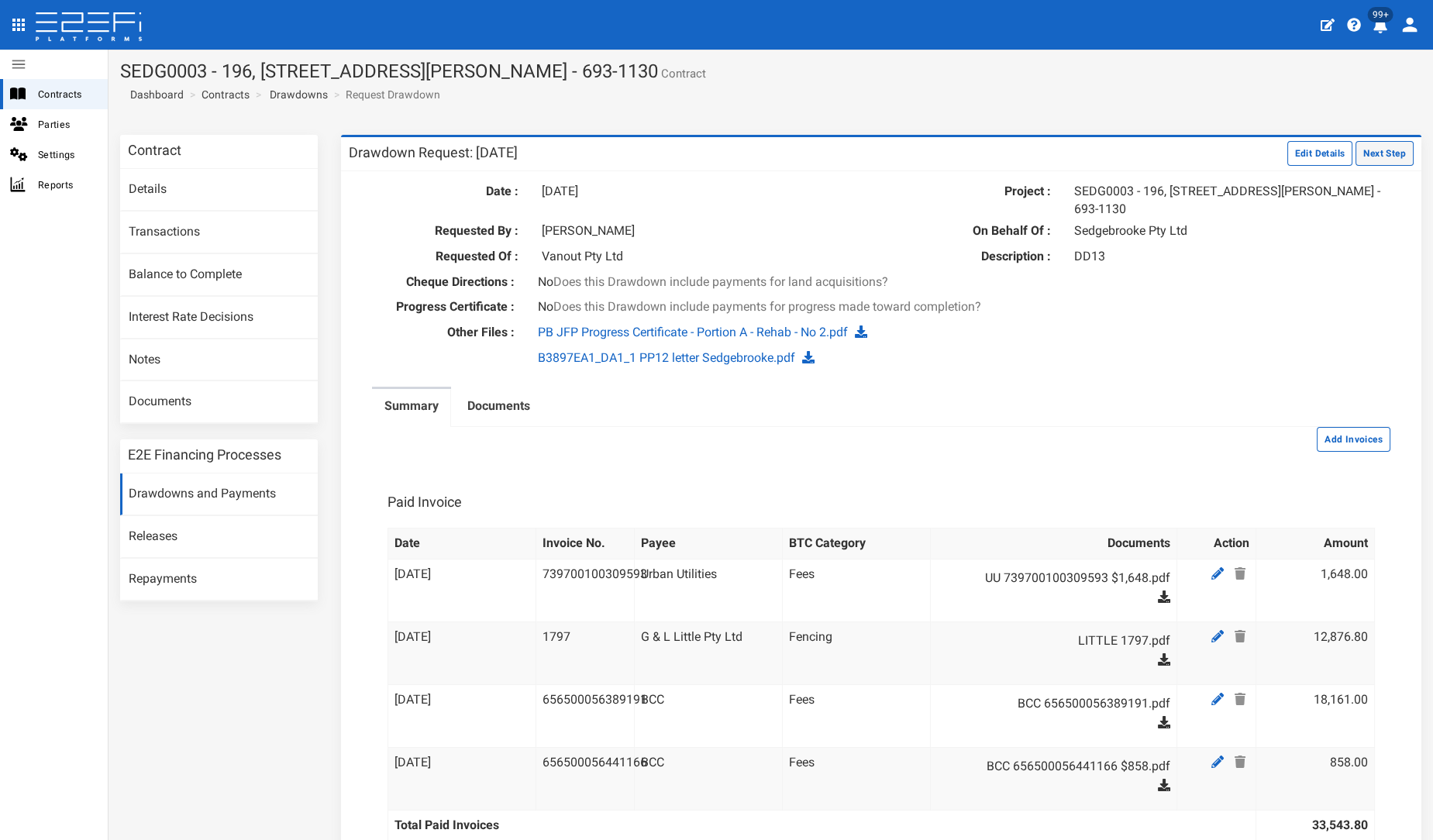
click at [1363, 161] on button "Next Step" at bounding box center [1384, 153] width 58 height 25
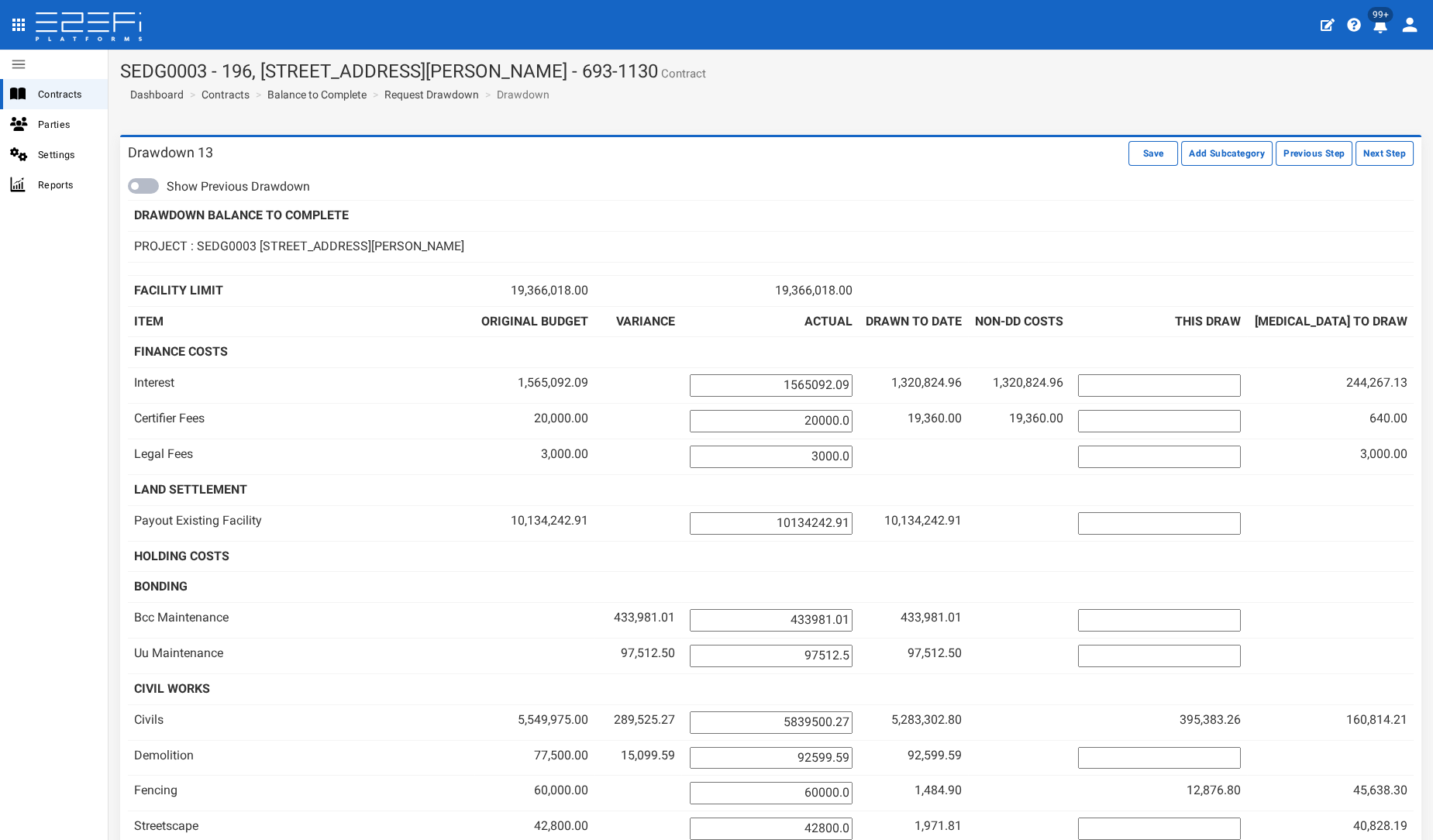
click at [1289, 141] on div "Drawdown 13 Save Add Subcategory Previous Step Next Step" at bounding box center [771, 153] width 1302 height 33
click at [1289, 146] on button "Previous Step" at bounding box center [1314, 153] width 76 height 25
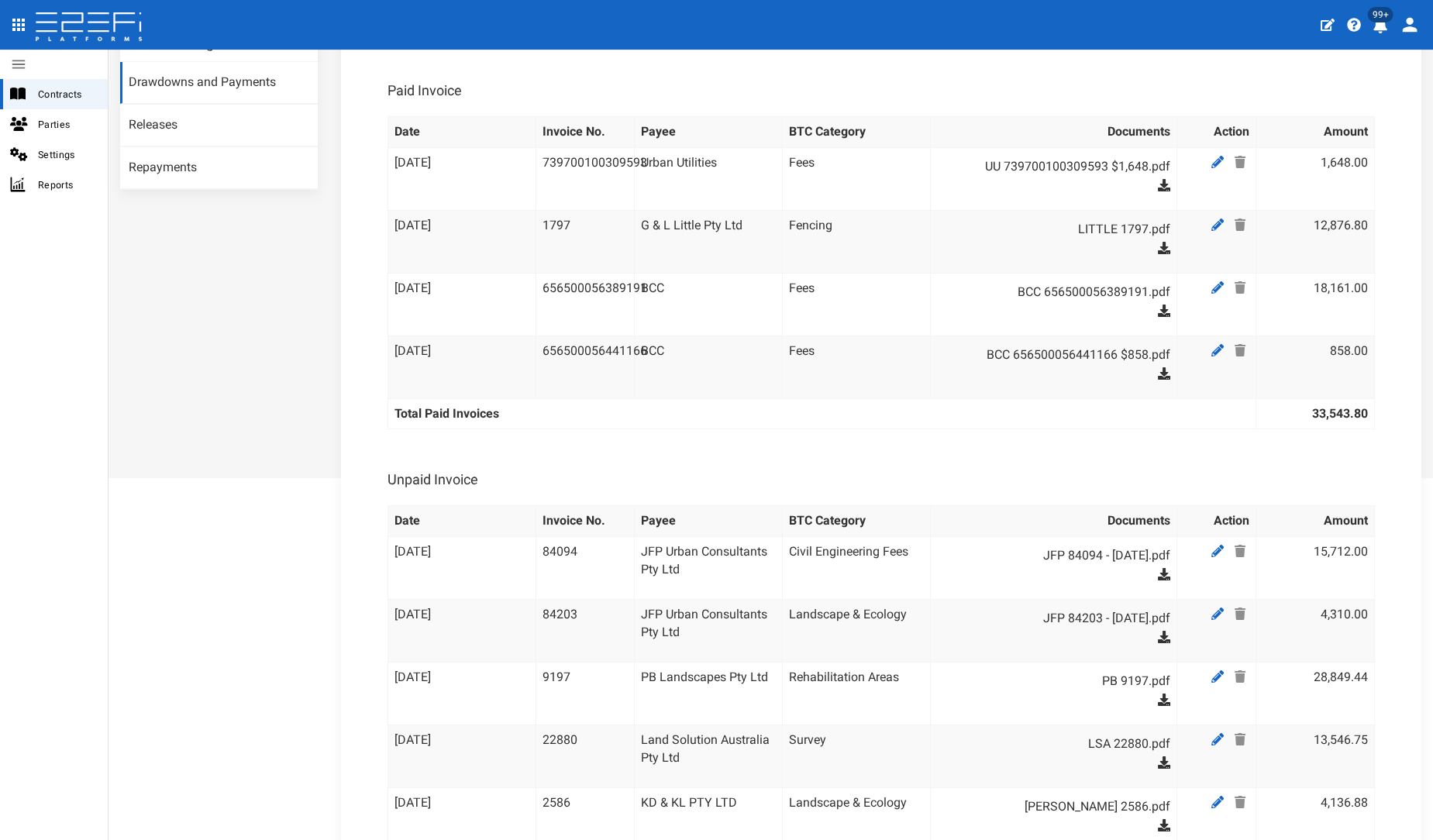
scroll to position [562, 0]
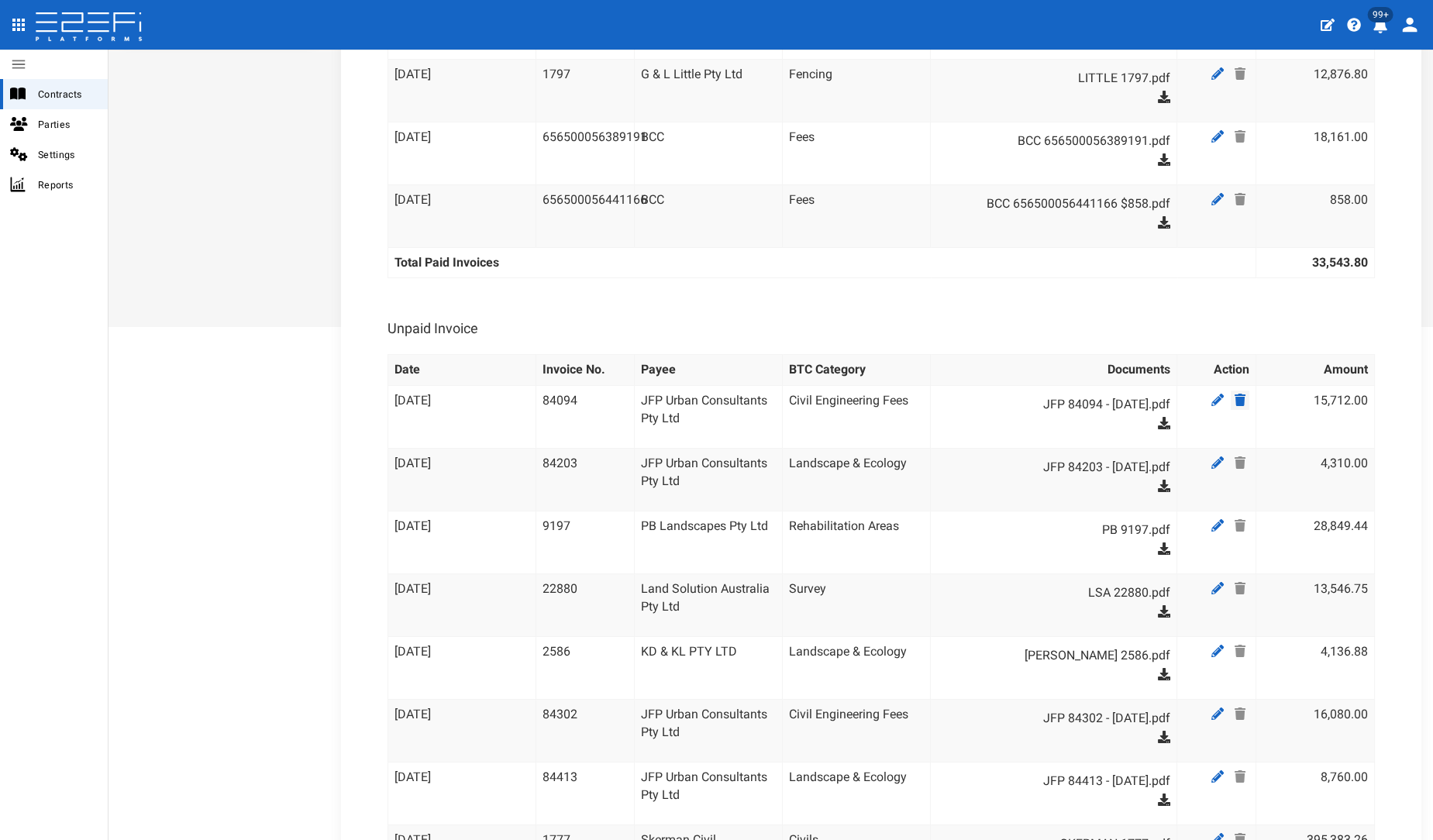
click at [1234, 395] on icon at bounding box center [1240, 399] width 11 height 12
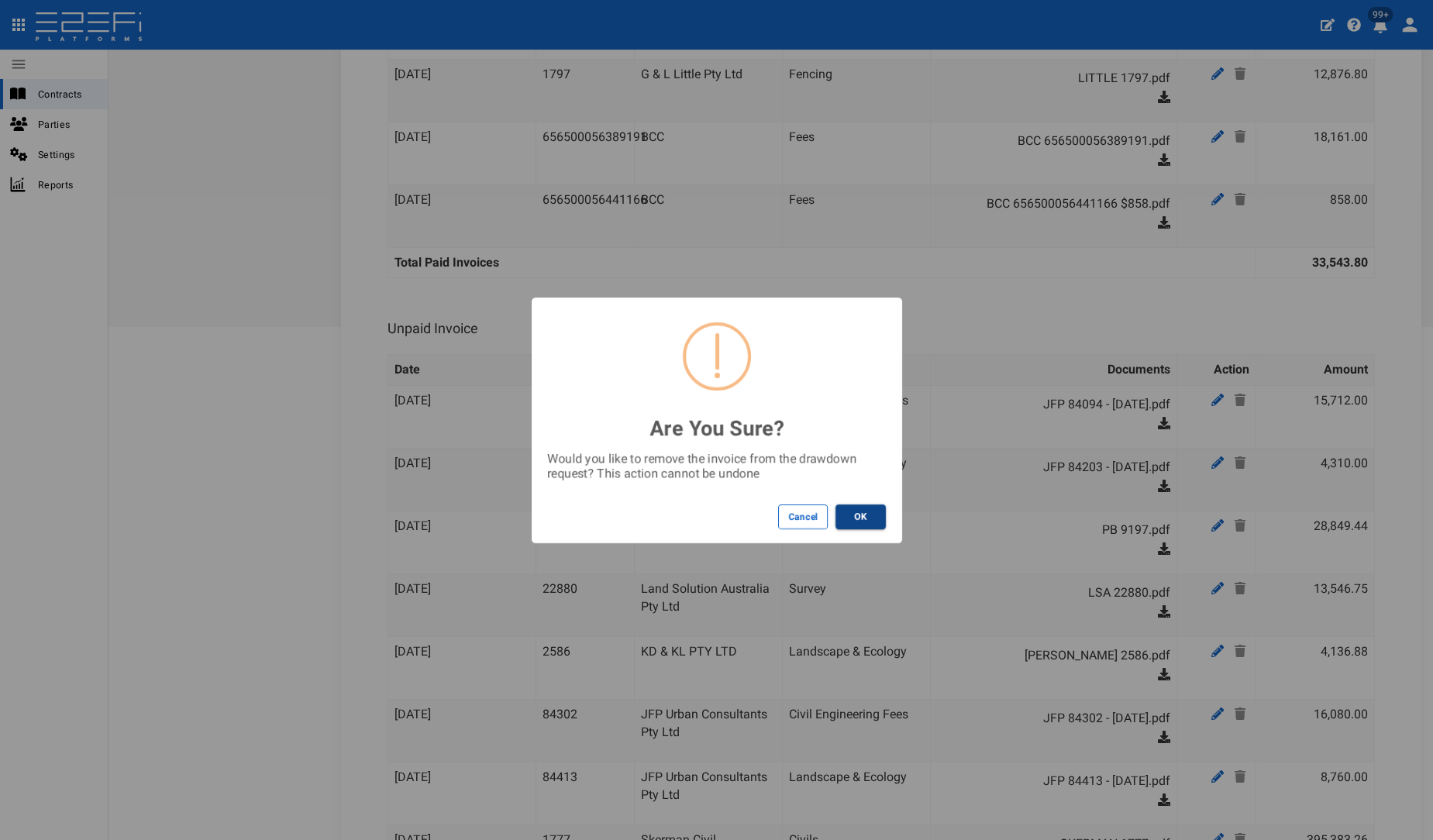
click at [870, 516] on button "OK" at bounding box center [860, 516] width 51 height 25
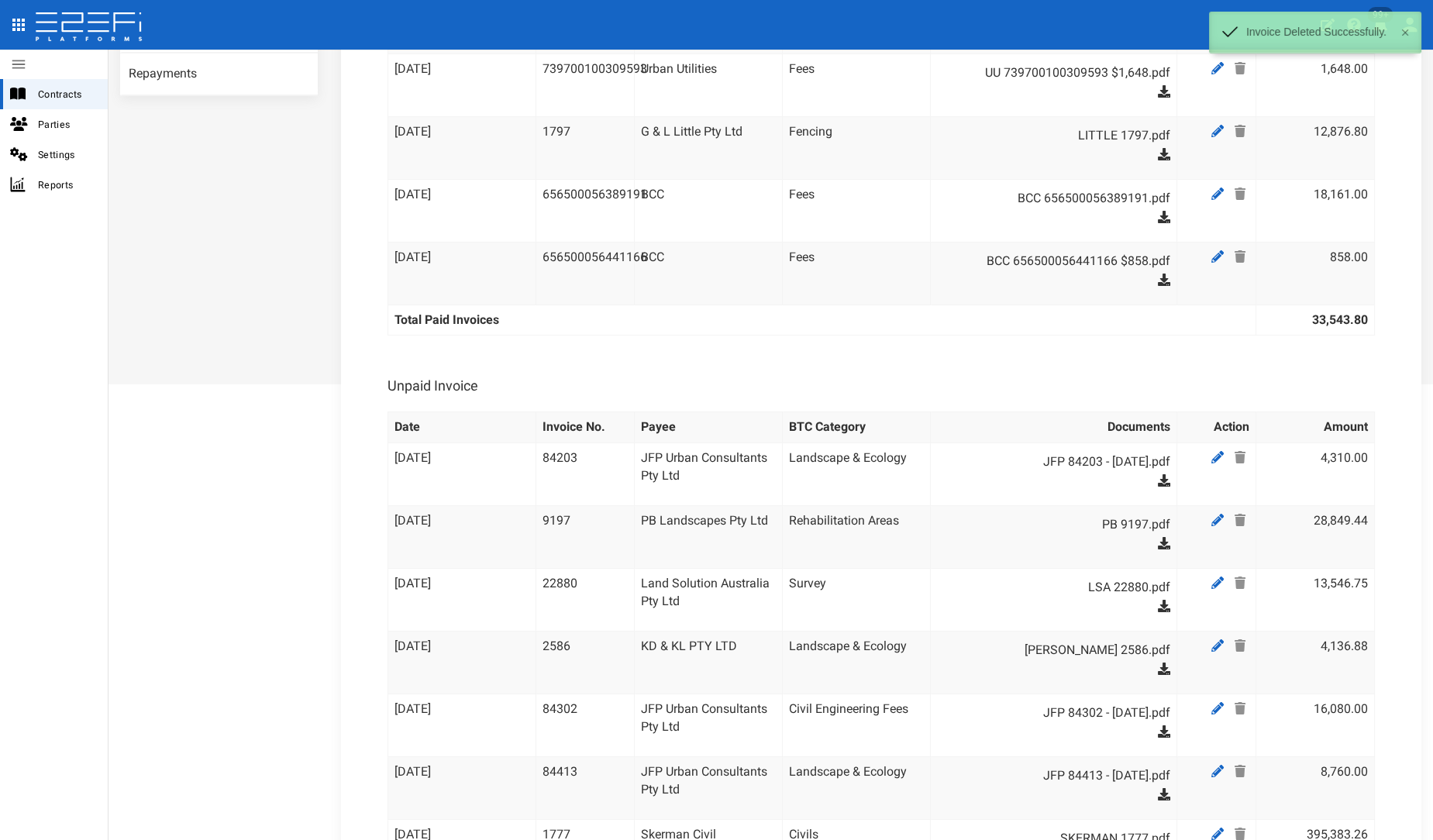
scroll to position [624, 0]
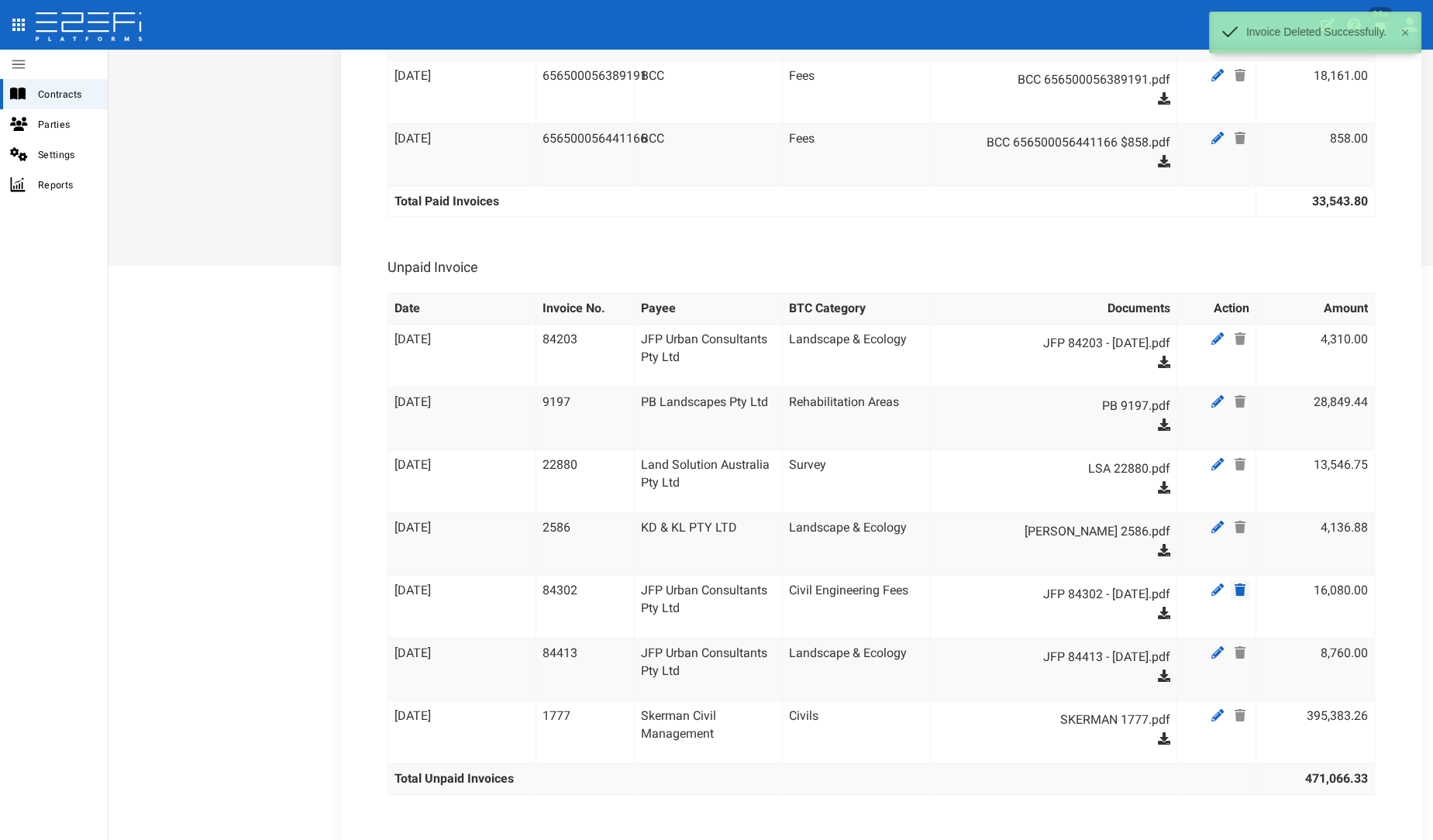
click at [1234, 586] on icon at bounding box center [1240, 589] width 11 height 12
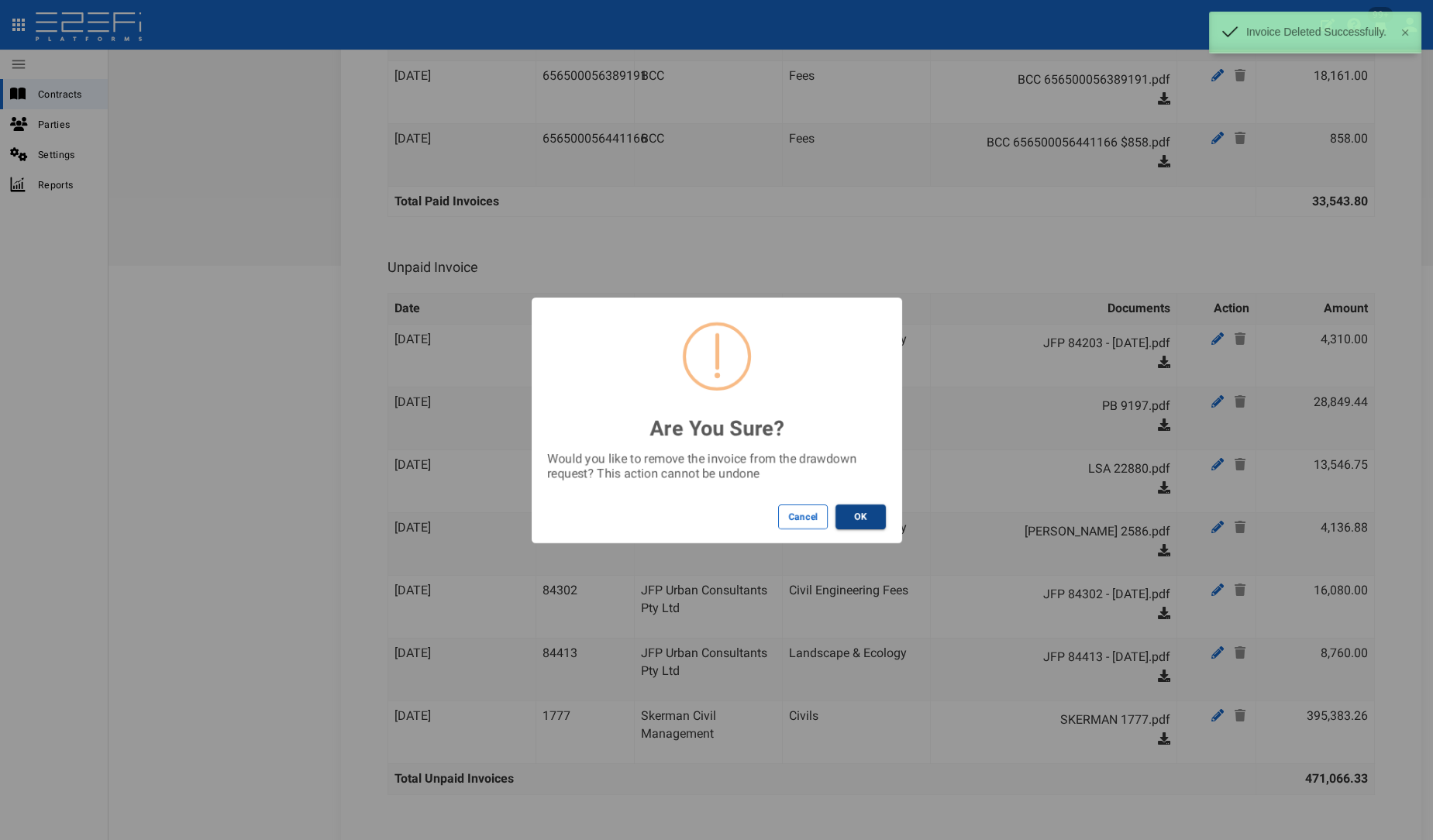
click at [869, 518] on button "OK" at bounding box center [860, 516] width 51 height 25
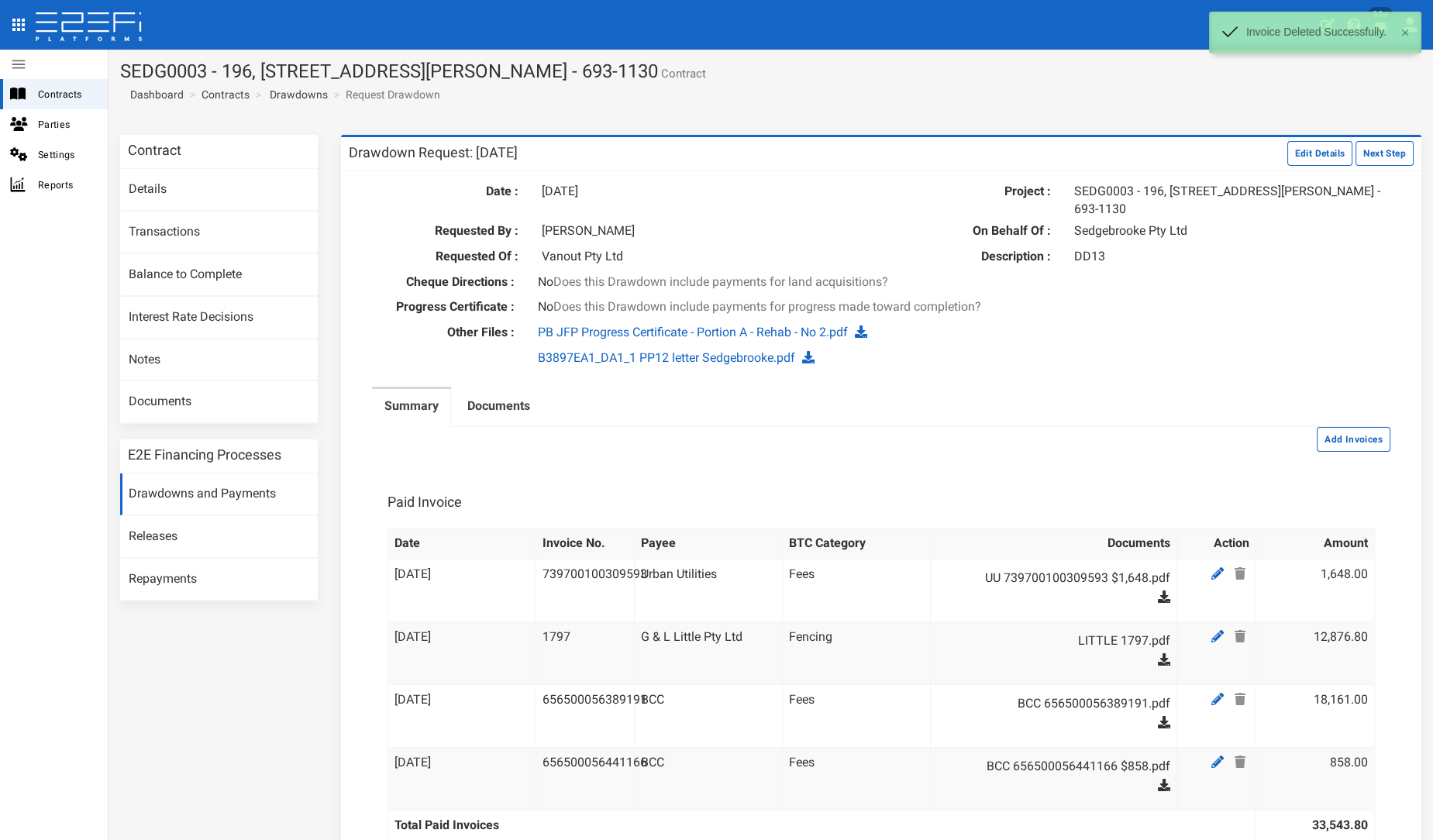
click at [1353, 166] on div "Drawdown Request: [DATE] Edit Details Next Step" at bounding box center [881, 153] width 1081 height 34
click at [1356, 163] on button "Next Step" at bounding box center [1384, 153] width 58 height 25
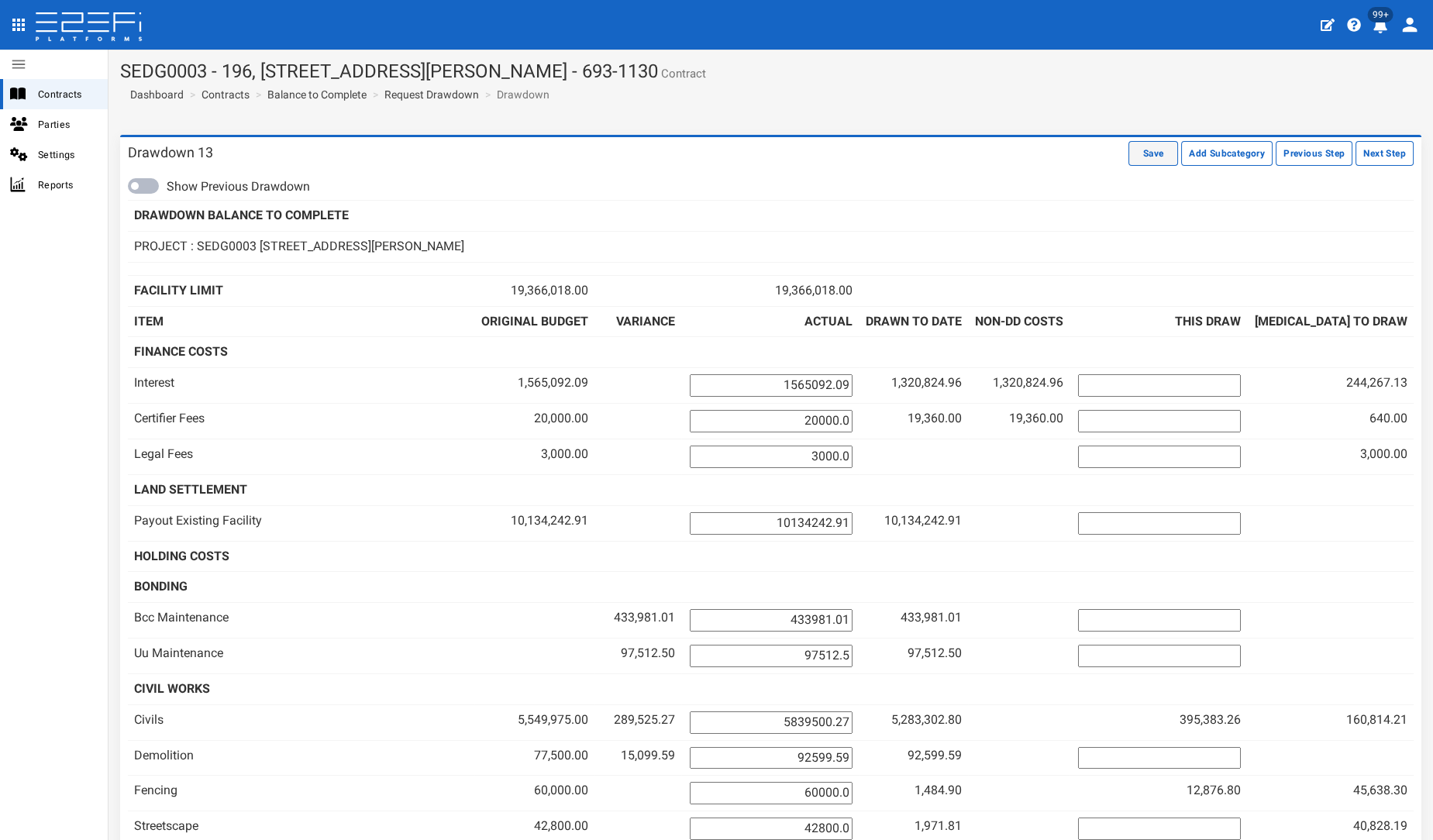
click at [1129, 164] on button "Save" at bounding box center [1154, 153] width 50 height 25
click at [1303, 158] on button "Previous Step" at bounding box center [1314, 153] width 76 height 25
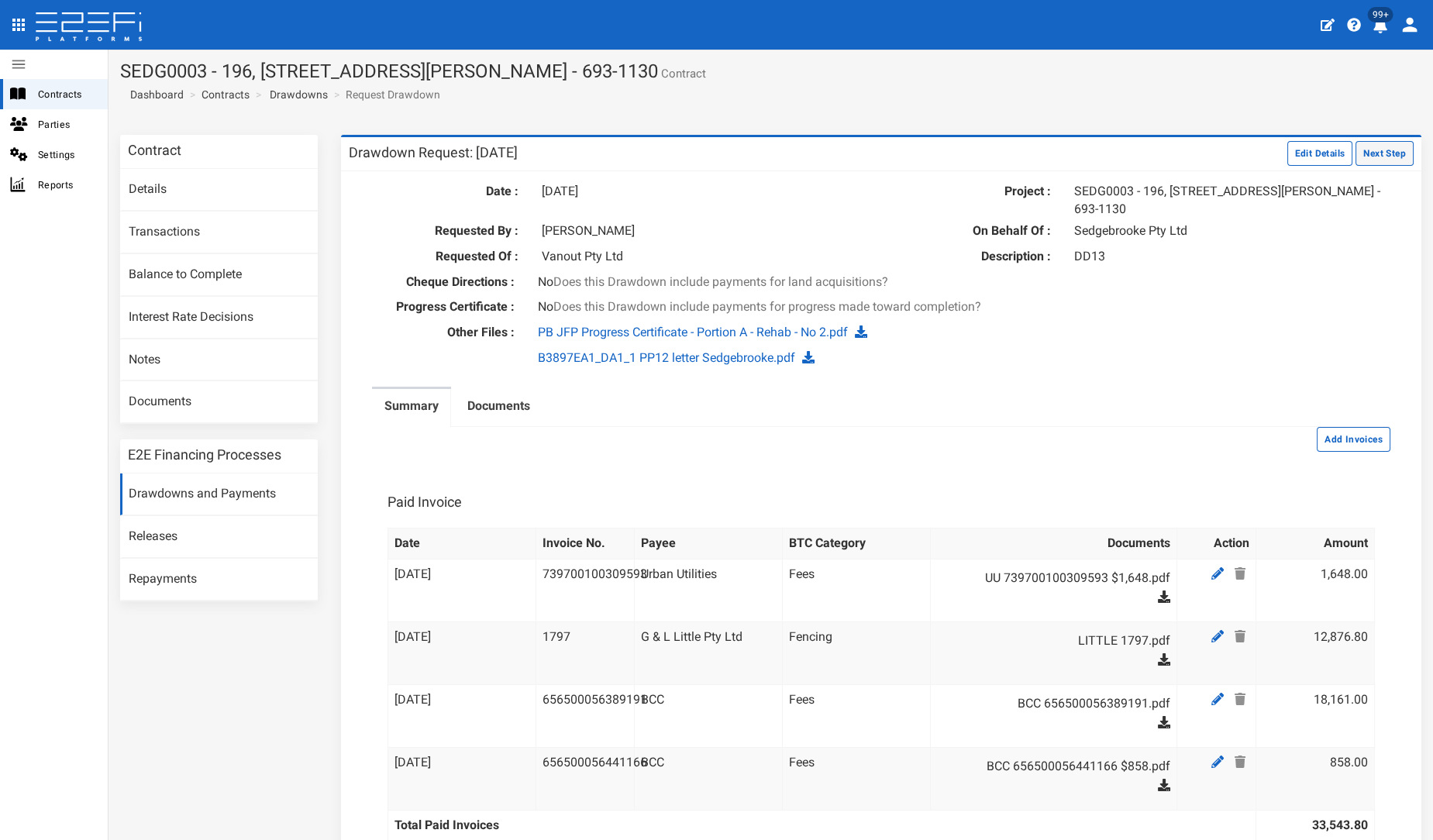
click at [1378, 158] on button "Next Step" at bounding box center [1384, 153] width 58 height 25
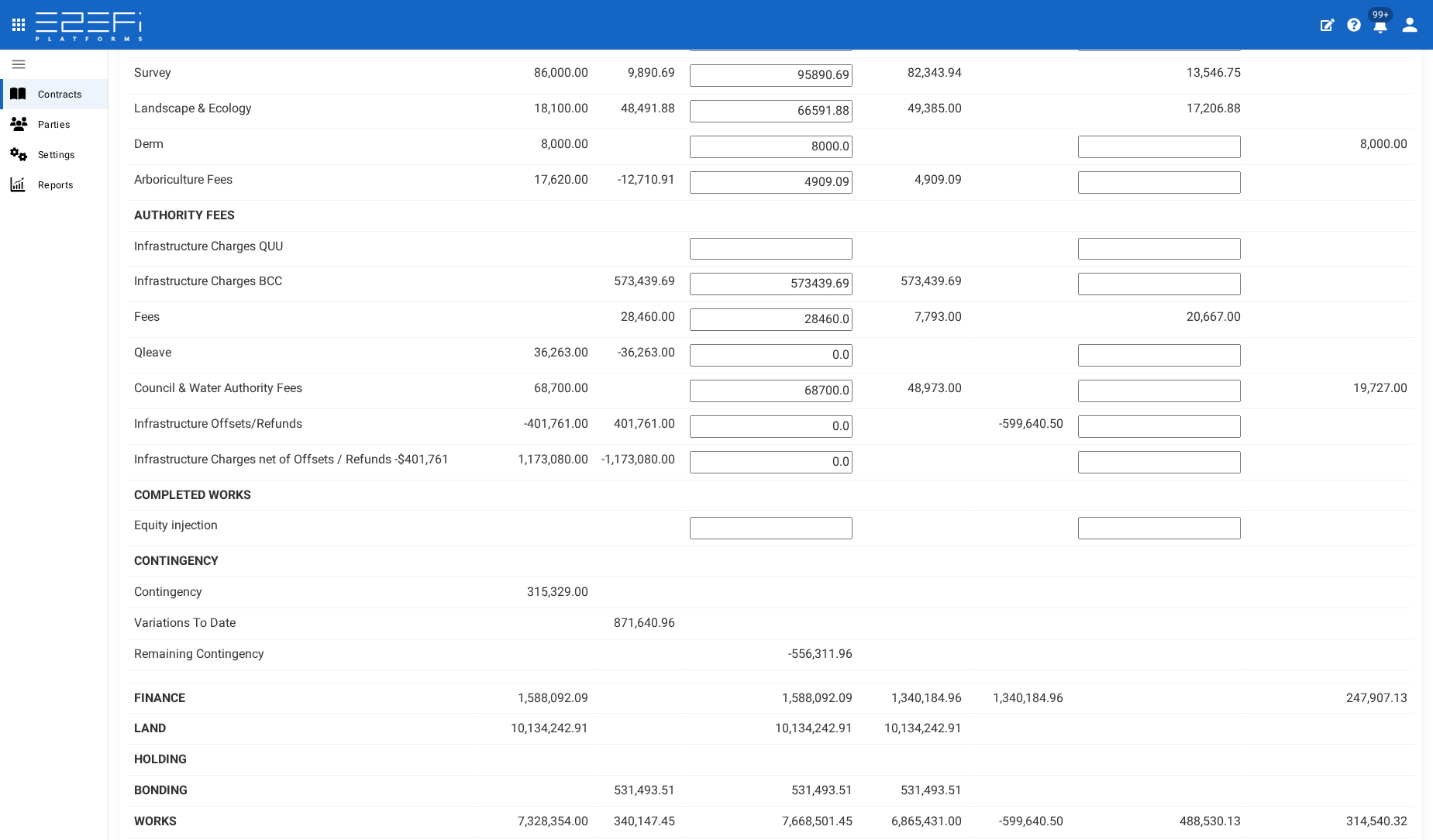
scroll to position [1198, 0]
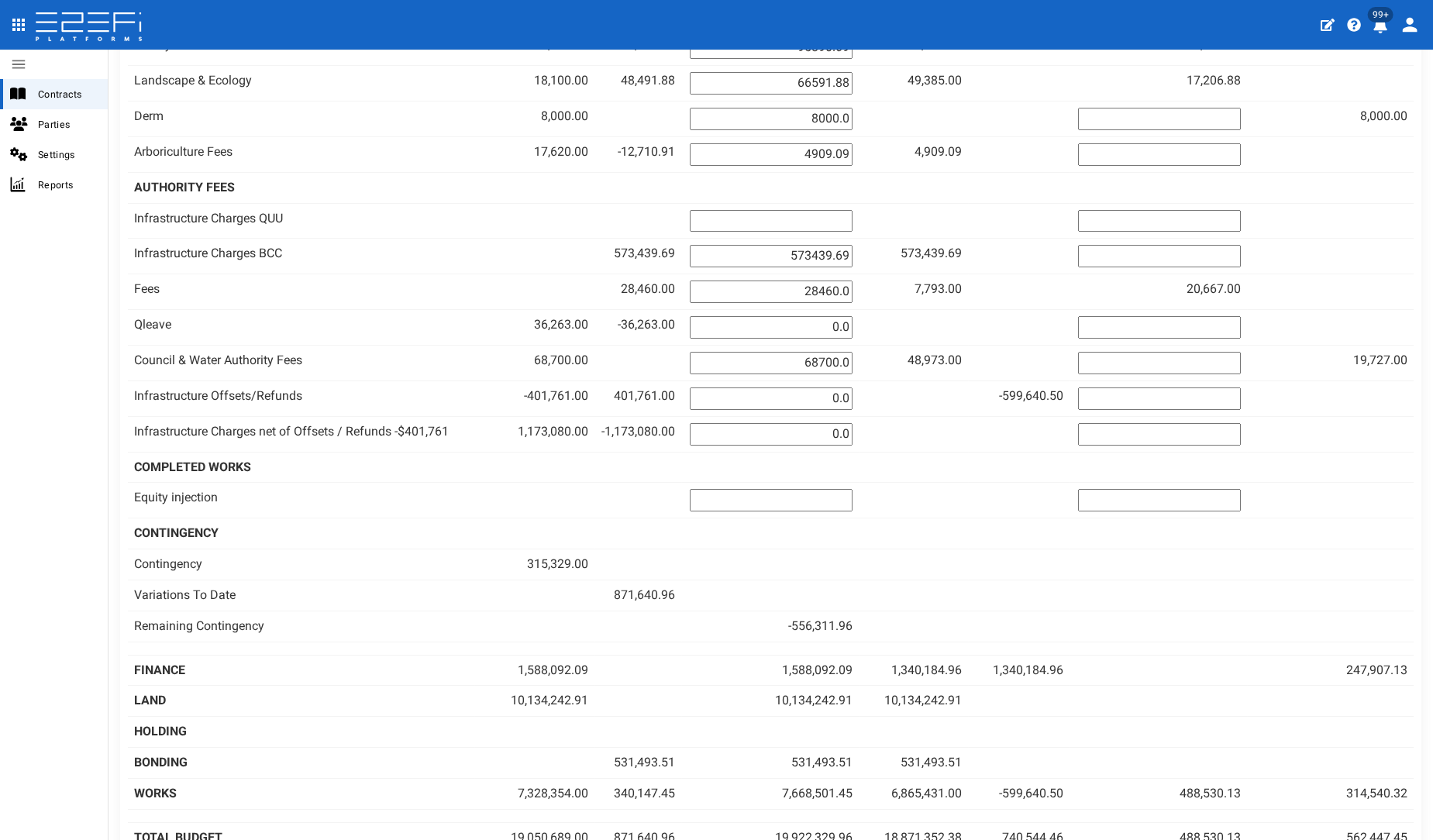
click at [841, 550] on td at bounding box center [769, 565] width 176 height 31
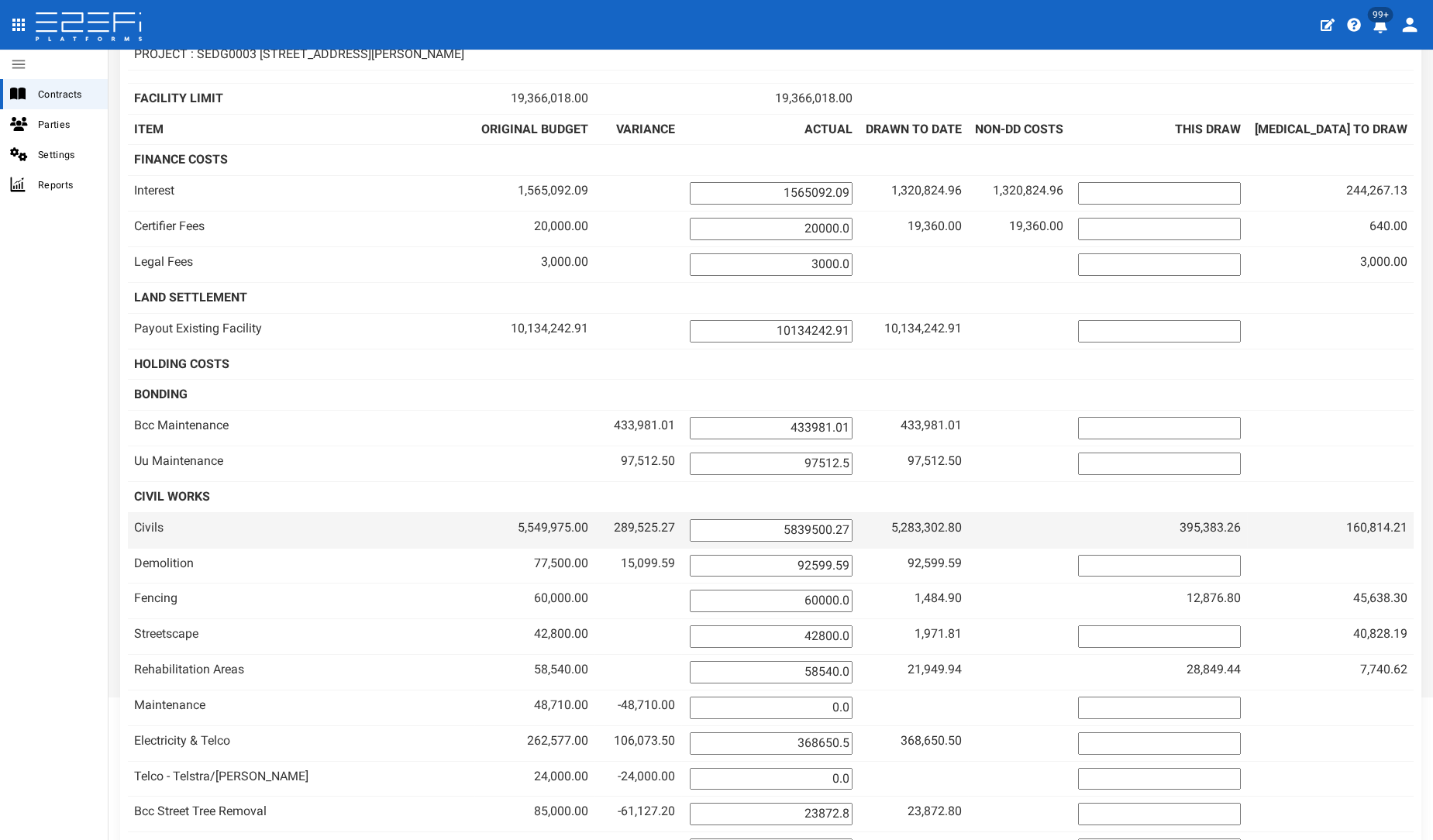
scroll to position [0, 0]
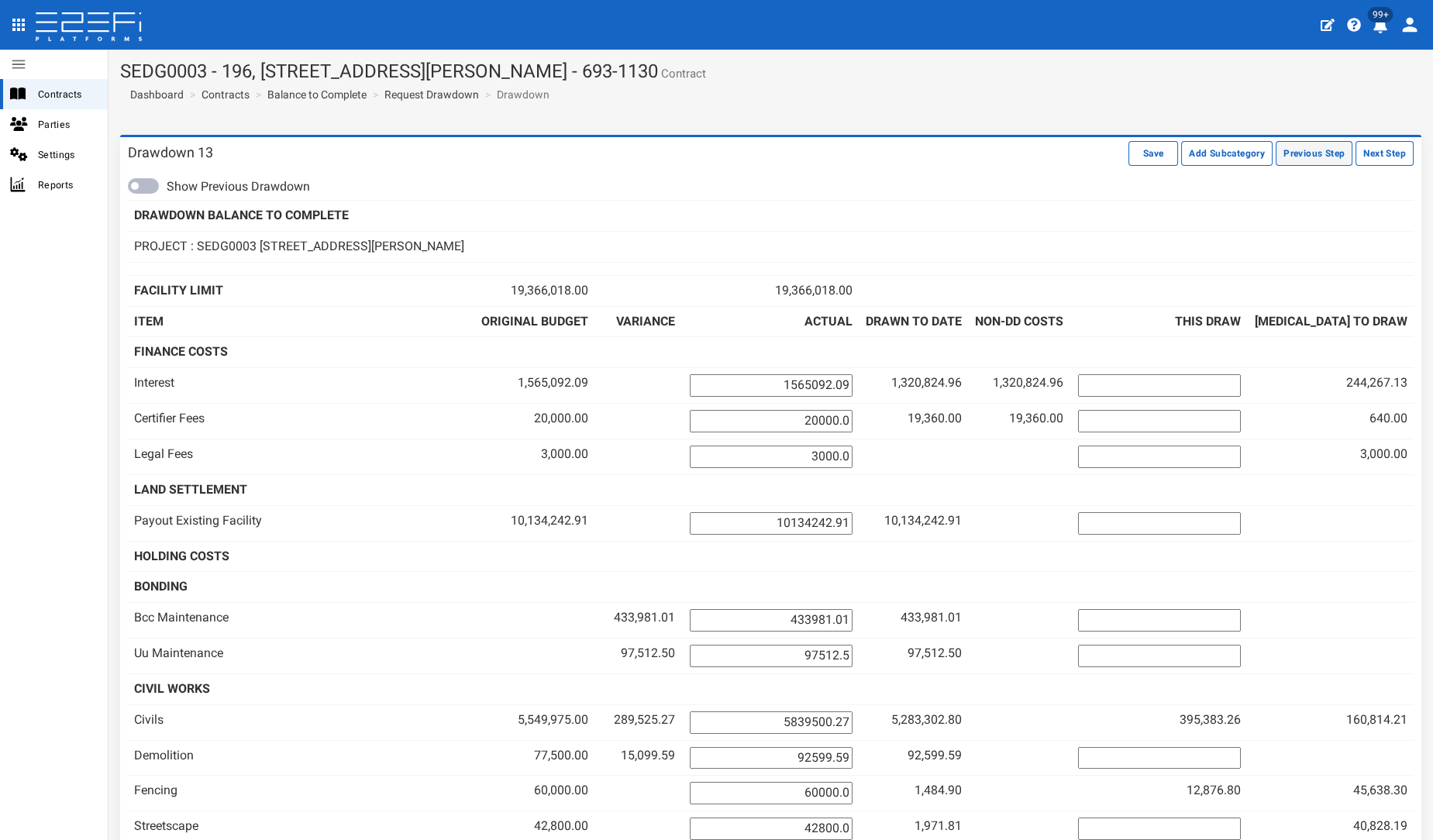
click at [1297, 149] on button "Previous Step" at bounding box center [1314, 153] width 76 height 25
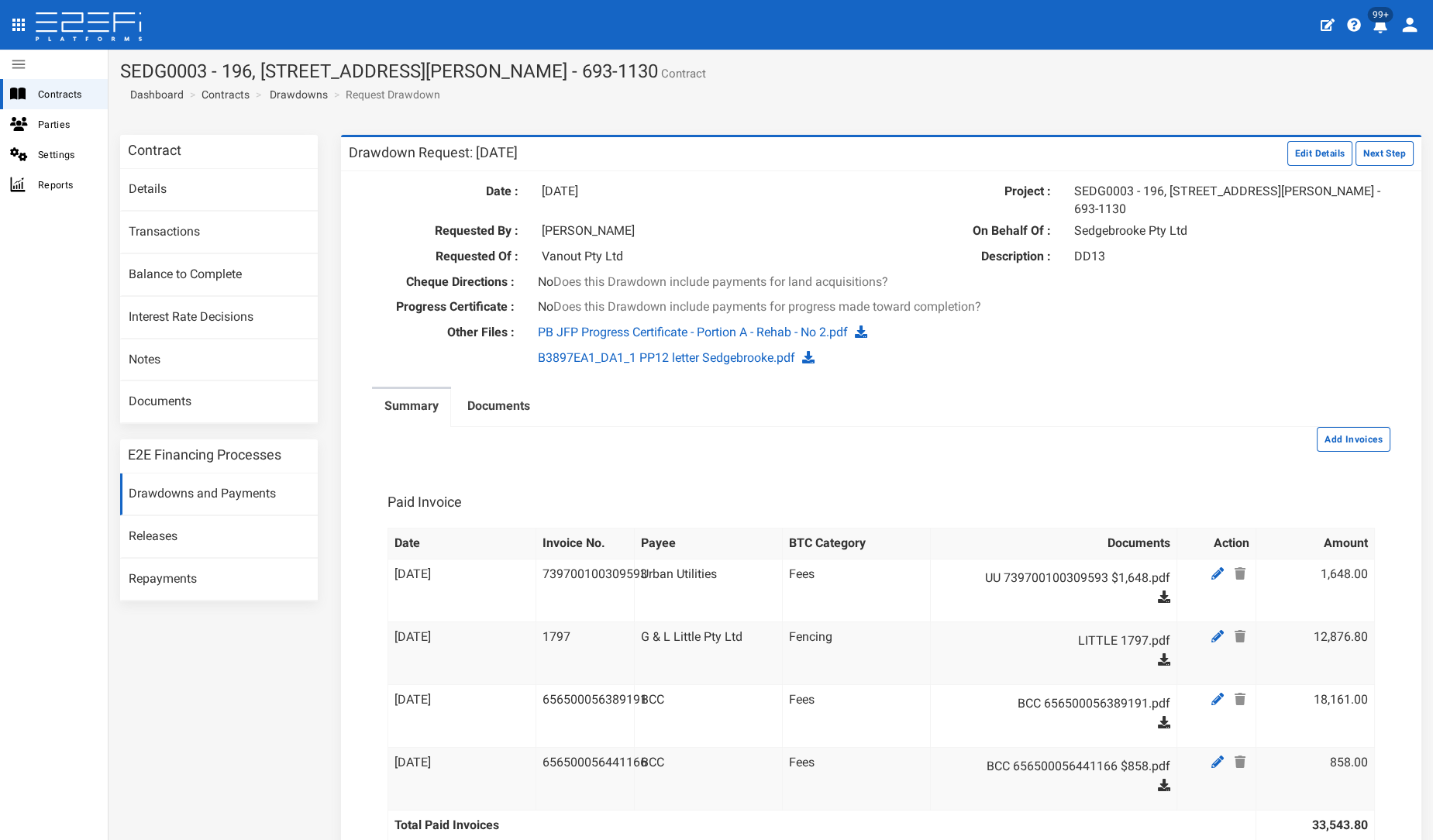
scroll to position [245, 0]
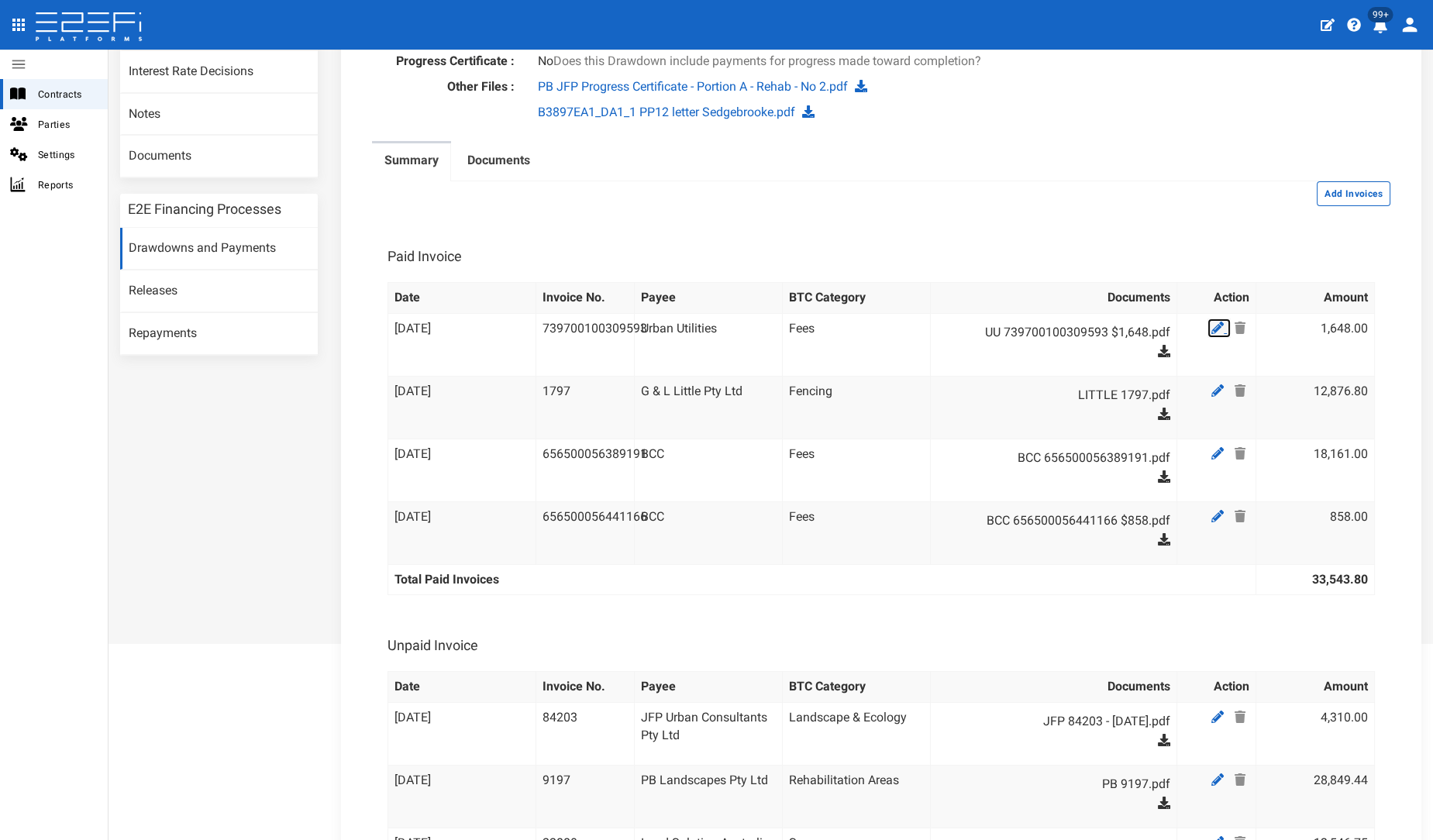
click at [1211, 324] on icon at bounding box center [1217, 327] width 12 height 12
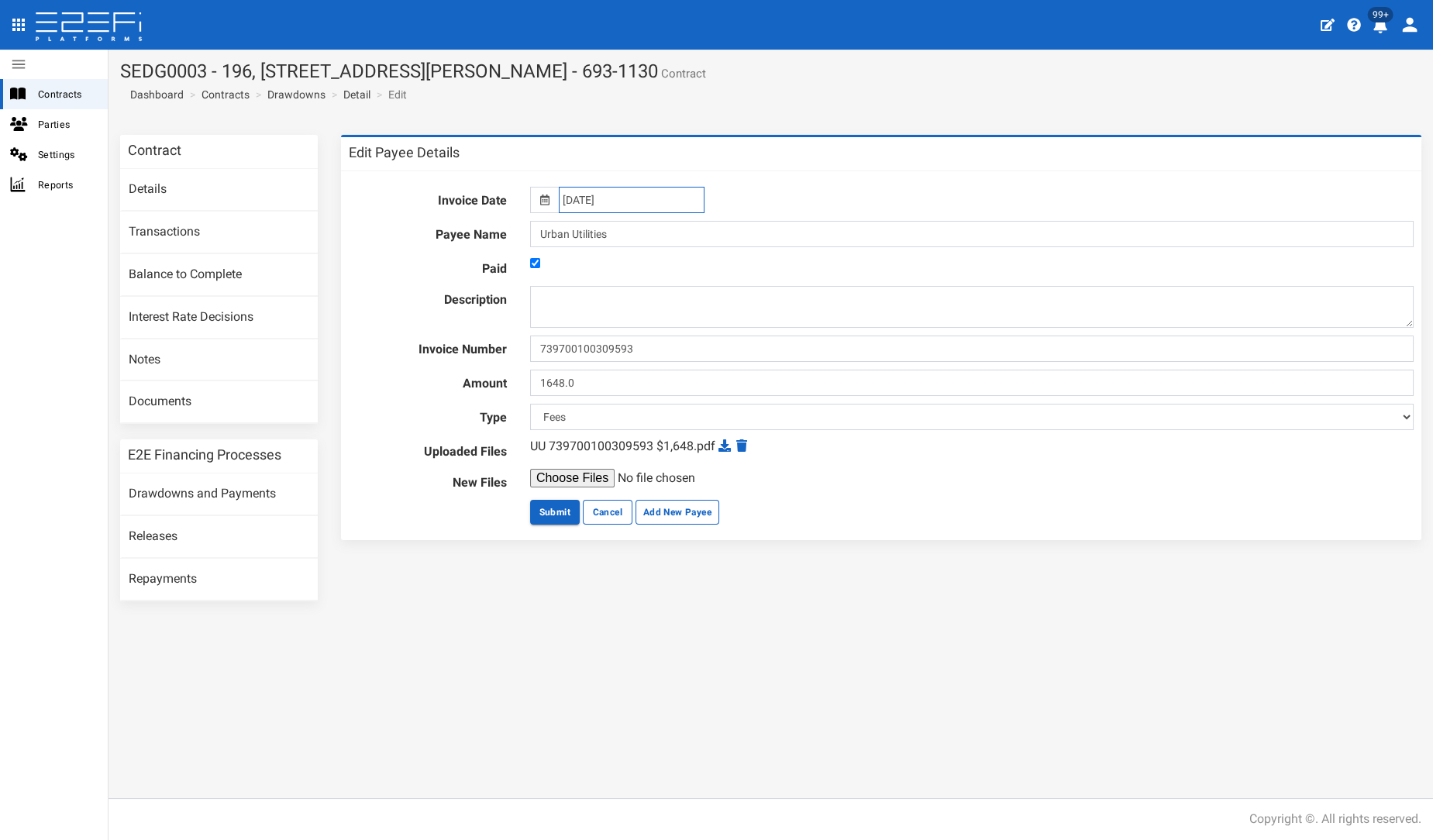
click at [649, 210] on input "[DATE]" at bounding box center [631, 199] width 146 height 27
click at [566, 233] on th "«" at bounding box center [570, 230] width 23 height 23
click at [645, 369] on td "27" at bounding box center [643, 369] width 23 height 23
type input "[DATE]"
click at [597, 426] on select "Payout Existing Facility Bcc Maintenance Uu Maintenance Civils Demolition Fenci…" at bounding box center [972, 416] width 883 height 27
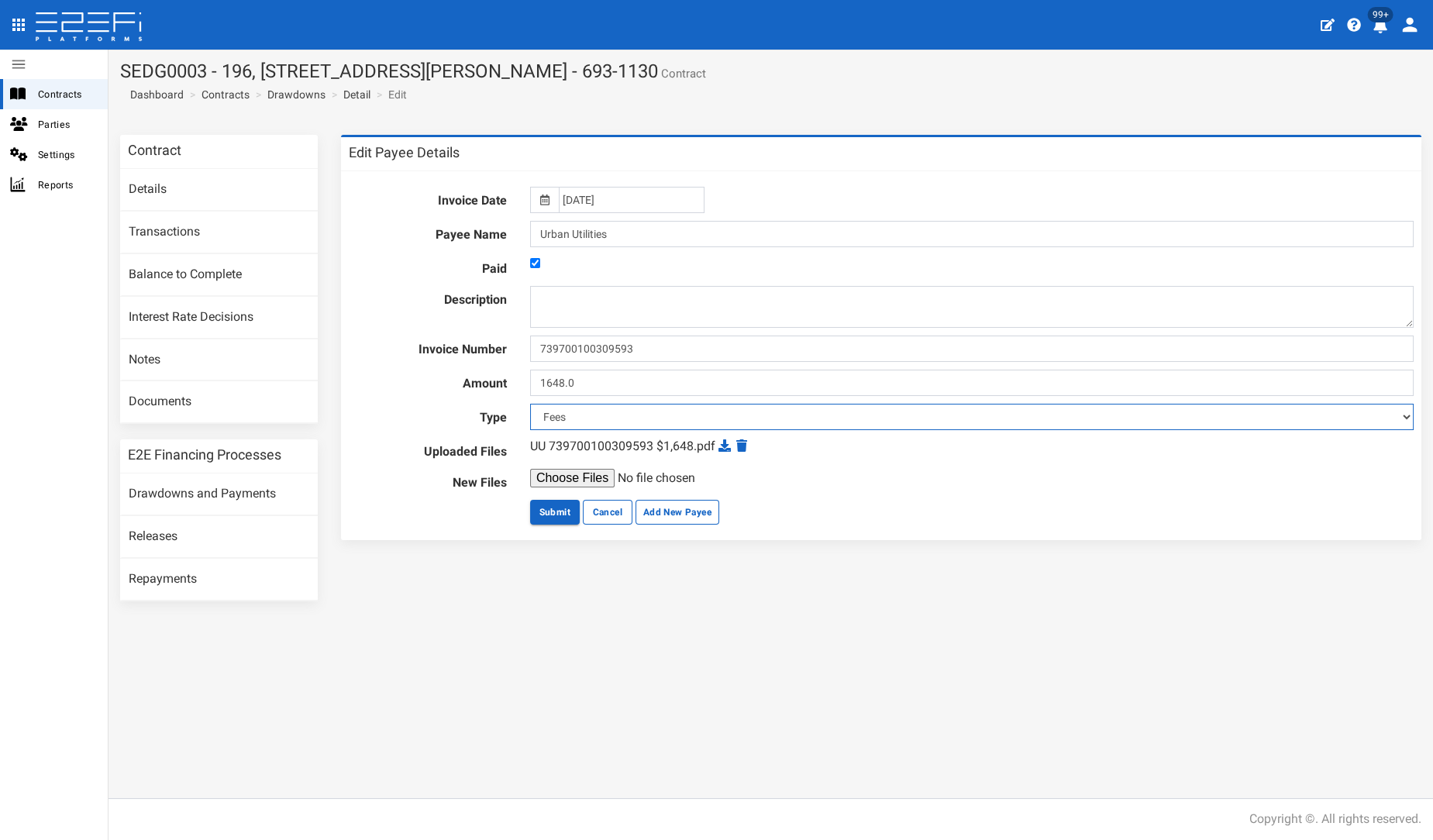
select select "Council & Water Authority Fees~136~AUTHORITY FEES"
click at [530, 403] on select "Payout Existing Facility Bcc Maintenance Uu Maintenance Civils Demolition Fenci…" at bounding box center [972, 416] width 883 height 27
click at [560, 508] on button "Submit" at bounding box center [555, 512] width 50 height 25
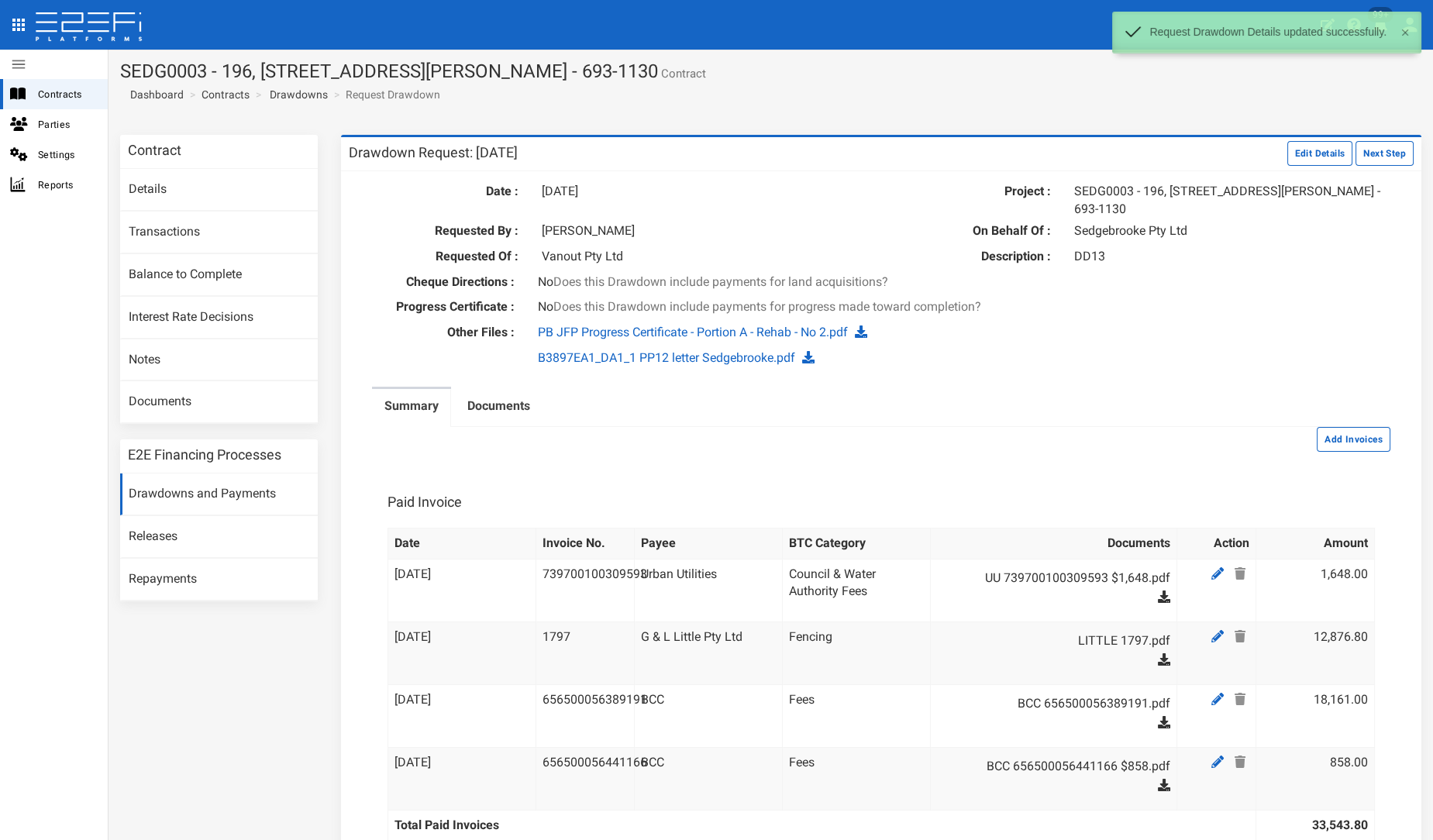
scroll to position [126, 0]
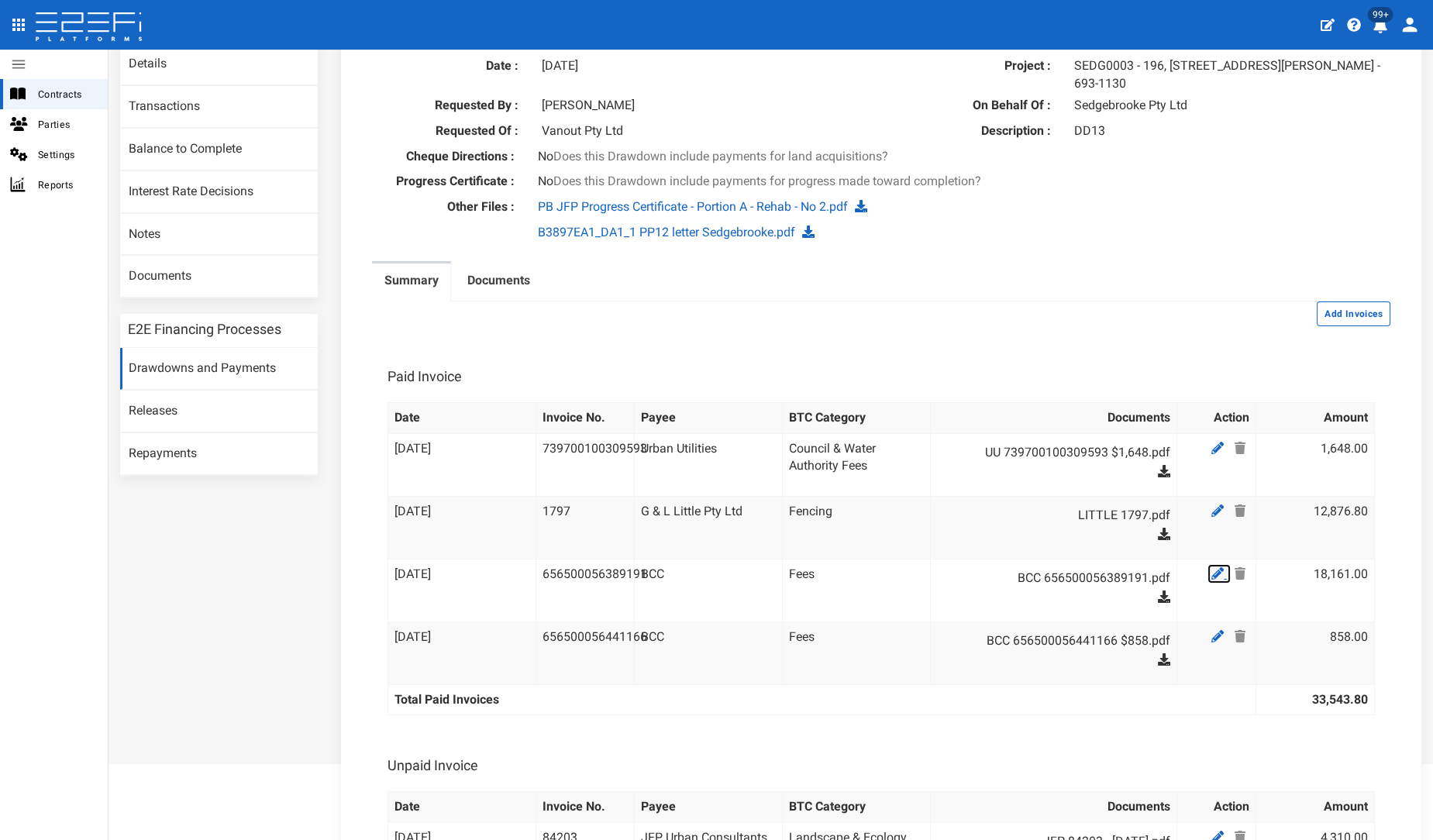
click at [1211, 575] on icon at bounding box center [1217, 573] width 12 height 12
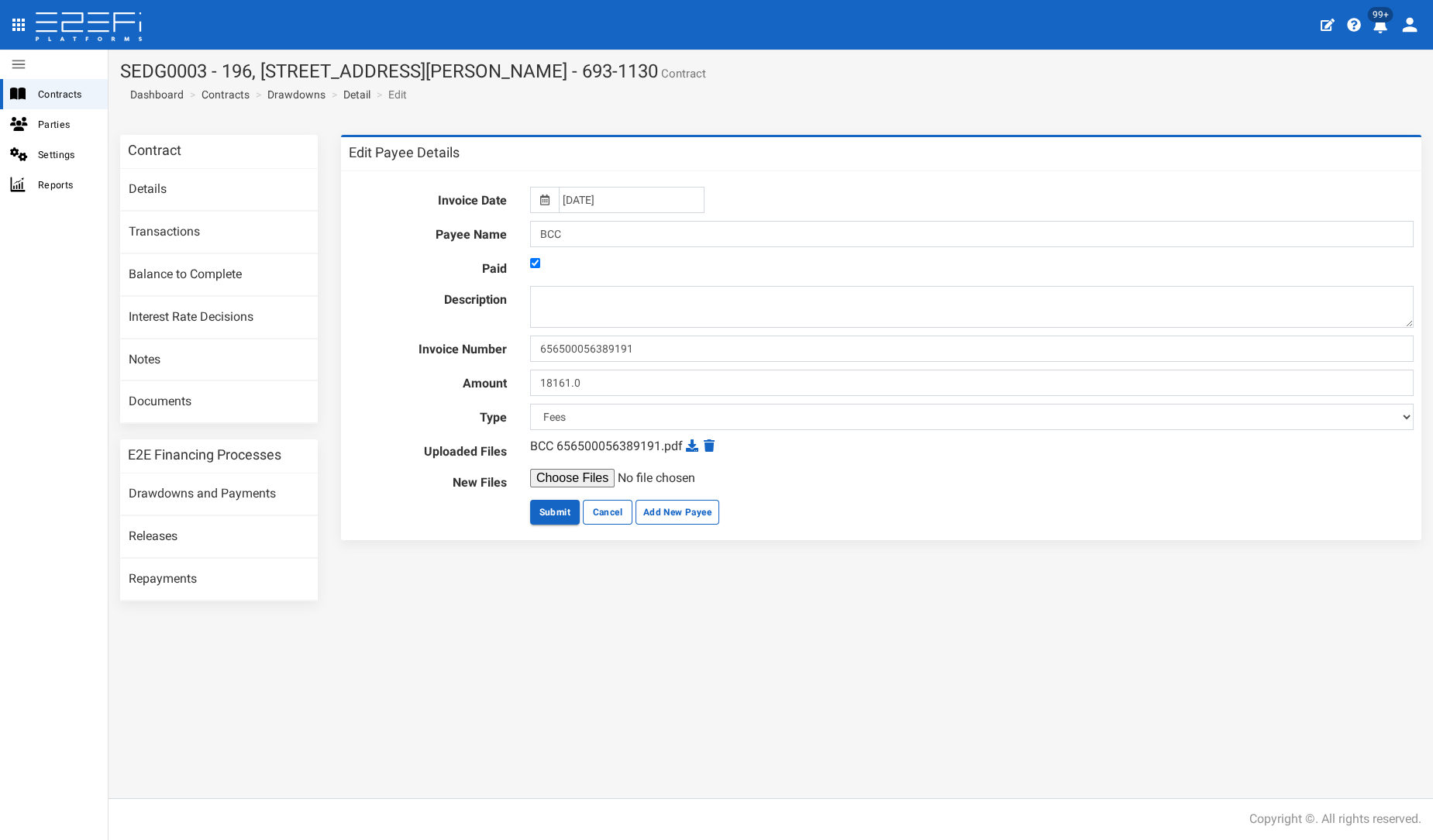
click at [817, 196] on div "[DATE]" at bounding box center [972, 199] width 907 height 27
click at [597, 199] on input "[DATE]" at bounding box center [631, 199] width 146 height 27
click at [637, 279] on td "3" at bounding box center [640, 276] width 23 height 23
type input "[DATE]"
click at [582, 414] on select "Payout Existing Facility Bcc Maintenance Uu Maintenance Civils Demolition Fenci…" at bounding box center [972, 416] width 883 height 27
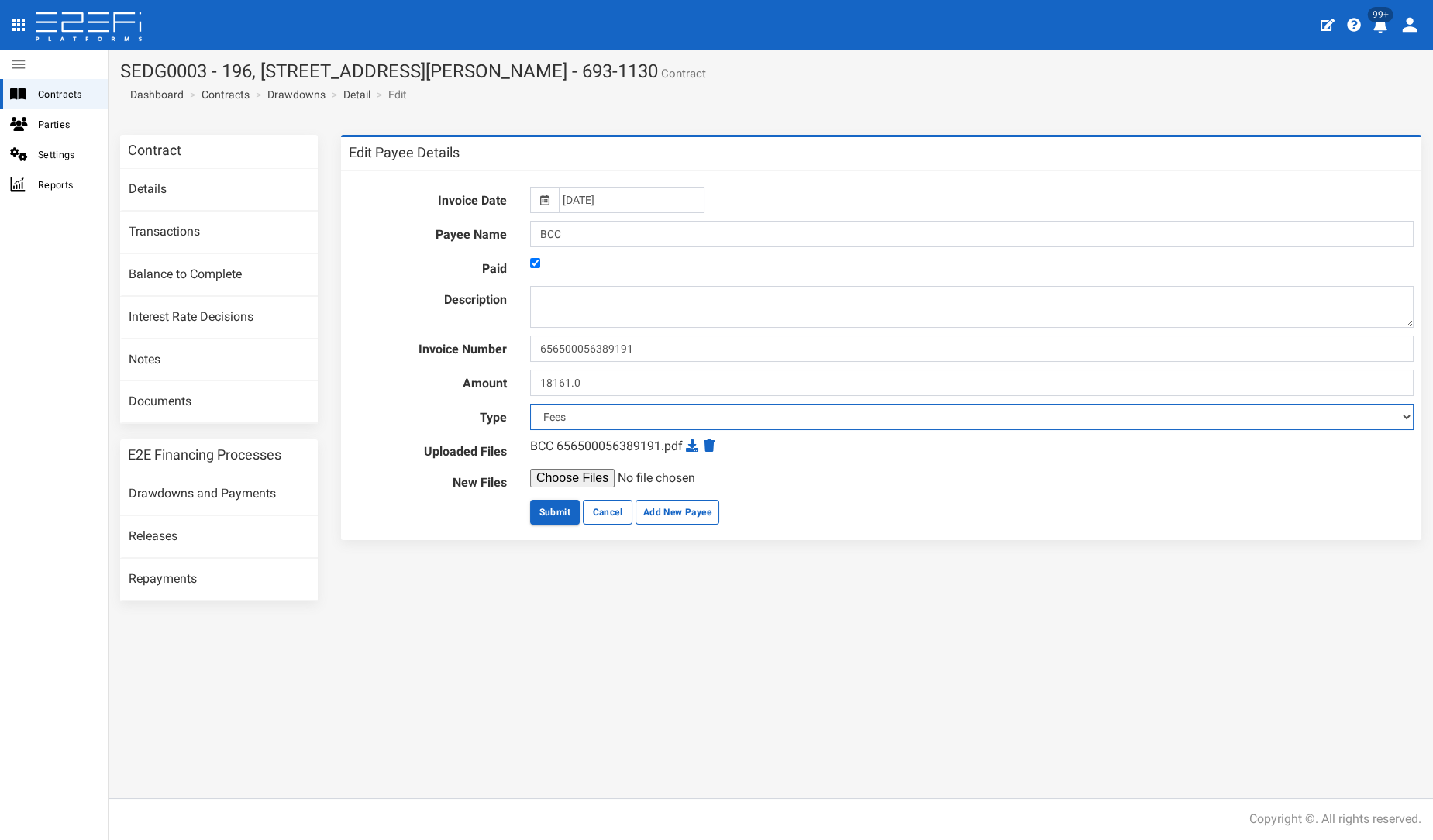
select select "Council & Water Authority Fees~136~AUTHORITY FEES"
click at [530, 403] on select "Payout Existing Facility Bcc Maintenance Uu Maintenance Civils Demolition Fenci…" at bounding box center [972, 416] width 883 height 27
click at [563, 510] on button "Submit" at bounding box center [555, 512] width 50 height 25
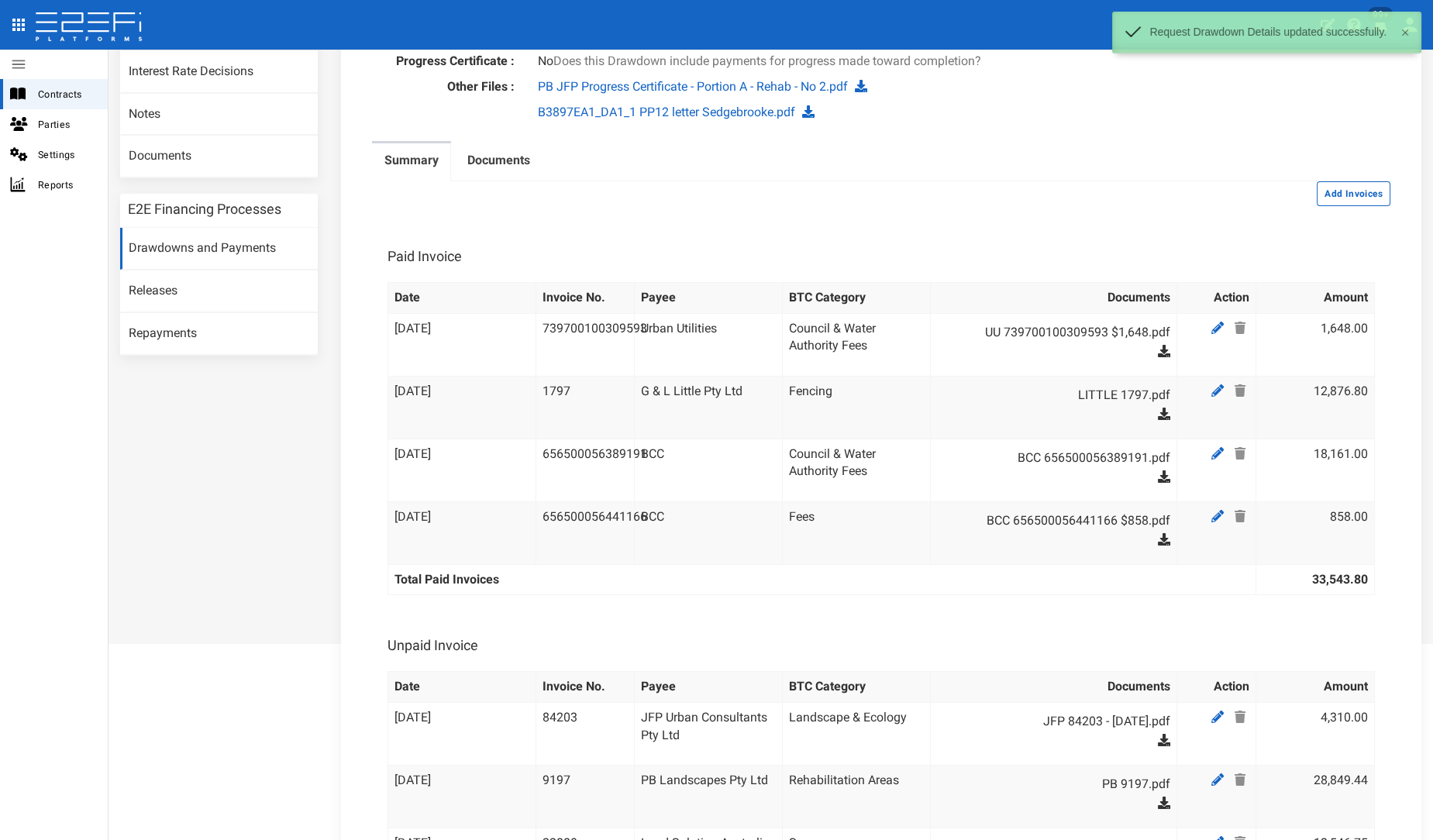
scroll to position [245, 0]
click at [1211, 515] on icon at bounding box center [1217, 516] width 12 height 12
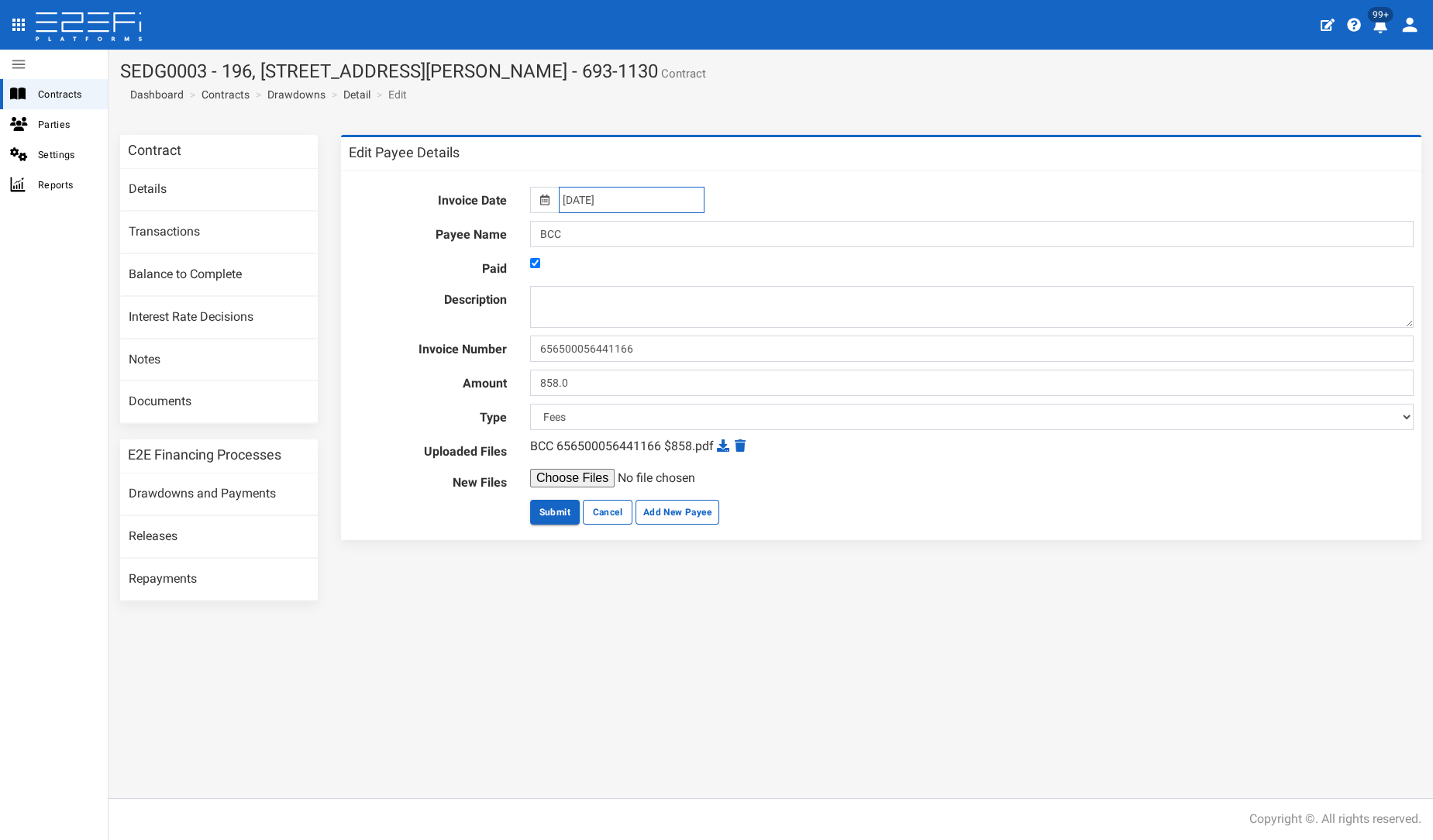
click at [580, 196] on input "12-09-2025" at bounding box center [631, 199] width 146 height 27
click at [636, 293] on td "10" at bounding box center [640, 300] width 23 height 23
type input "10-09-2025"
click at [593, 416] on select "Payout Existing Facility Bcc Maintenance Uu Maintenance Civils Demolition Fenci…" at bounding box center [972, 416] width 883 height 27
select select "Council & Water Authority Fees~136~AUTHORITY FEES"
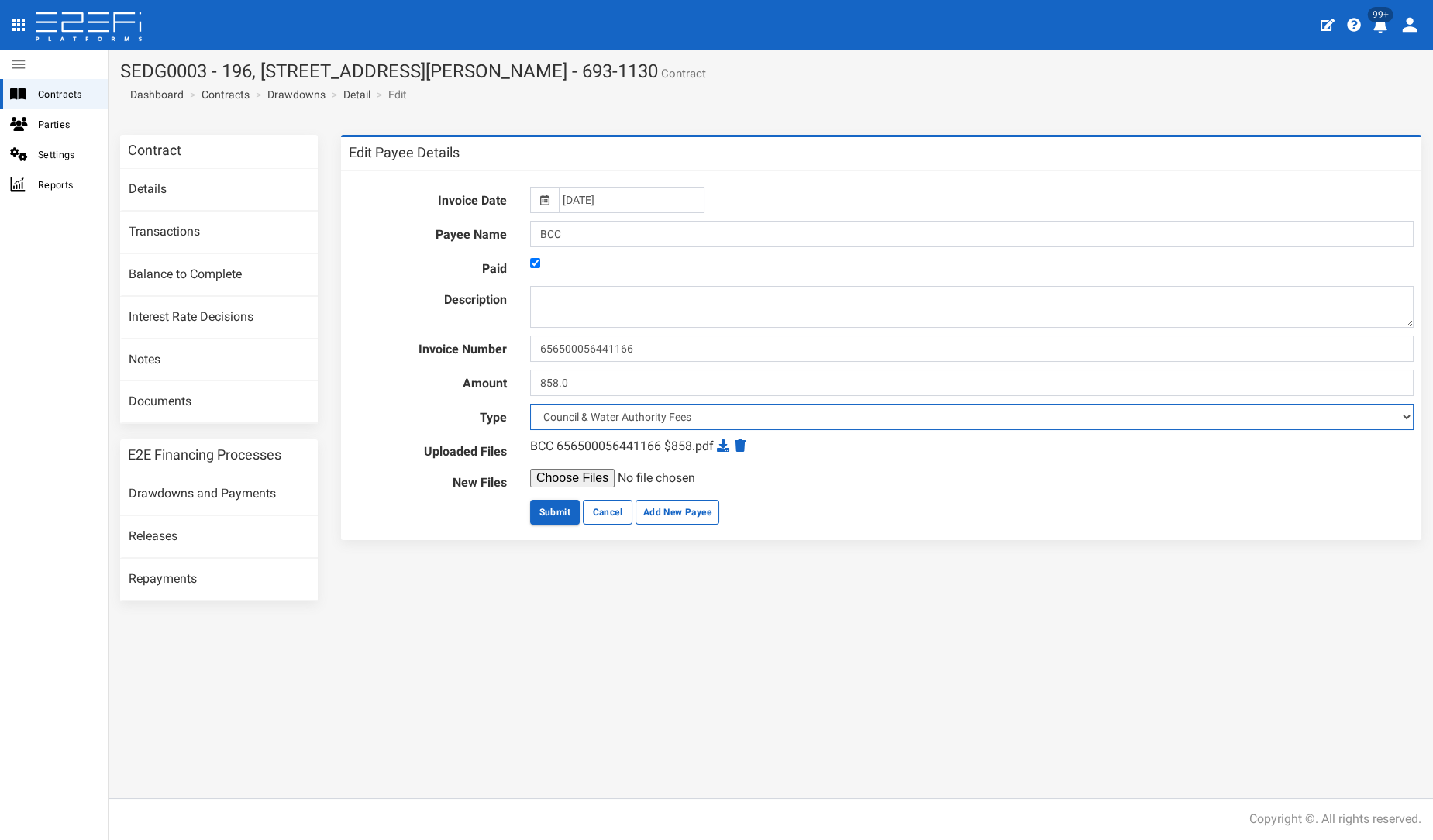
click at [530, 403] on select "Payout Existing Facility Bcc Maintenance Uu Maintenance Civils Demolition Fenci…" at bounding box center [972, 416] width 883 height 27
click at [552, 518] on button "Submit" at bounding box center [555, 512] width 50 height 25
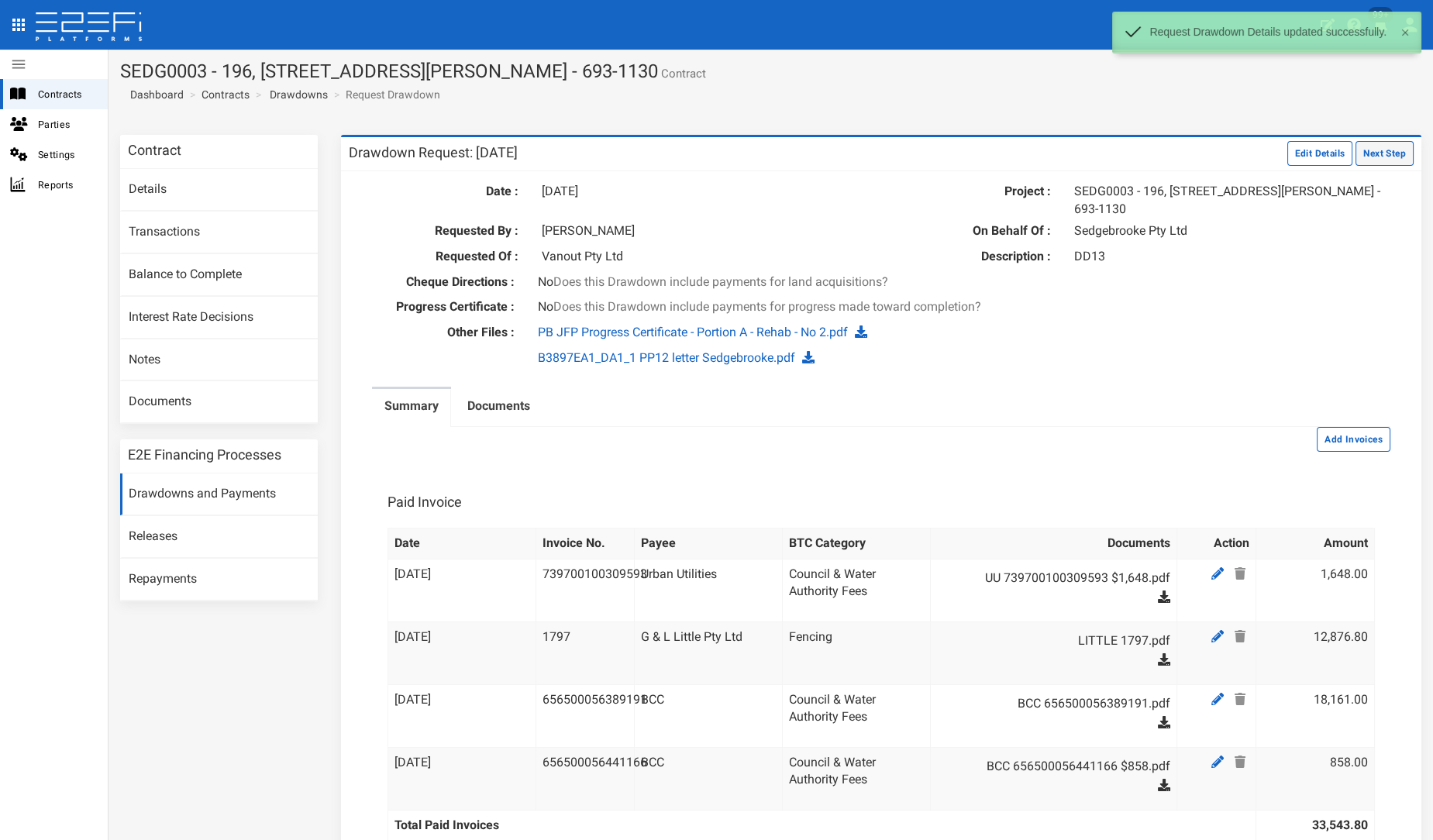
click at [1377, 151] on button "Next Step" at bounding box center [1384, 153] width 58 height 25
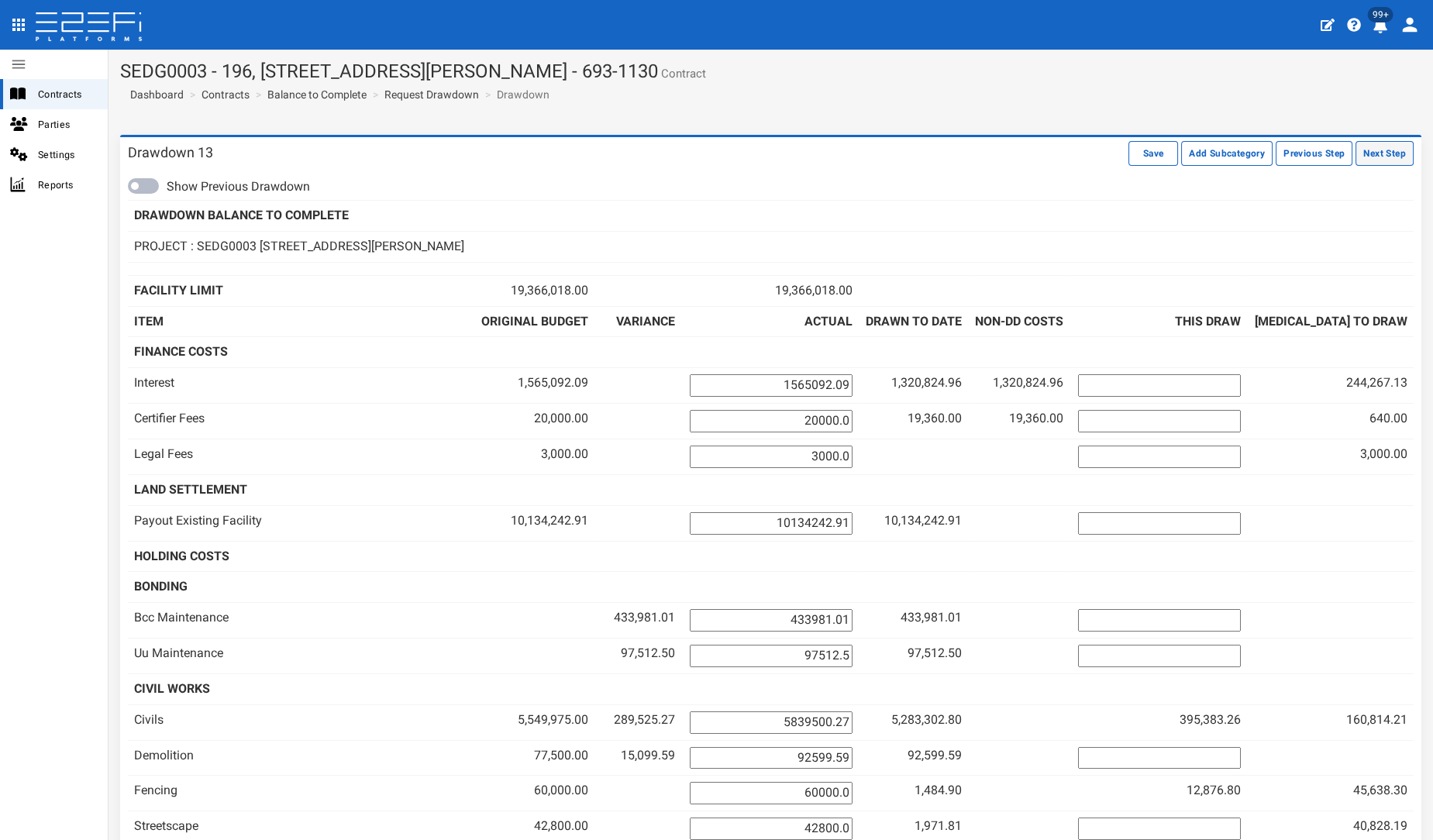
click at [1366, 151] on button "Next Step" at bounding box center [1384, 153] width 58 height 25
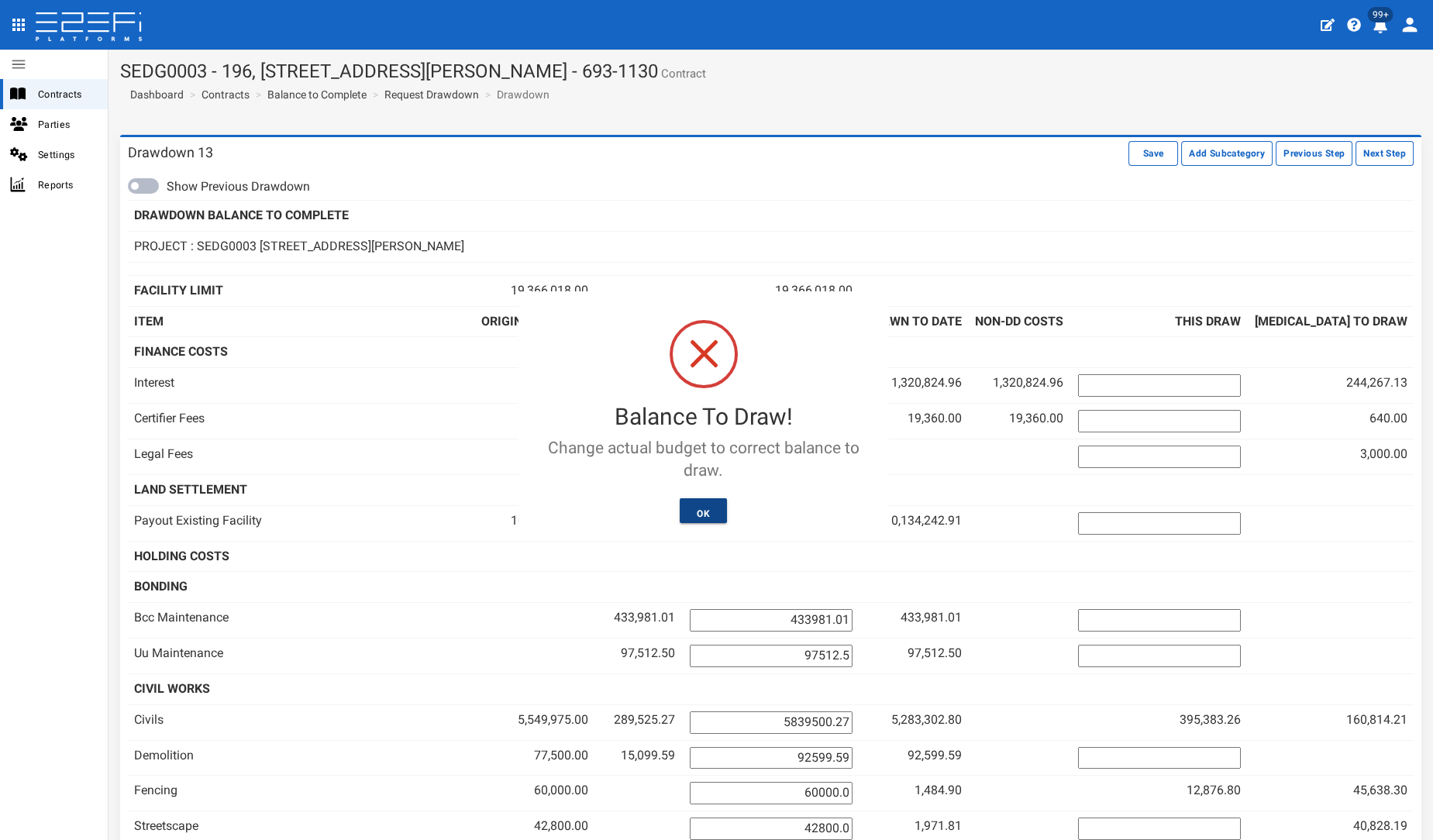
click at [702, 504] on button "OK" at bounding box center [703, 510] width 47 height 25
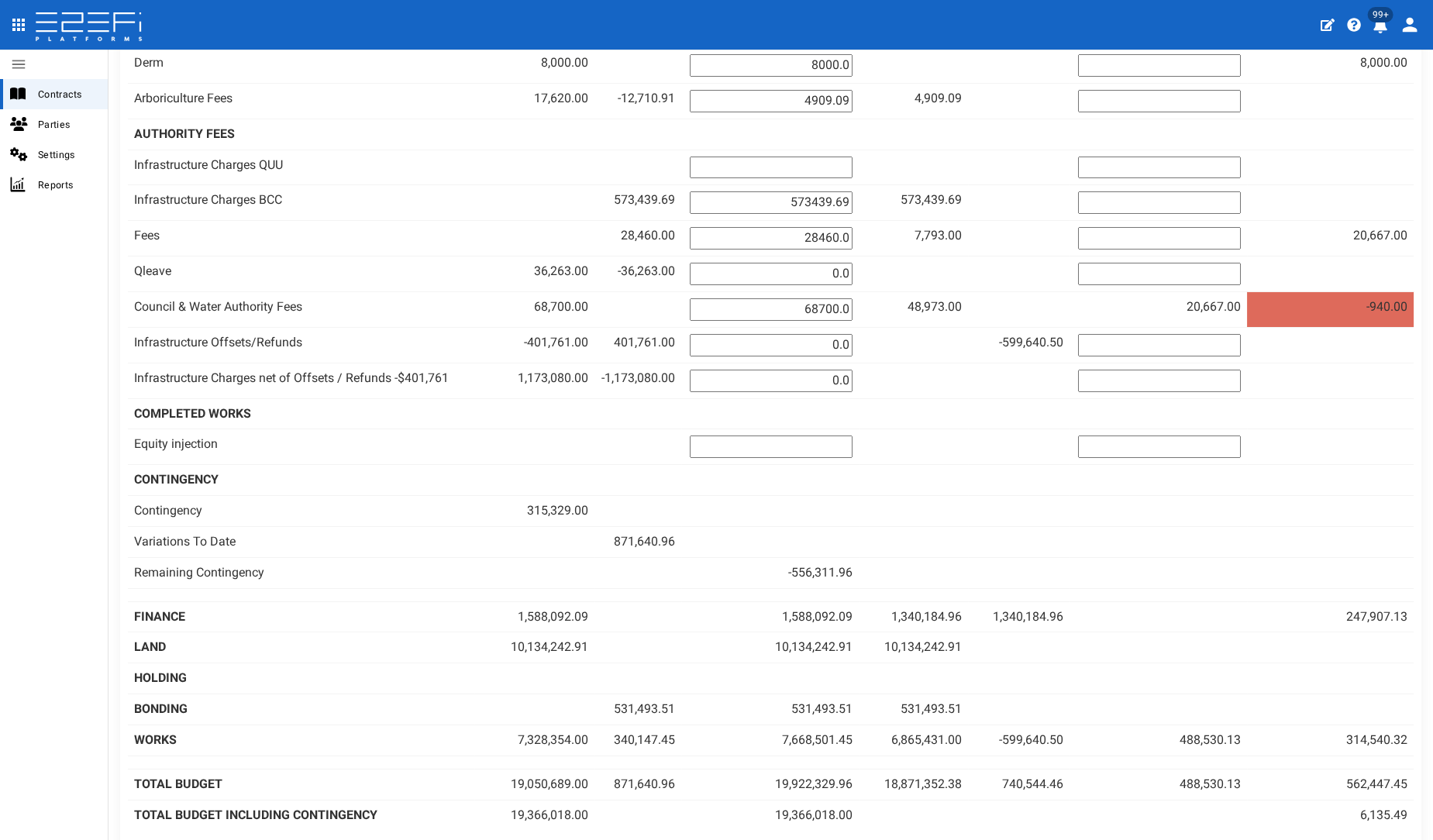
scroll to position [1297, 0]
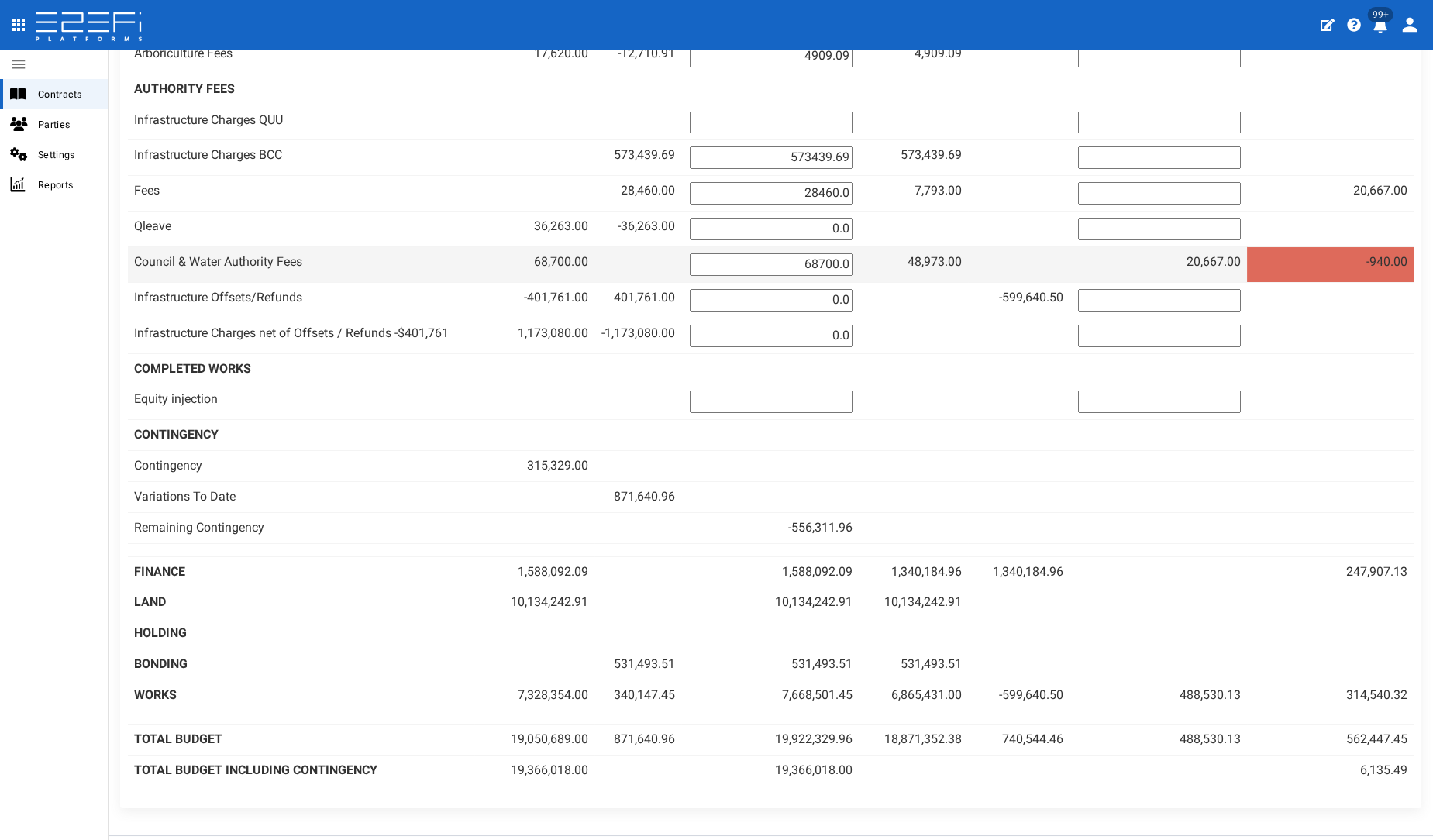
drag, startPoint x: 828, startPoint y: 235, endPoint x: 940, endPoint y: 230, distance: 112.1
click at [940, 246] on tr "Council & Water Authority Fees 68,700.00 68700.0 48,973.00 44,584.00" at bounding box center [770, 264] width 1286 height 36
type input "69640"
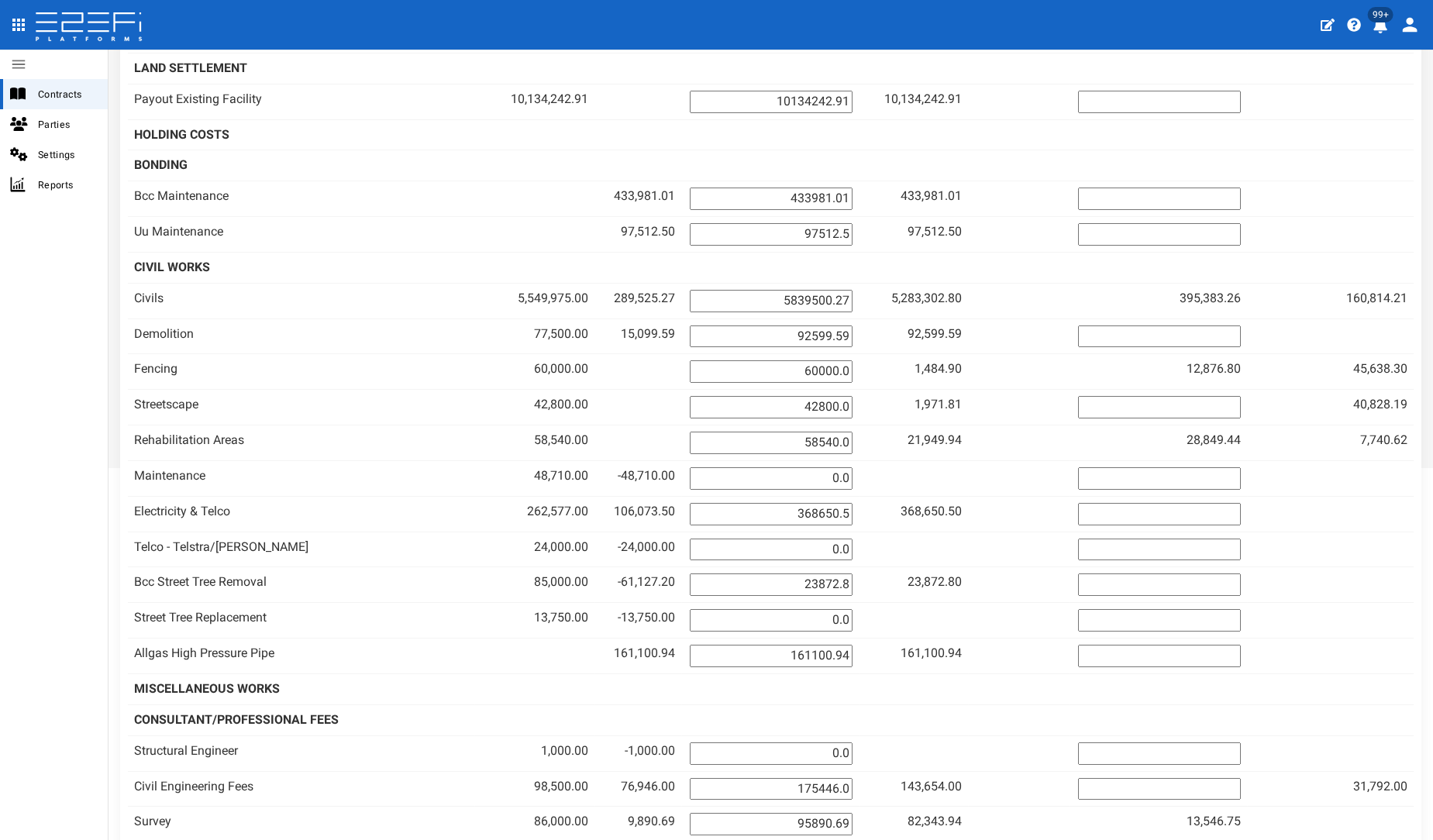
scroll to position [423, 0]
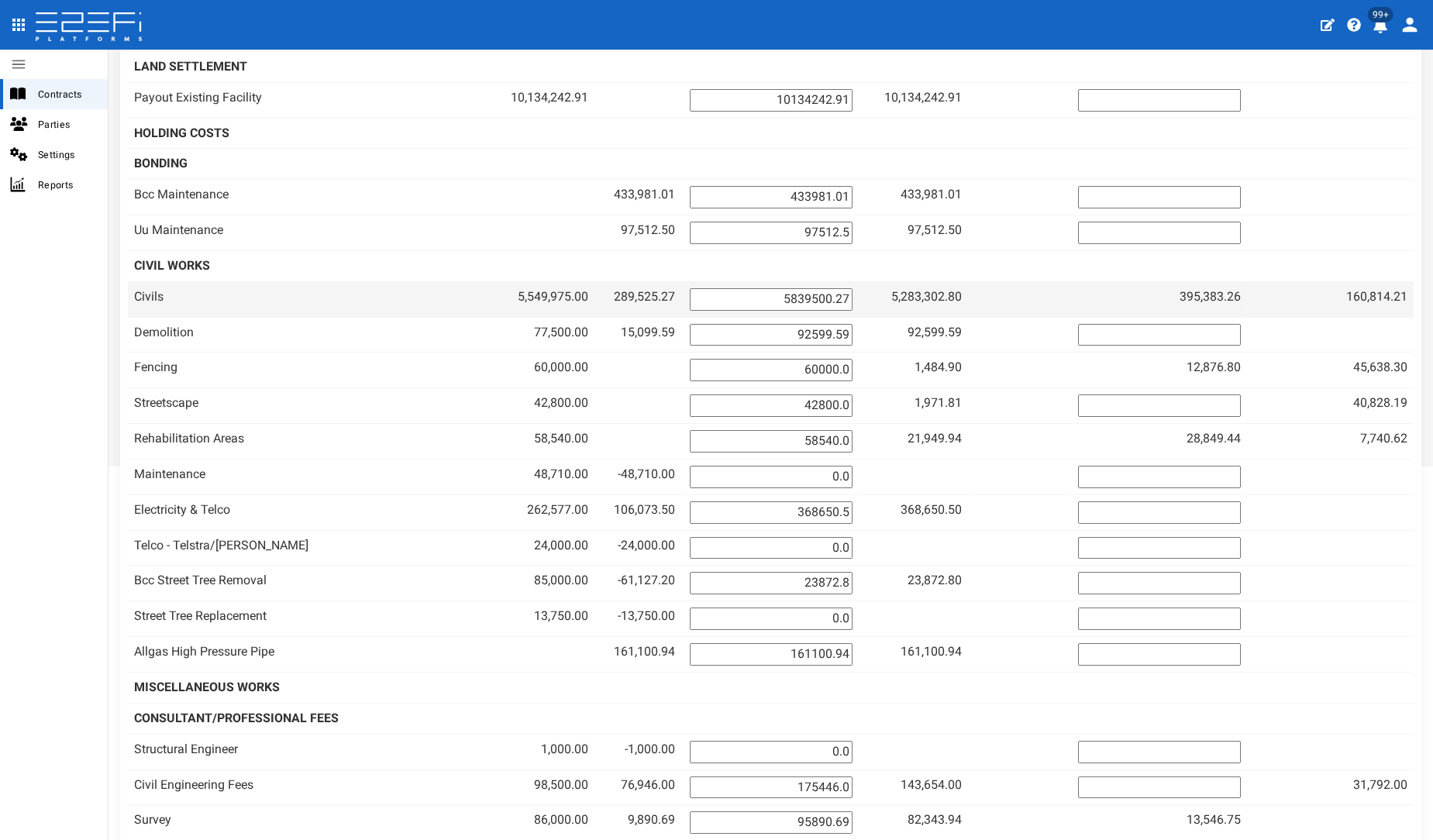
drag, startPoint x: 816, startPoint y: 290, endPoint x: 937, endPoint y: 289, distance: 121.0
click at [937, 289] on tr "Civils 5,549,975.00 289,525.27 5839500.27 5,283,302.80 221,220.00" at bounding box center [770, 299] width 1286 height 36
type input "5920315.53"
click at [937, 289] on td "5,283,302.80" at bounding box center [913, 299] width 109 height 36
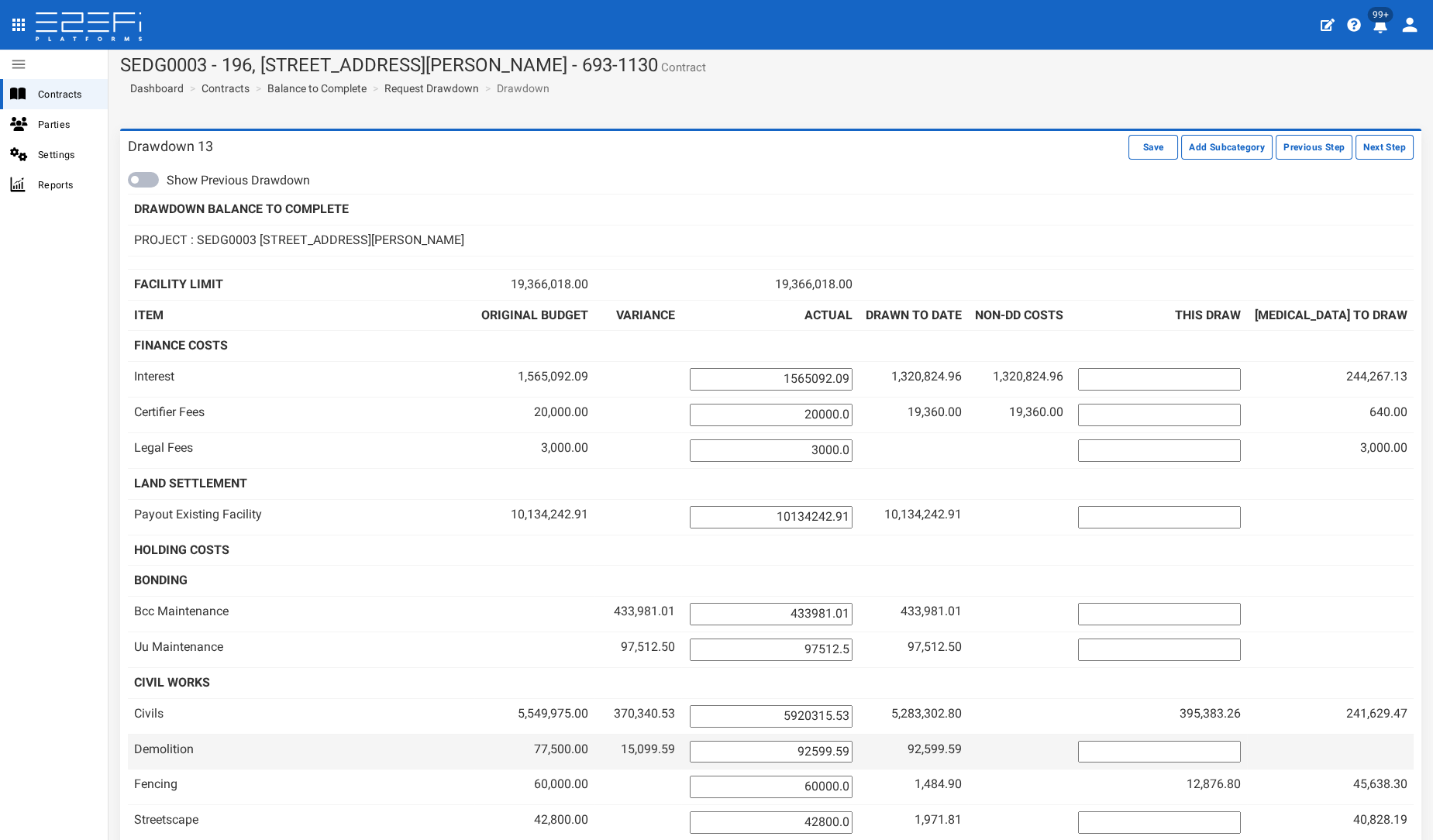
scroll to position [0, 0]
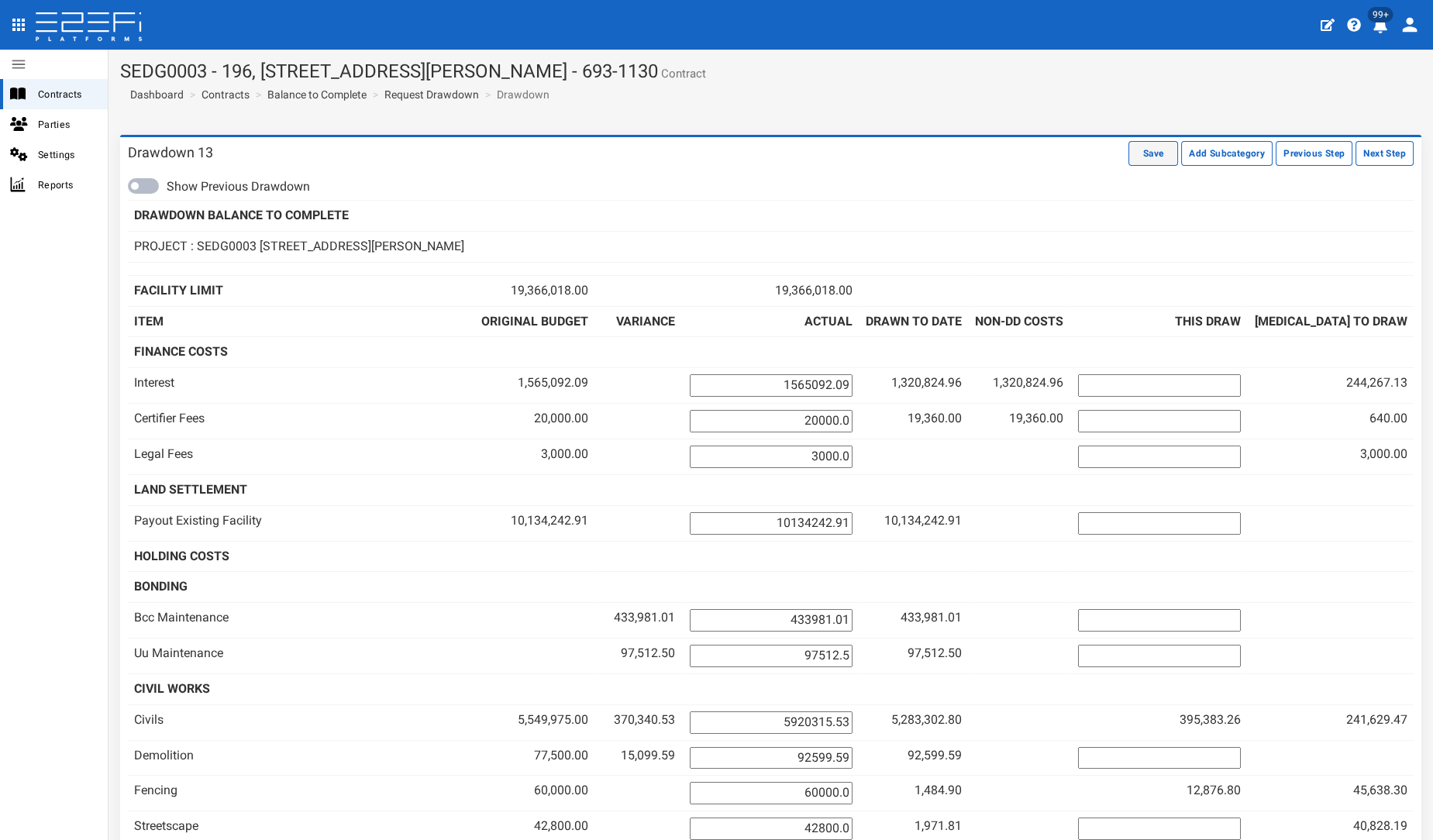
click at [1129, 142] on button "Save" at bounding box center [1154, 153] width 50 height 25
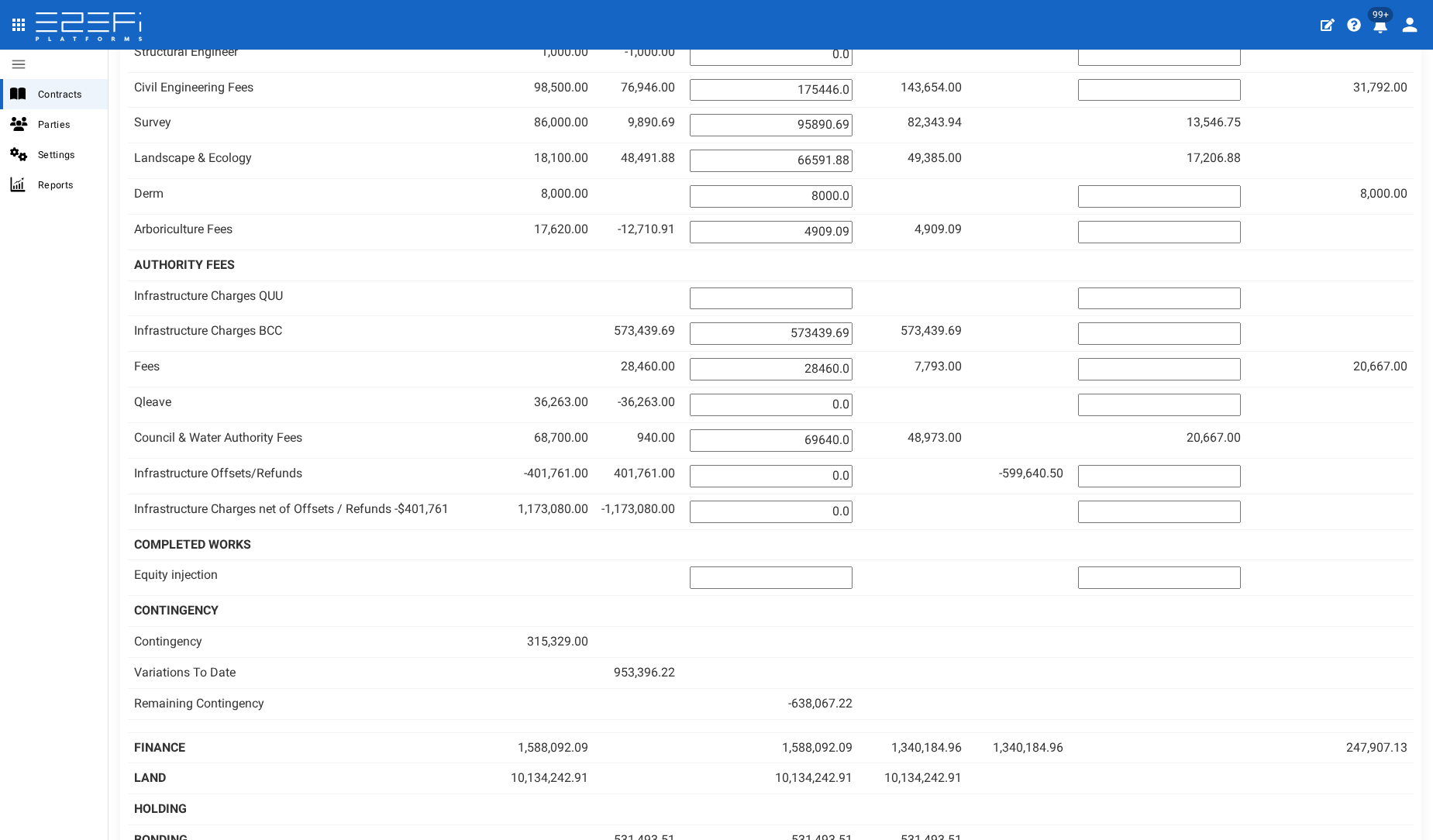
scroll to position [1122, 0]
drag, startPoint x: 824, startPoint y: 341, endPoint x: 972, endPoint y: 327, distance: 148.7
click at [972, 350] on tr "Fees 28,460.00 28460.0 7,793.00" at bounding box center [770, 368] width 1286 height 36
type input "7793"
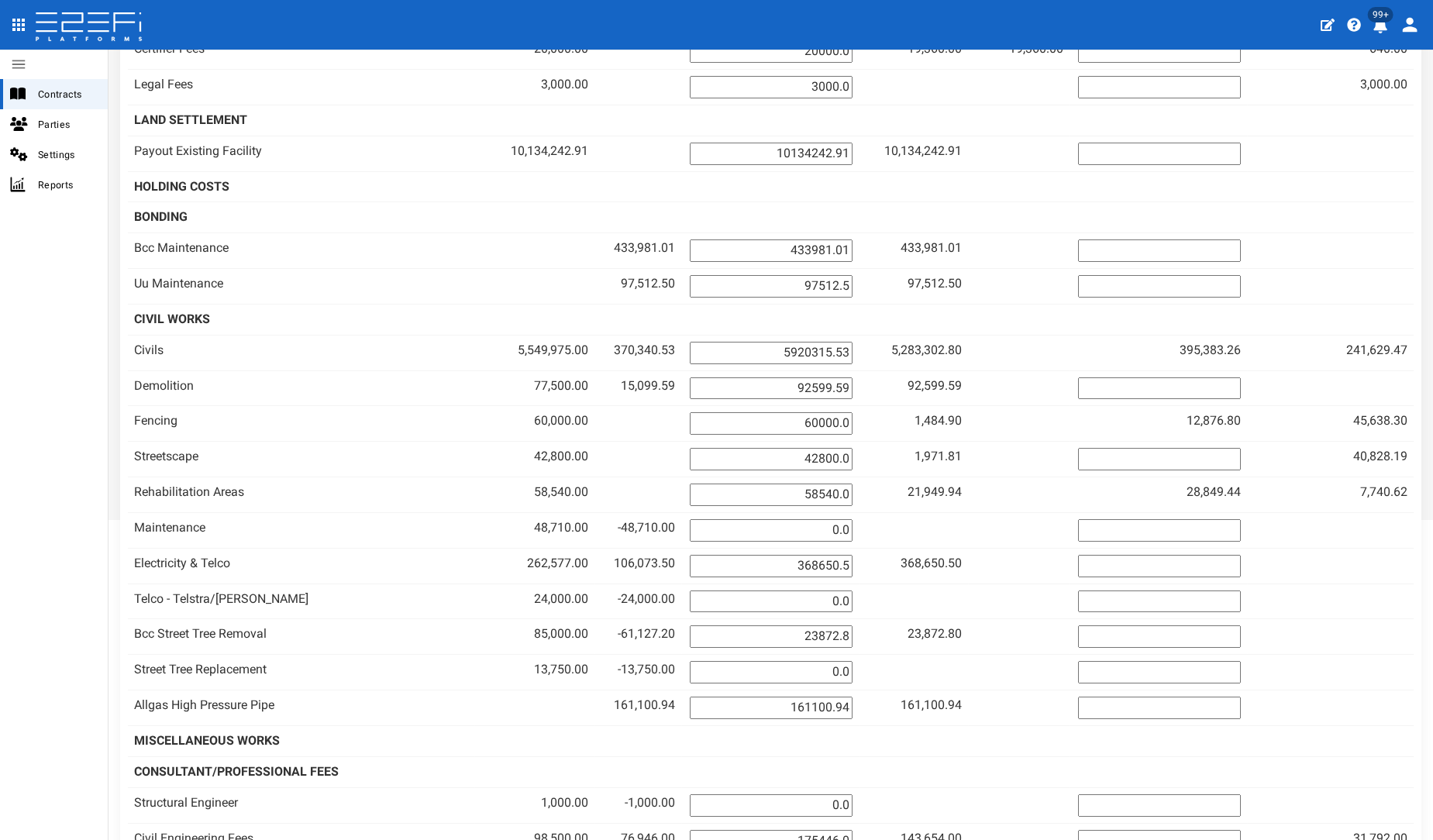
scroll to position [0, 0]
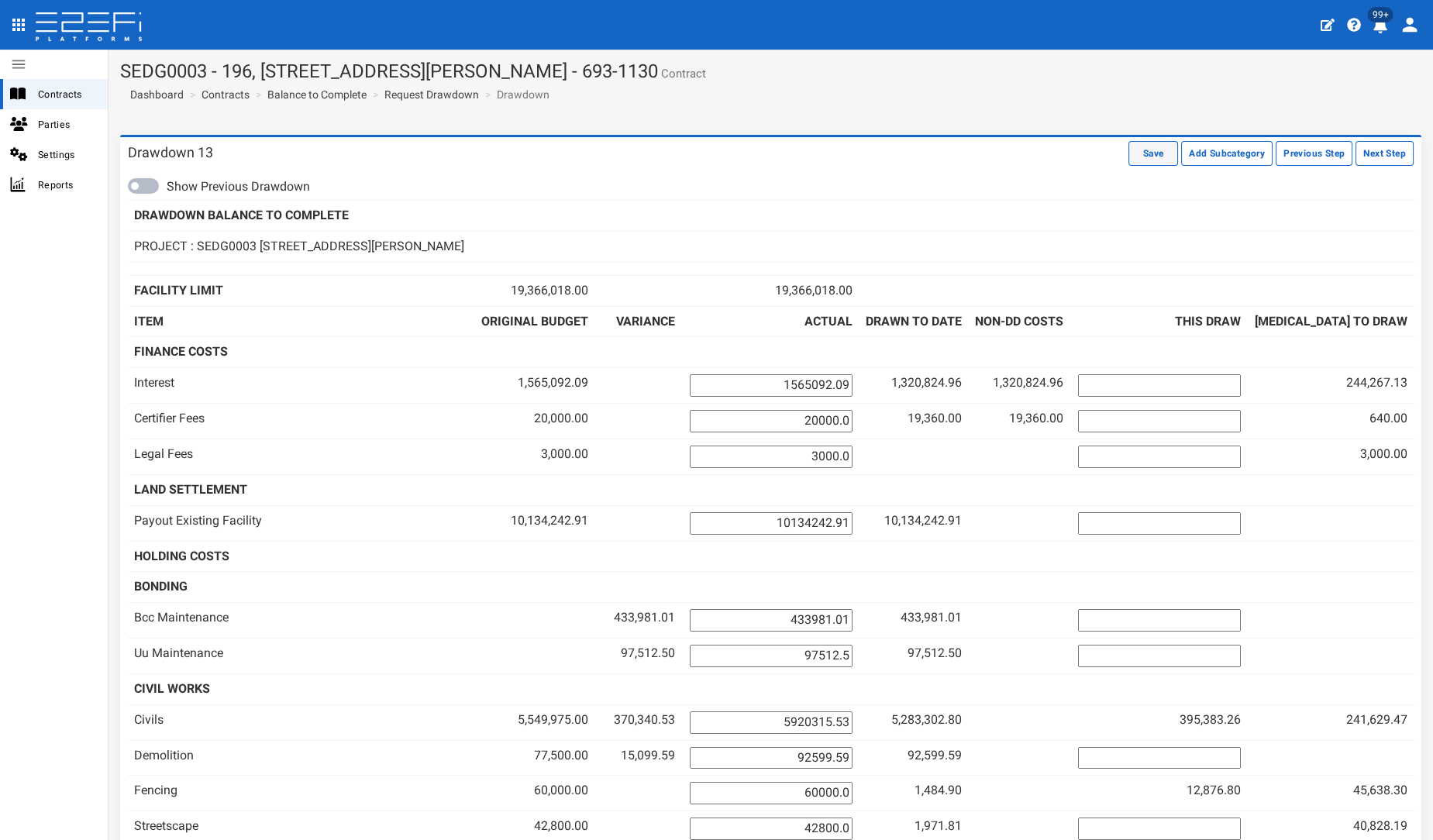
click at [1129, 149] on button "Save" at bounding box center [1154, 153] width 50 height 25
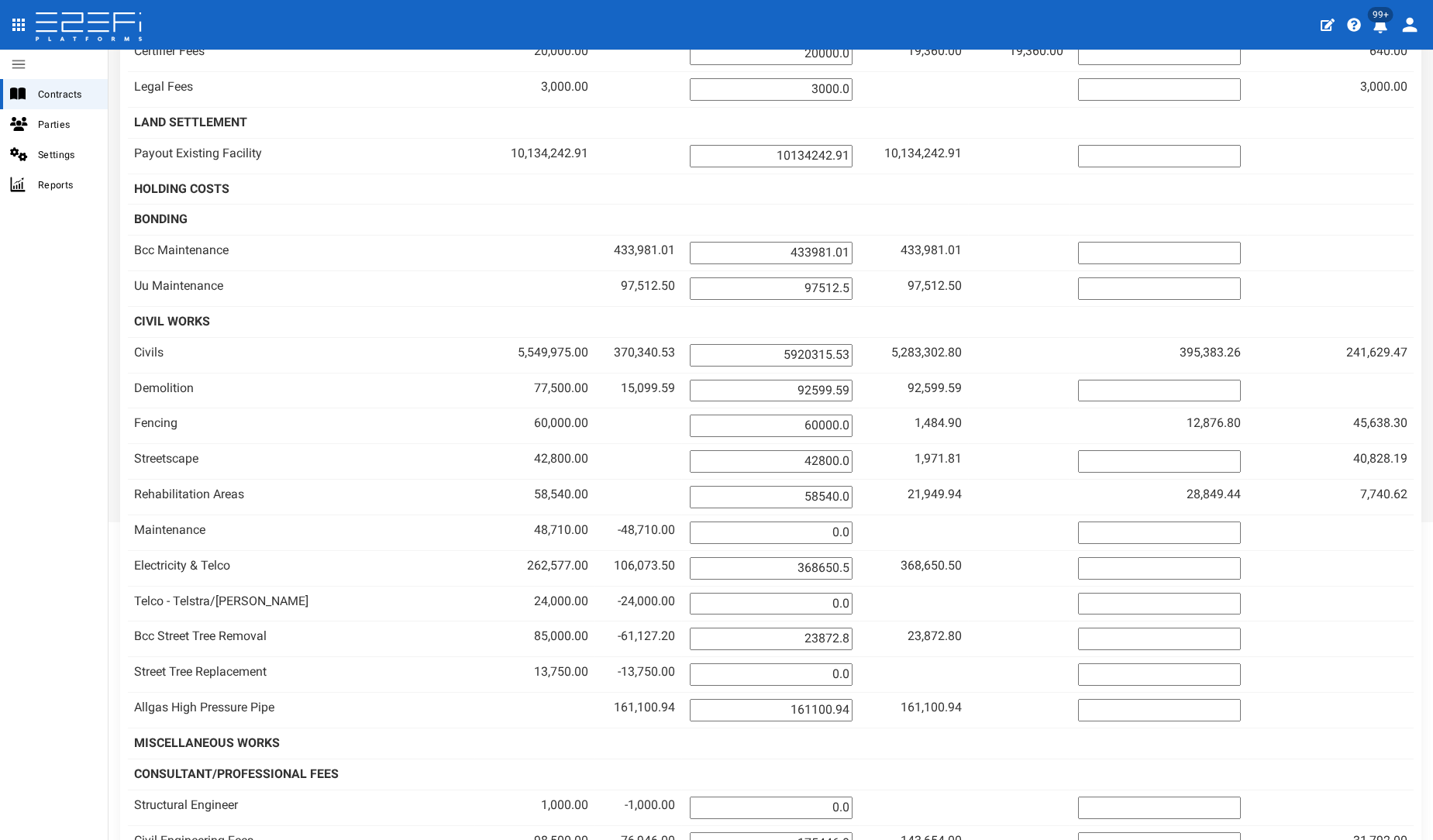
scroll to position [367, 0]
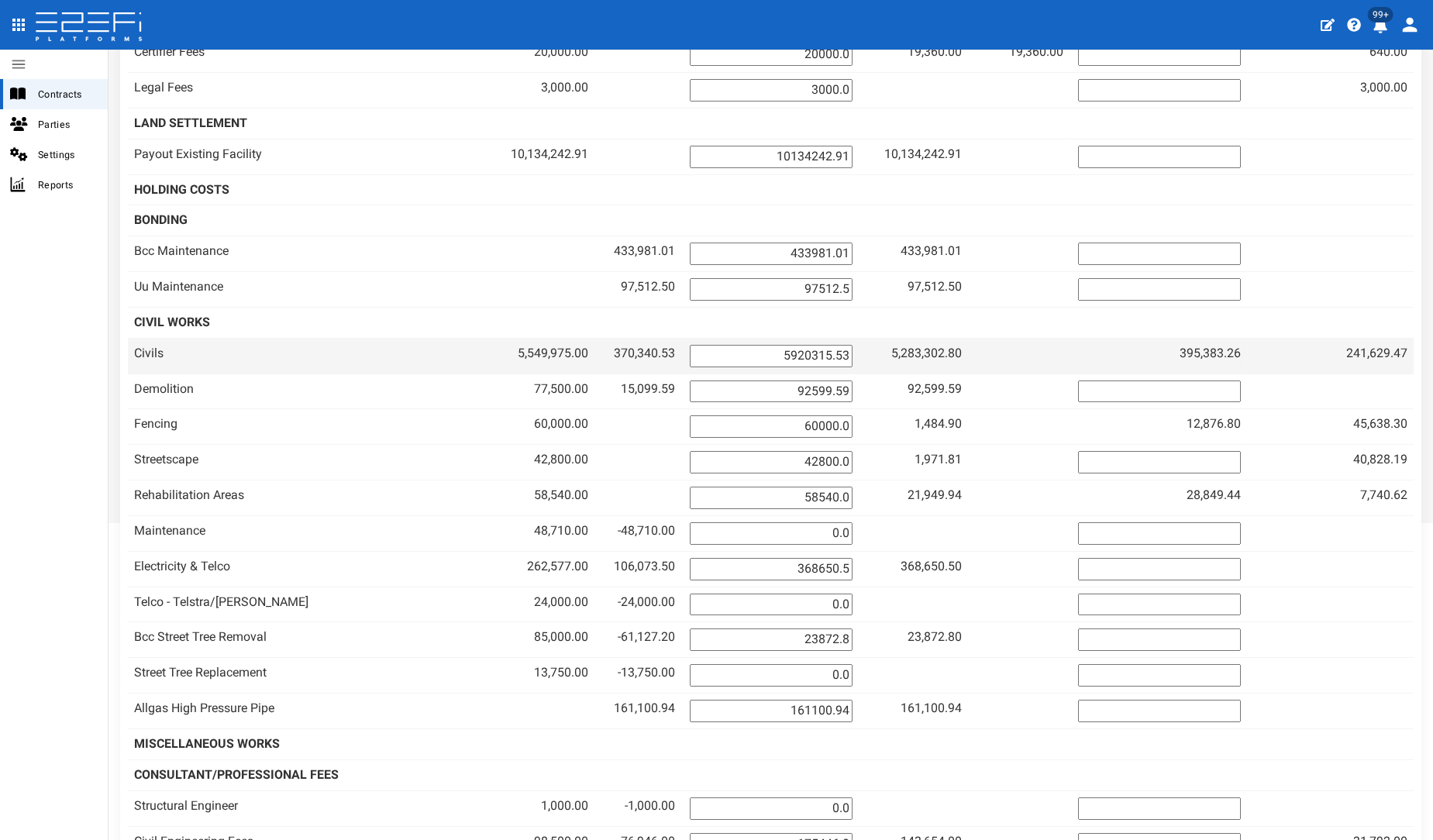
drag, startPoint x: 799, startPoint y: 339, endPoint x: 914, endPoint y: 349, distance: 115.4
click at [914, 349] on tr "Civils 5,549,975.00 370,340.53 5920315.53 5,283,302.80 221,220.00" at bounding box center [770, 356] width 1286 height 36
click at [903, 349] on td "5,283,302.80" at bounding box center [913, 356] width 109 height 36
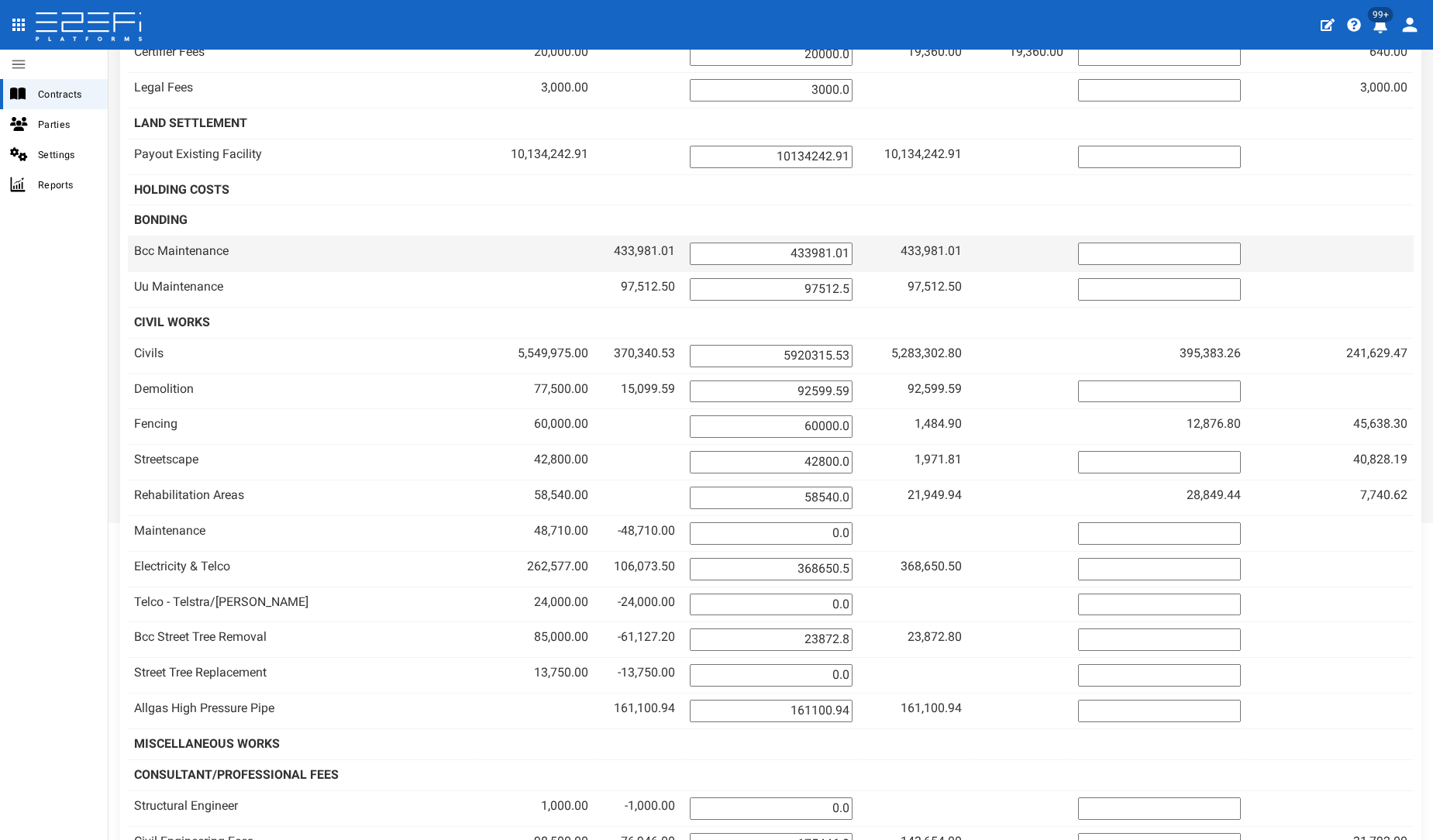
scroll to position [0, 0]
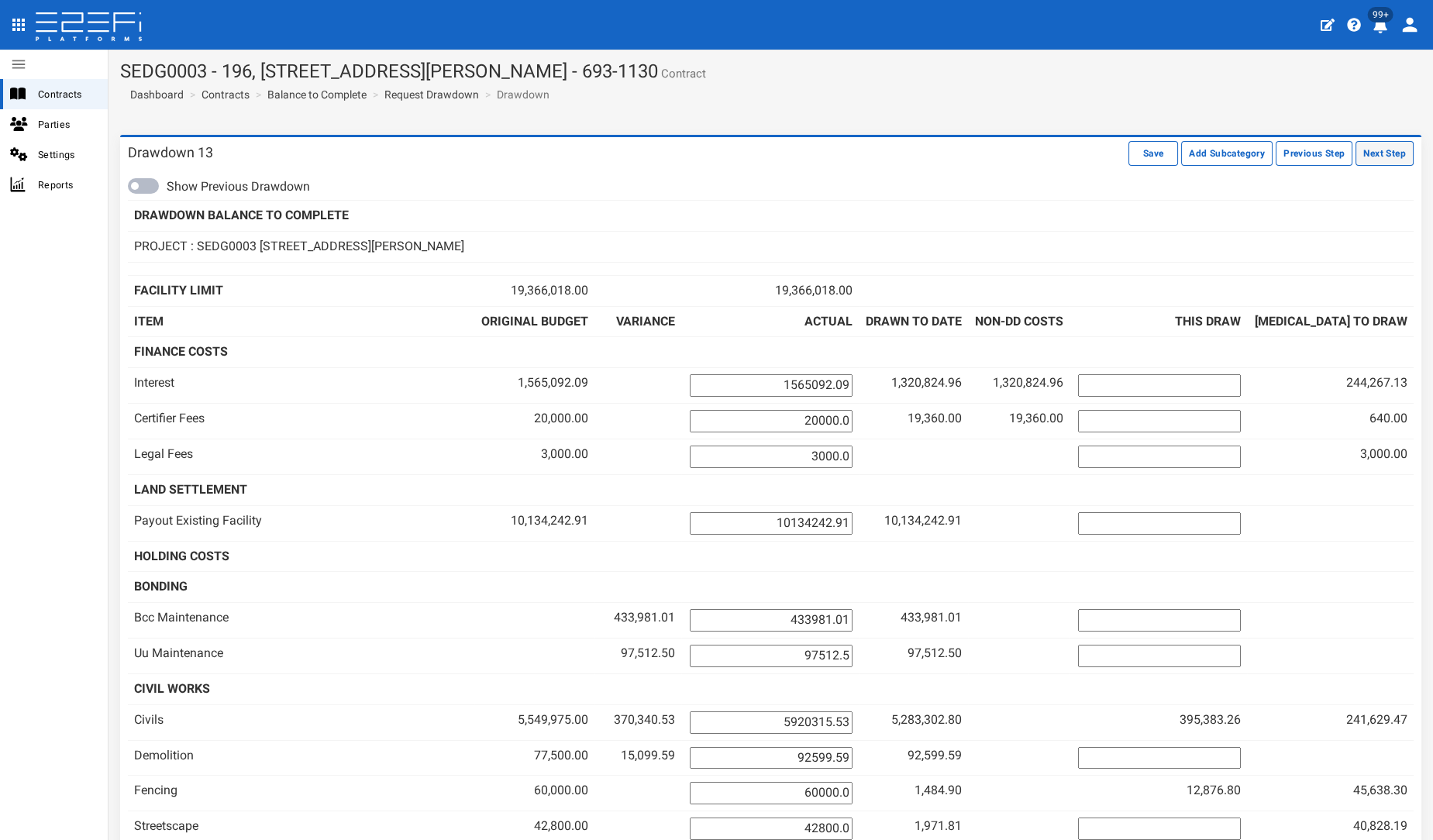
click at [1356, 150] on button "Next Step" at bounding box center [1384, 153] width 58 height 25
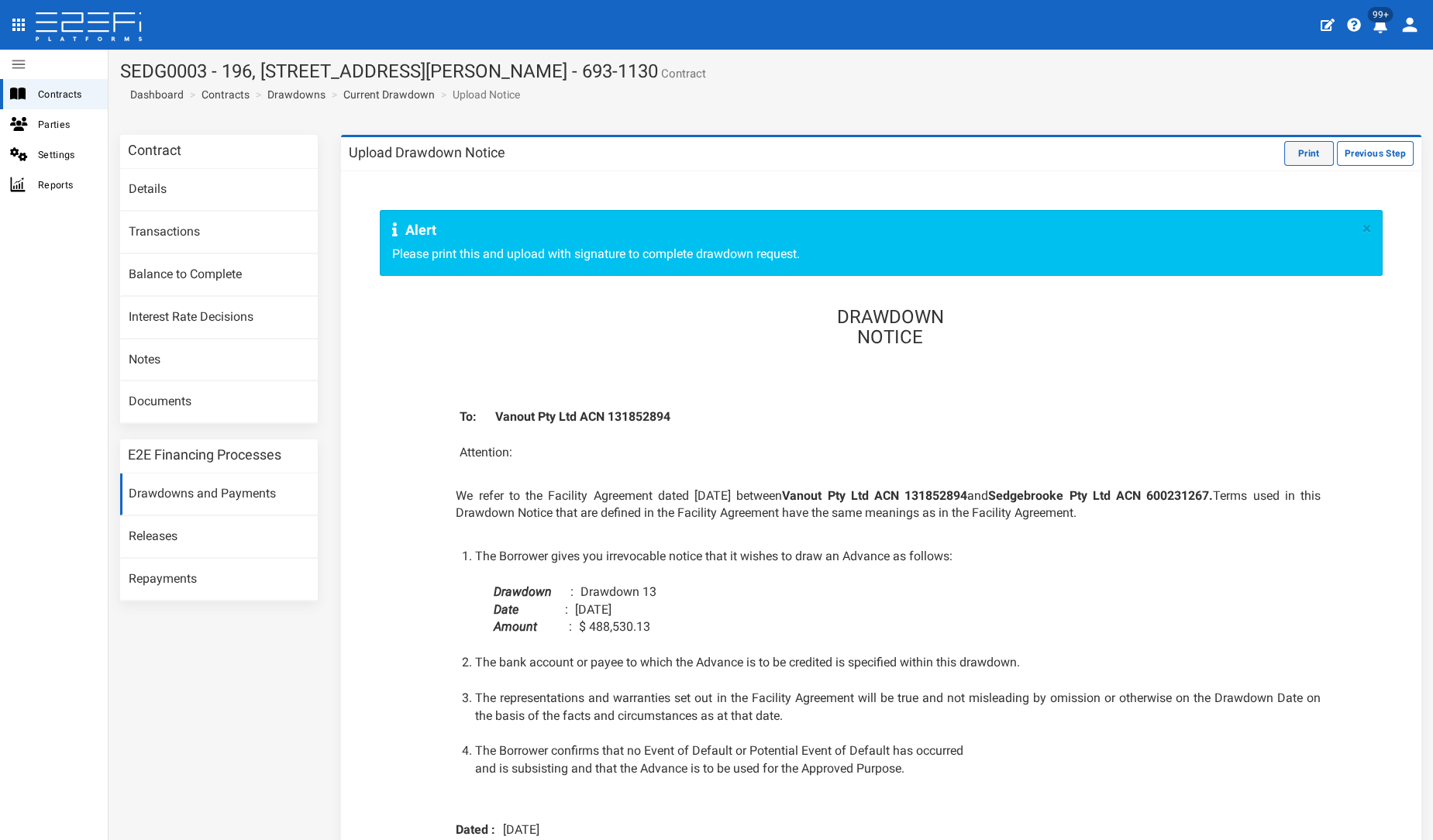
click at [1288, 161] on button "Print" at bounding box center [1309, 153] width 50 height 25
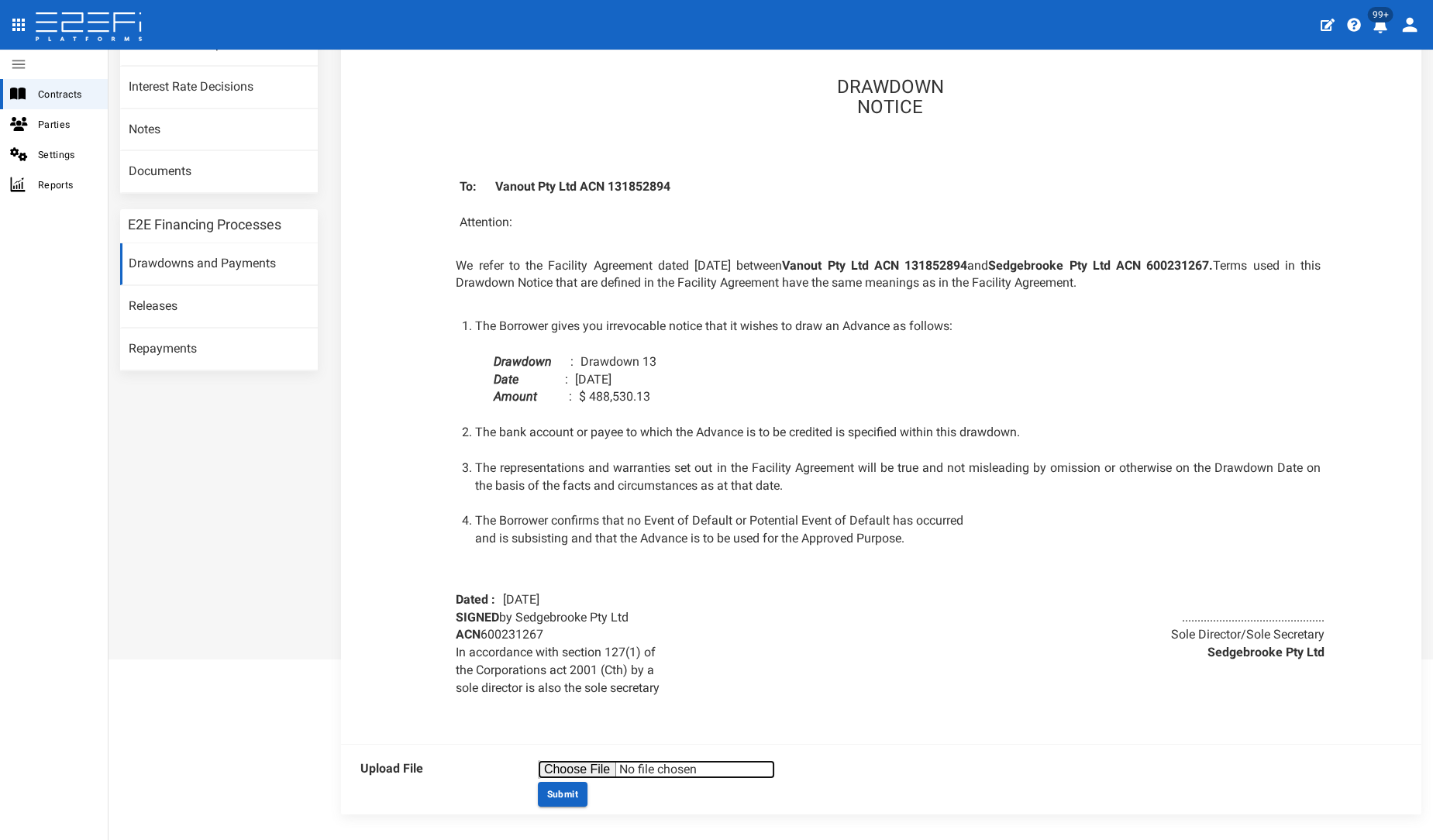
click at [562, 762] on input "file" at bounding box center [656, 769] width 237 height 18
type input "C:\fakepath\SEDG0003 DD13.pdf"
click at [558, 800] on button "Submit" at bounding box center [563, 794] width 50 height 25
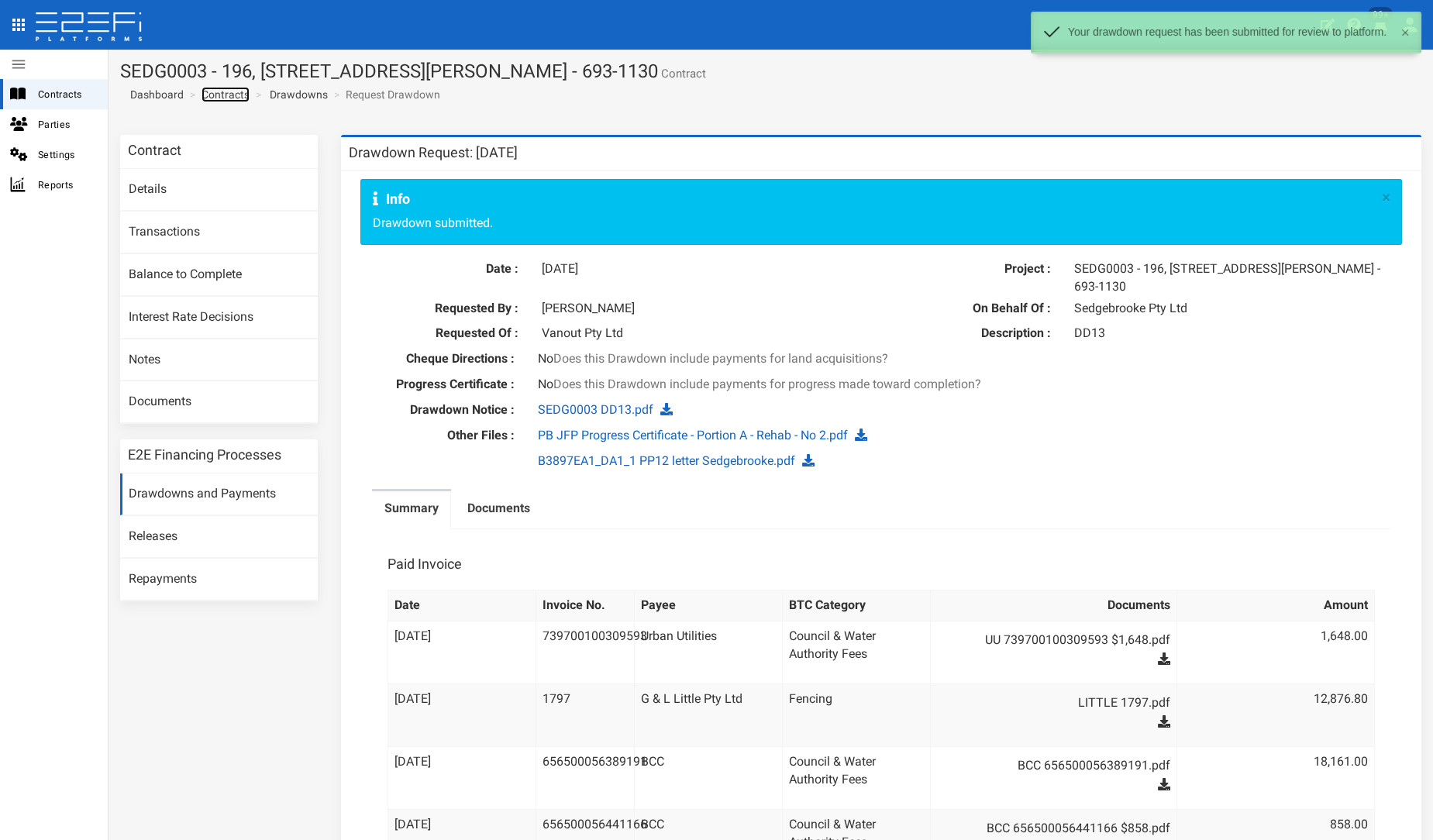
click at [228, 95] on link "Contracts" at bounding box center [225, 94] width 48 height 16
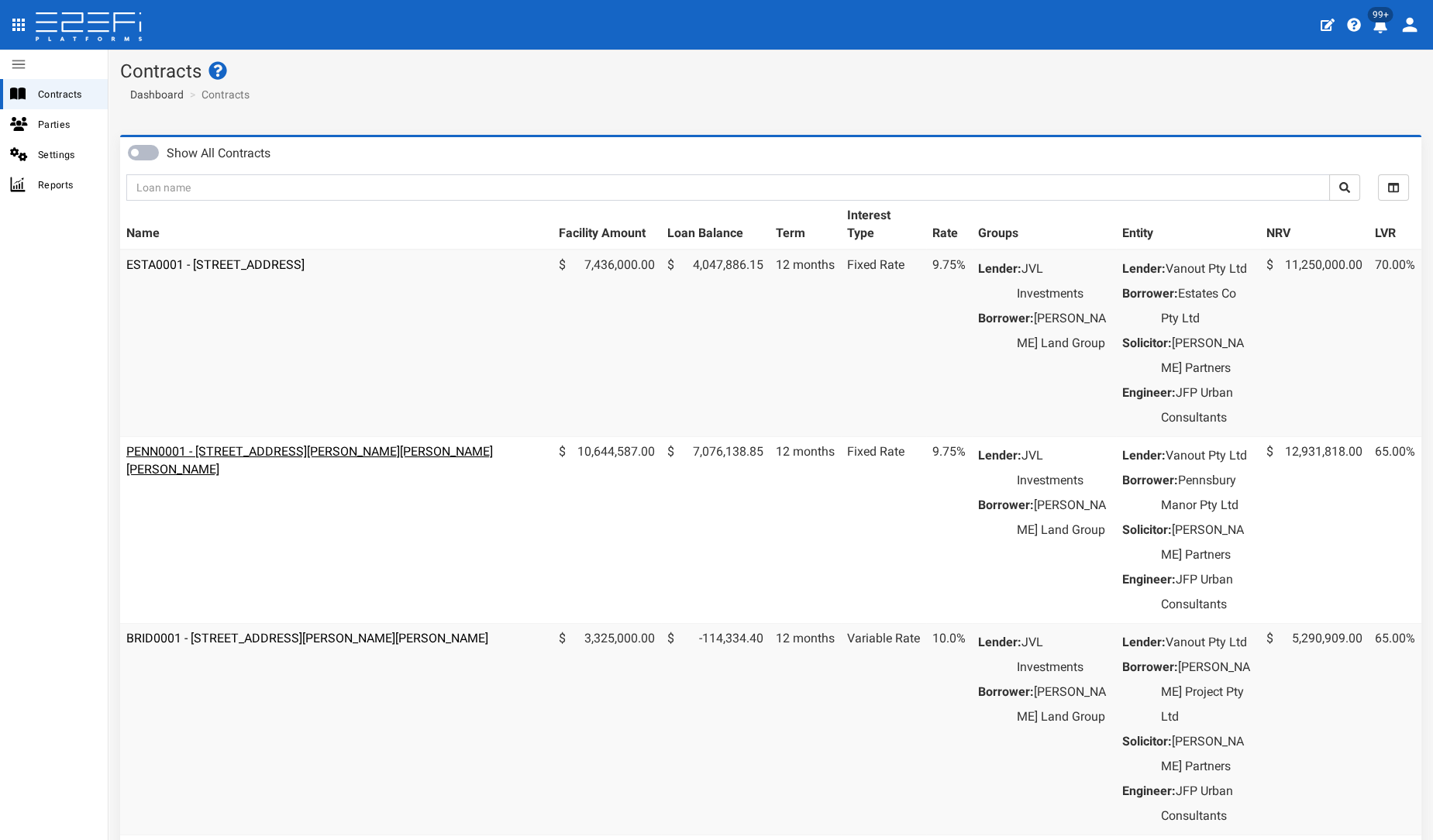
scroll to position [440, 0]
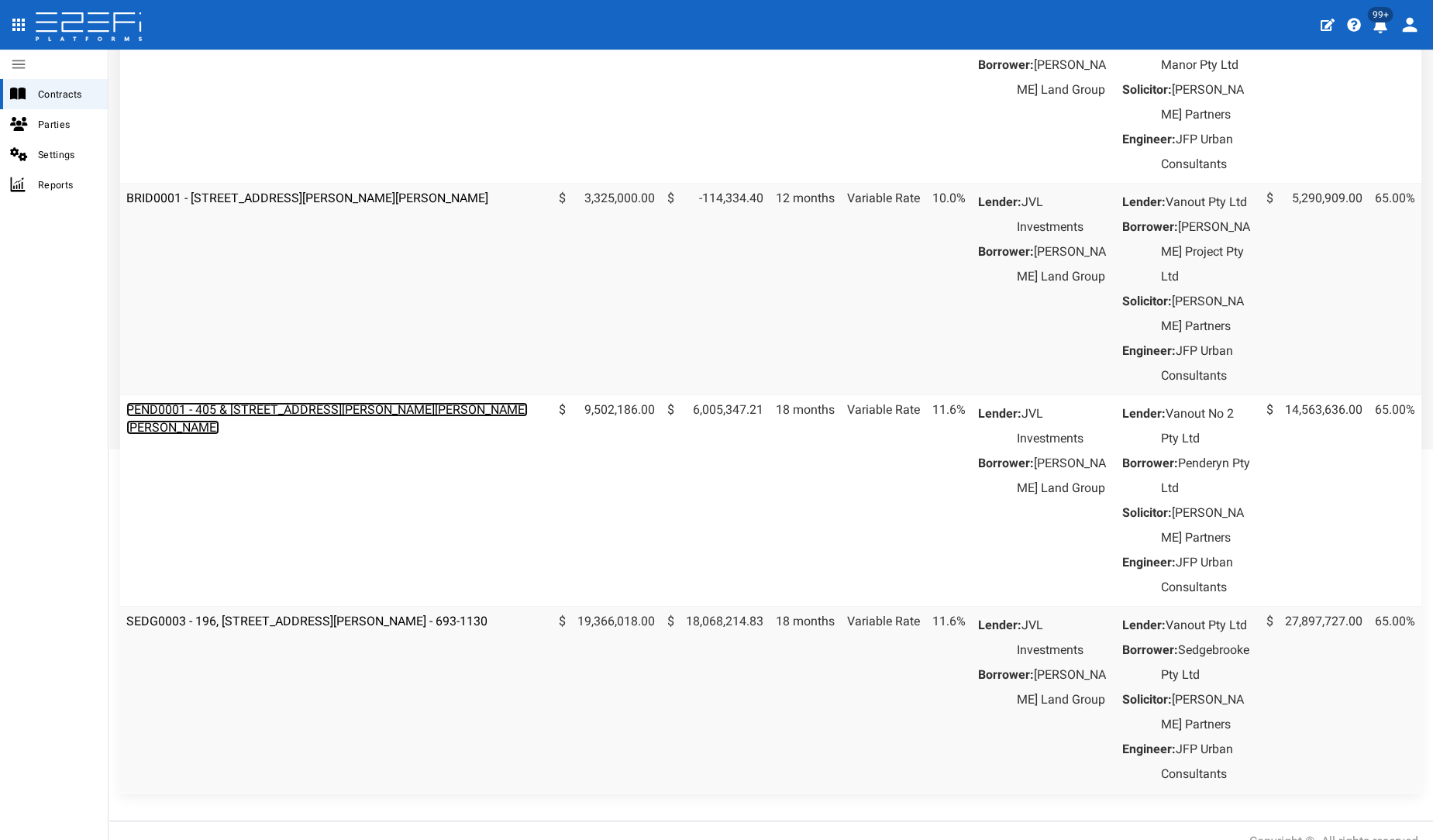
click at [302, 435] on link "PEND0001 - 405 & [STREET_ADDRESS][PERSON_NAME][PERSON_NAME][PERSON_NAME]" at bounding box center [326, 418] width 402 height 32
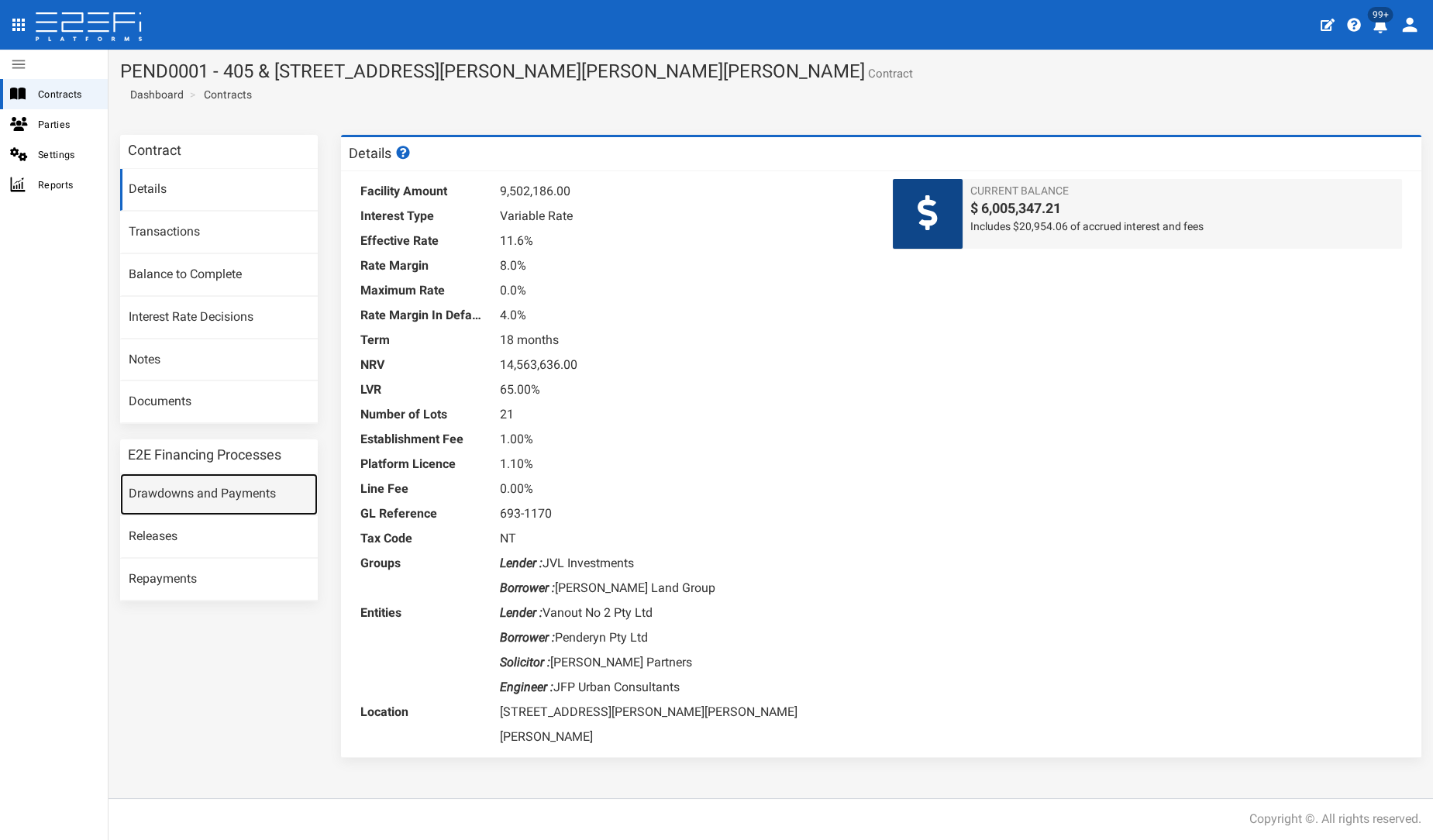
click at [279, 485] on link "Drawdowns and Payments" at bounding box center [219, 494] width 198 height 42
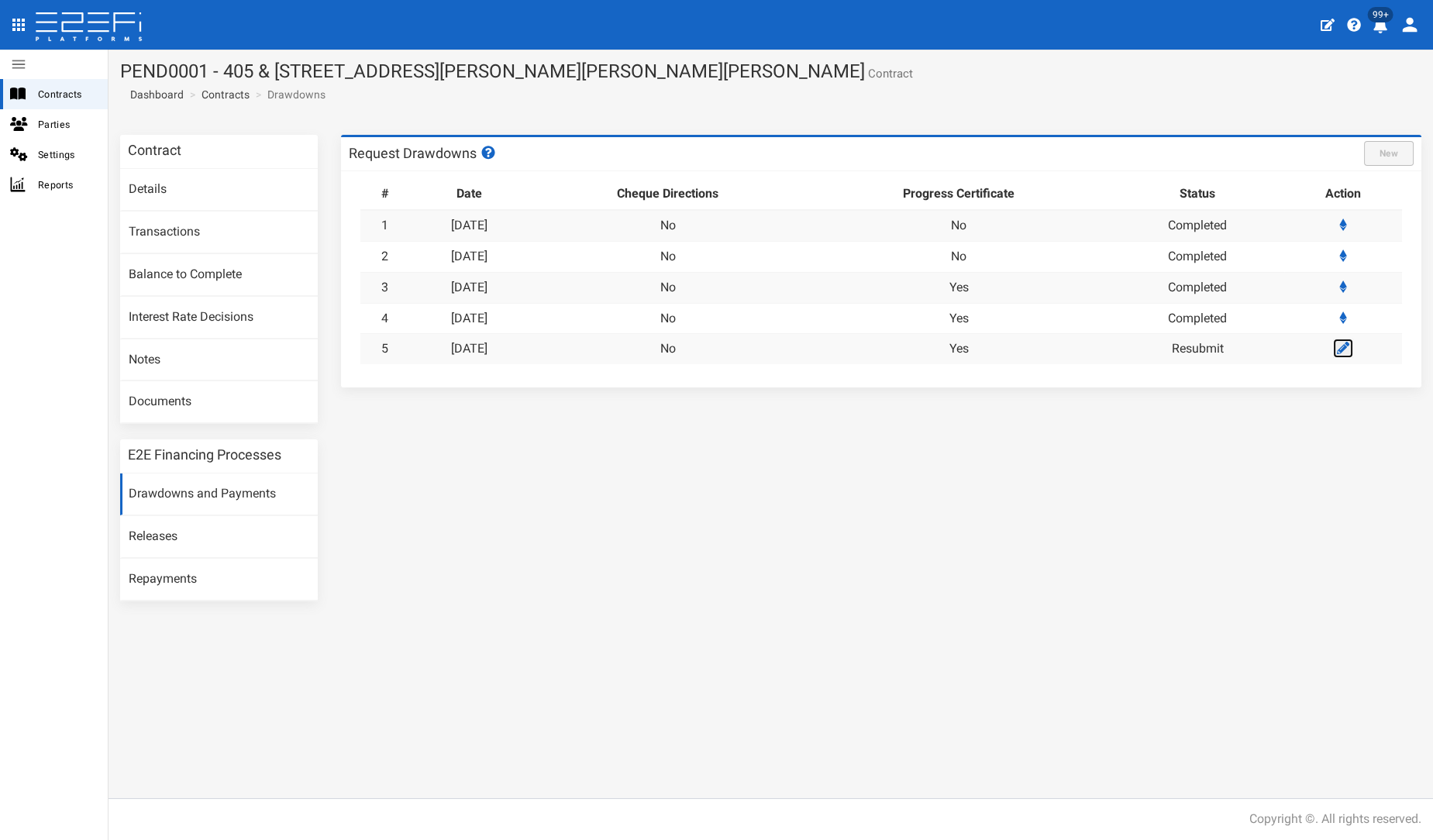
click at [1338, 354] on link at bounding box center [1344, 348] width 20 height 19
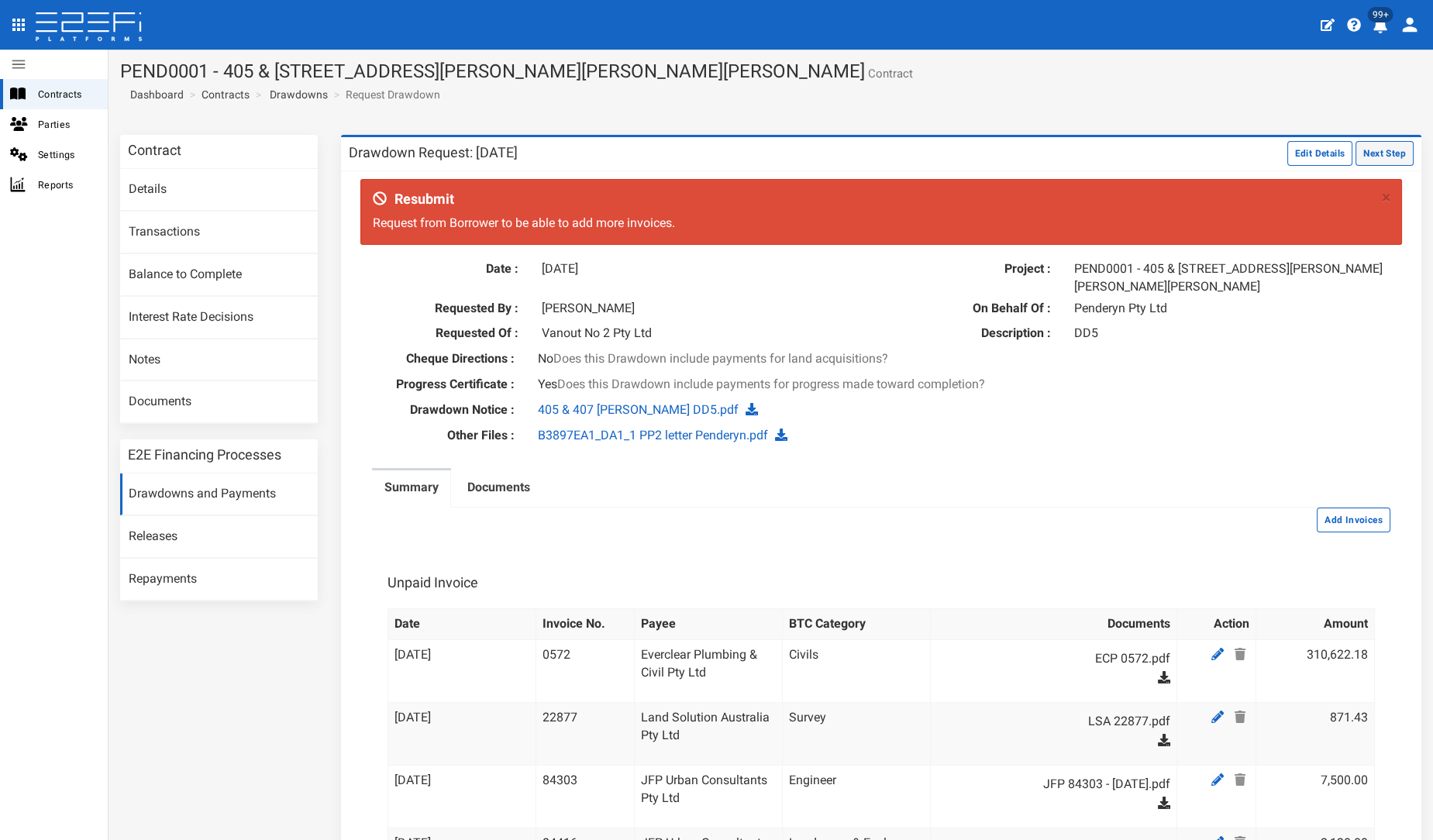
click at [1359, 163] on button "Next Step" at bounding box center [1384, 153] width 58 height 25
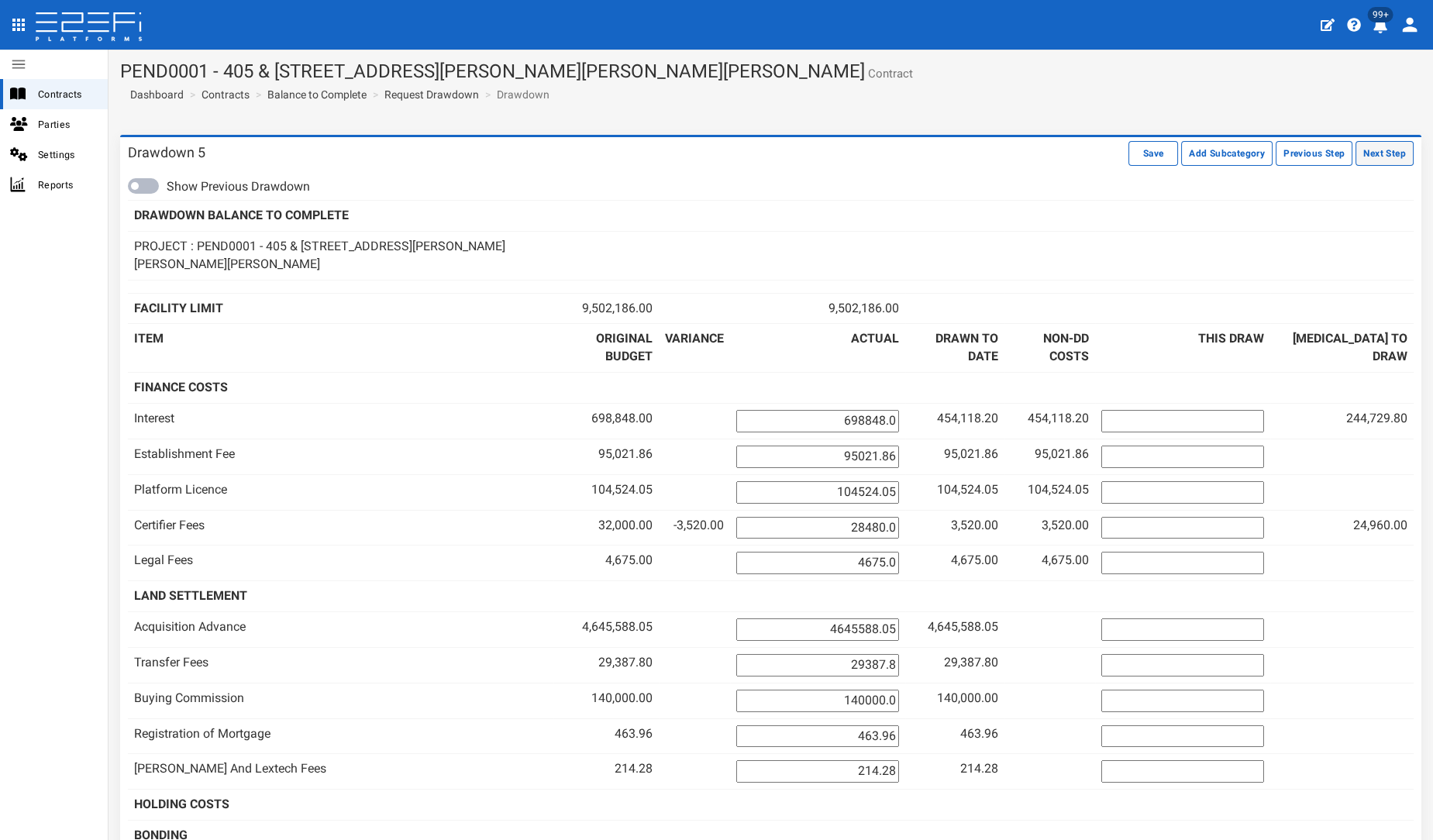
drag, startPoint x: 0, startPoint y: 0, endPoint x: 1359, endPoint y: 163, distance: 1368.7
click at [1359, 163] on button "Next Step" at bounding box center [1384, 153] width 58 height 25
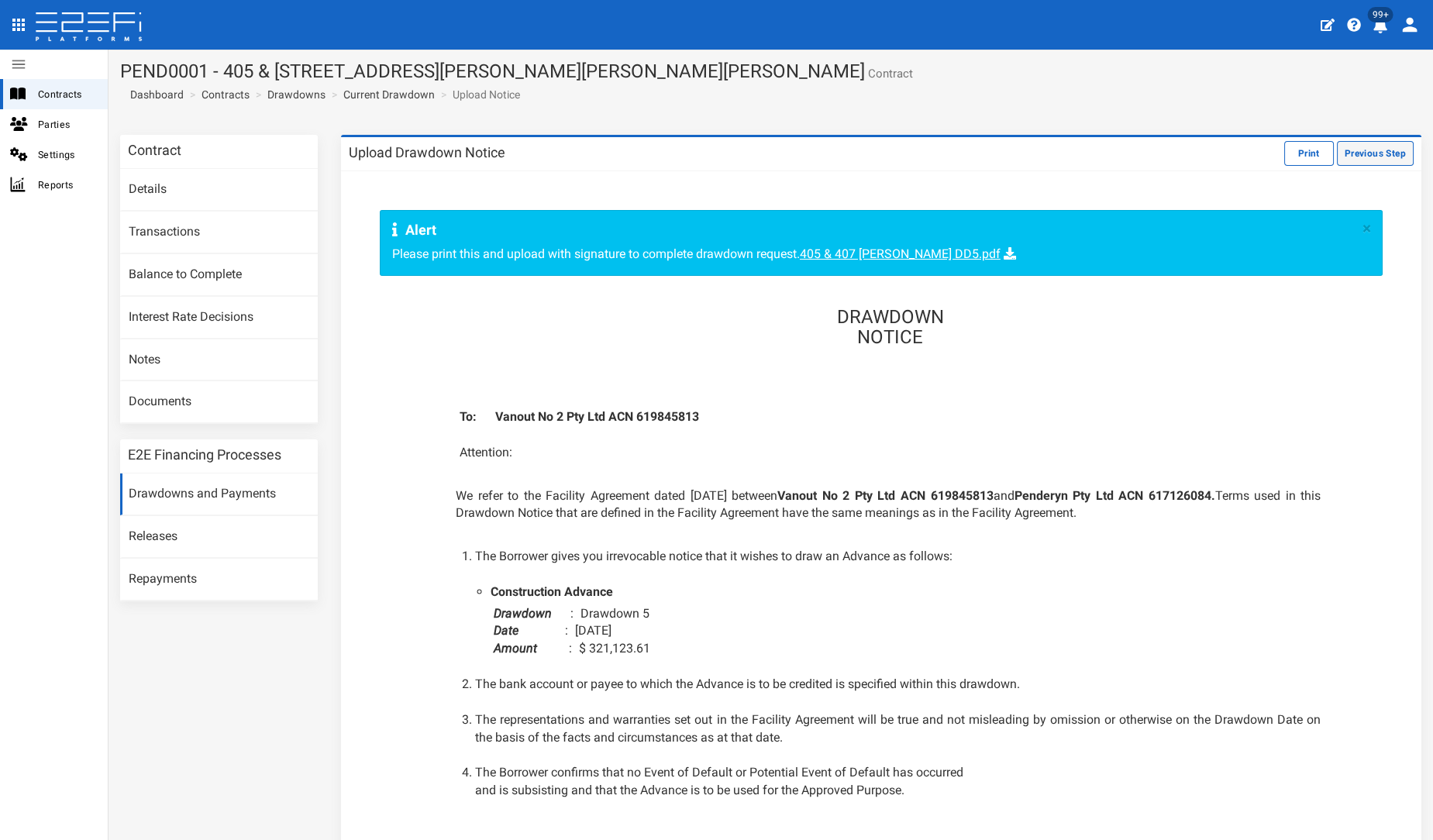
click at [1337, 151] on button "Previous Step" at bounding box center [1375, 153] width 76 height 25
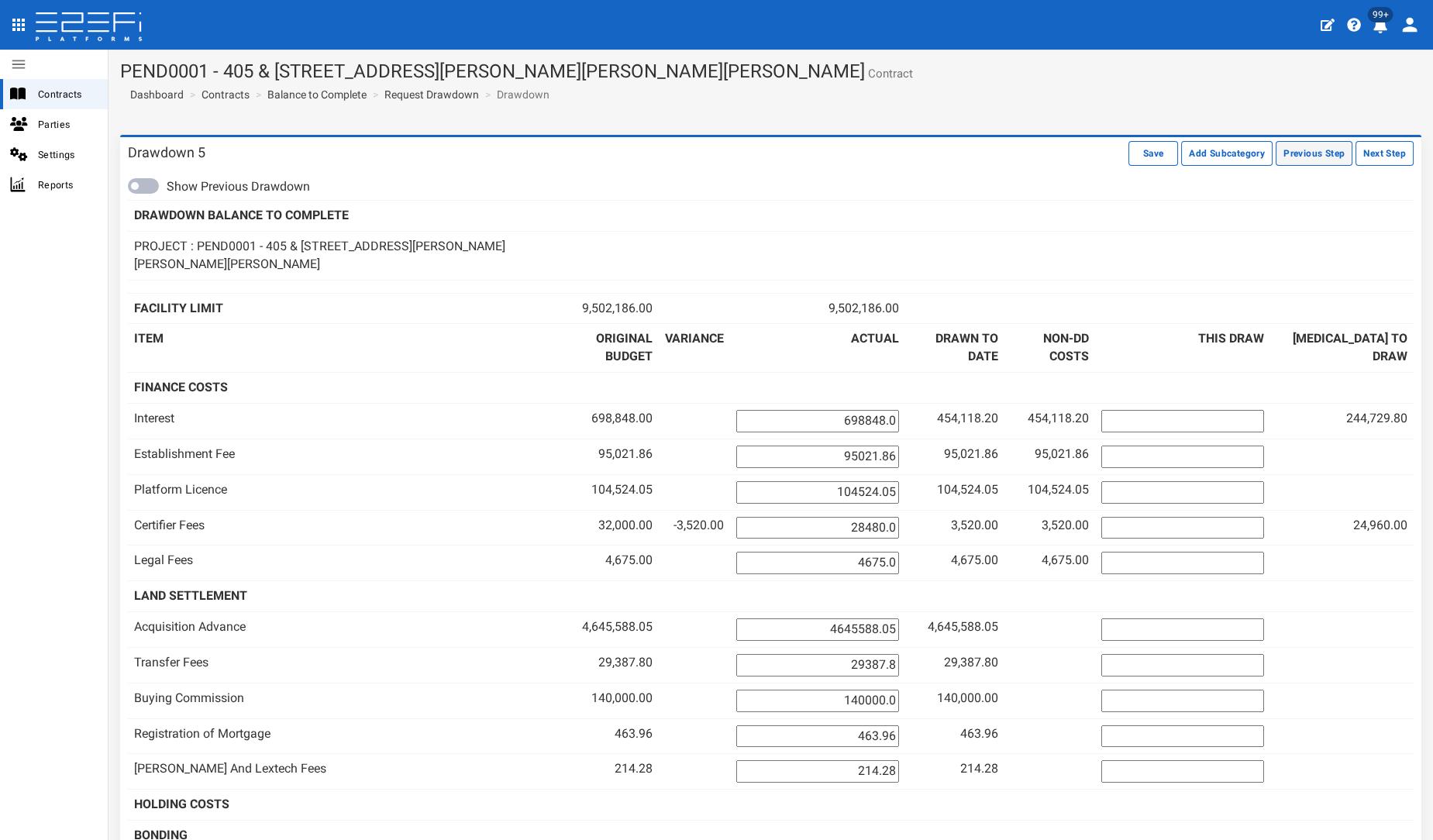
click at [1302, 161] on button "Previous Step" at bounding box center [1314, 153] width 76 height 25
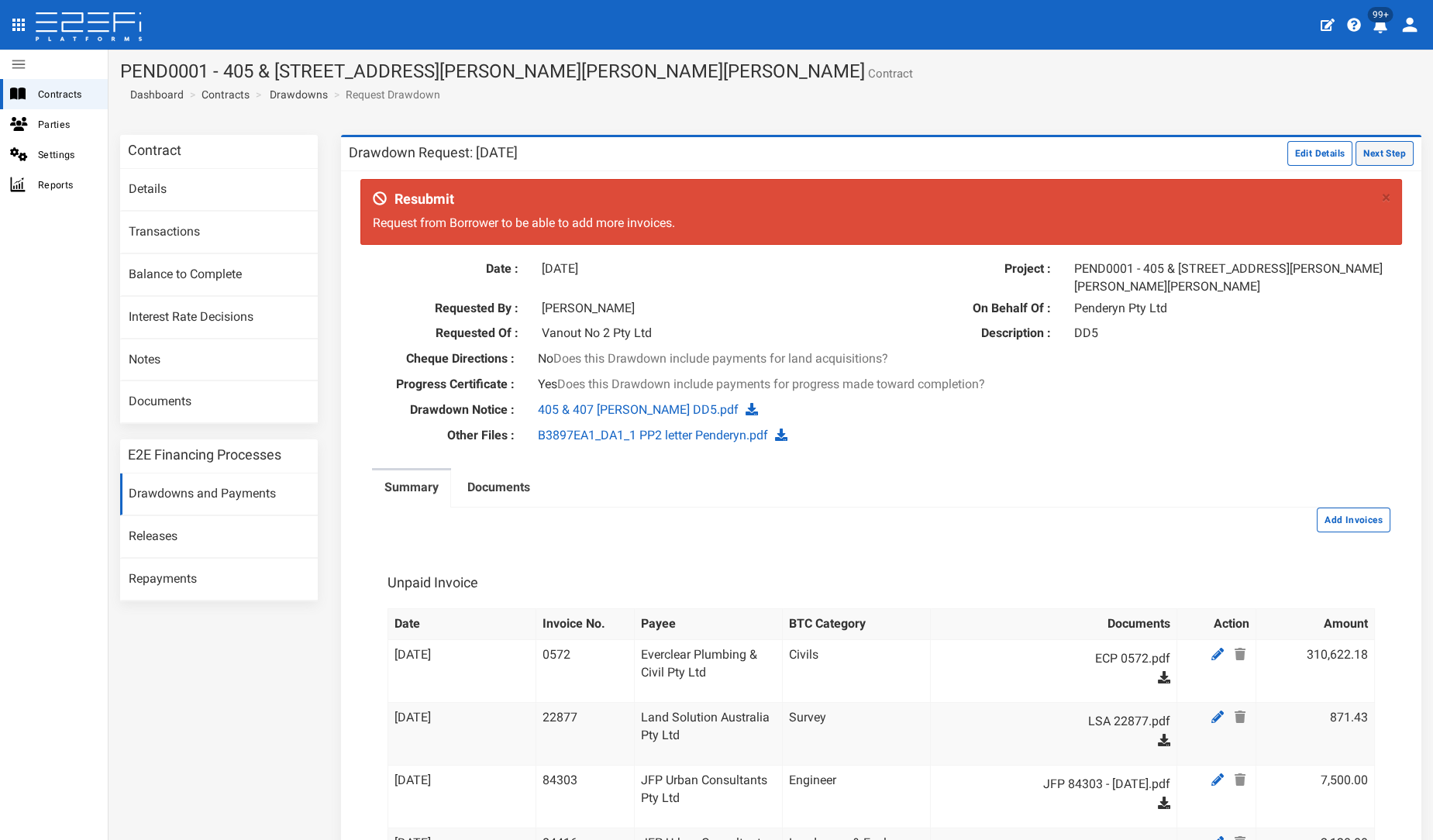
click at [1356, 158] on button "Next Step" at bounding box center [1384, 153] width 58 height 25
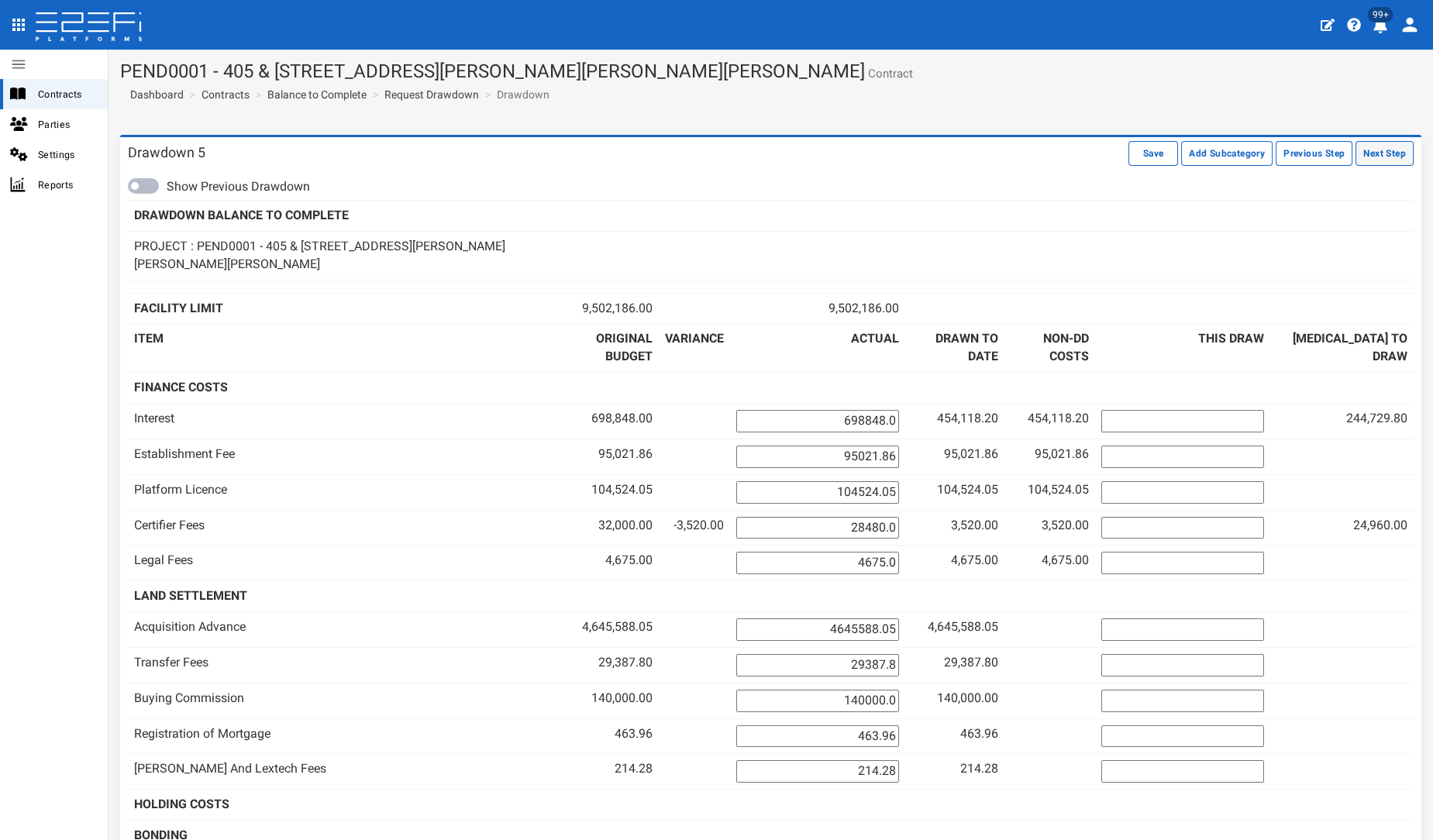
click at [1380, 156] on button "Next Step" at bounding box center [1384, 153] width 58 height 25
